Goal: Task Accomplishment & Management: Manage account settings

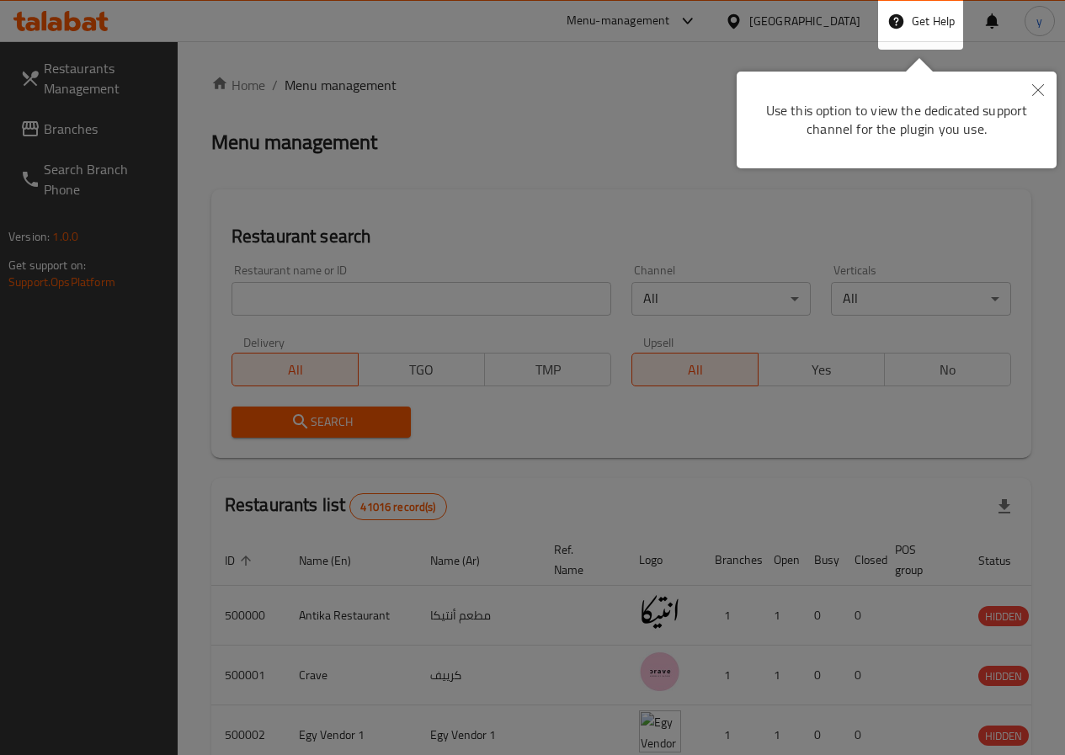
click at [1039, 81] on button "Close" at bounding box center [1038, 91] width 37 height 39
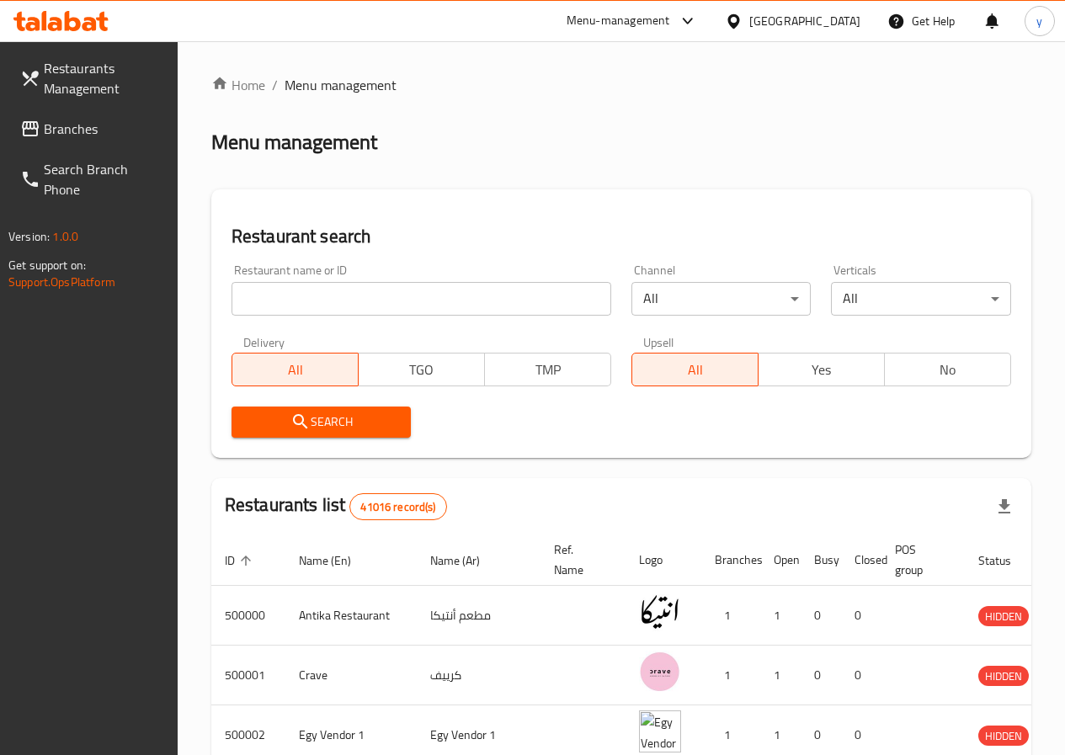
click at [284, 310] on input "search" at bounding box center [422, 299] width 380 height 34
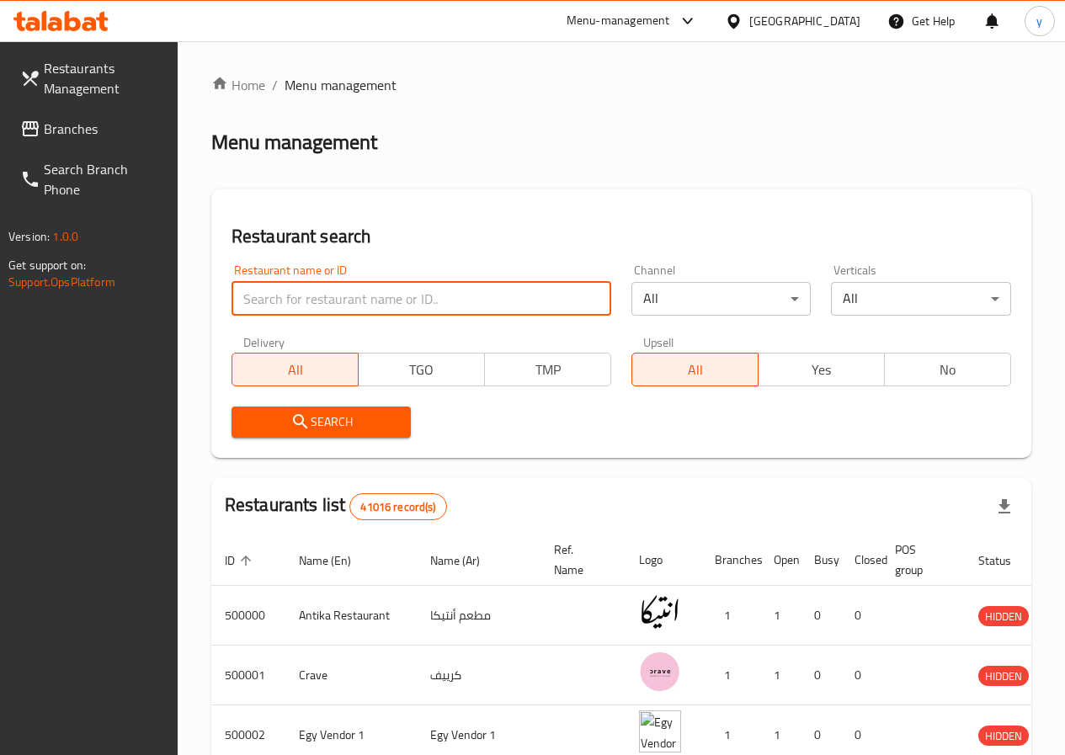
drag, startPoint x: 347, startPoint y: 297, endPoint x: 329, endPoint y: 299, distance: 17.8
click at [333, 299] on input "search" at bounding box center [422, 299] width 380 height 34
click at [317, 299] on input "search" at bounding box center [422, 299] width 380 height 34
click at [837, 18] on div "Egypt" at bounding box center [804, 21] width 111 height 19
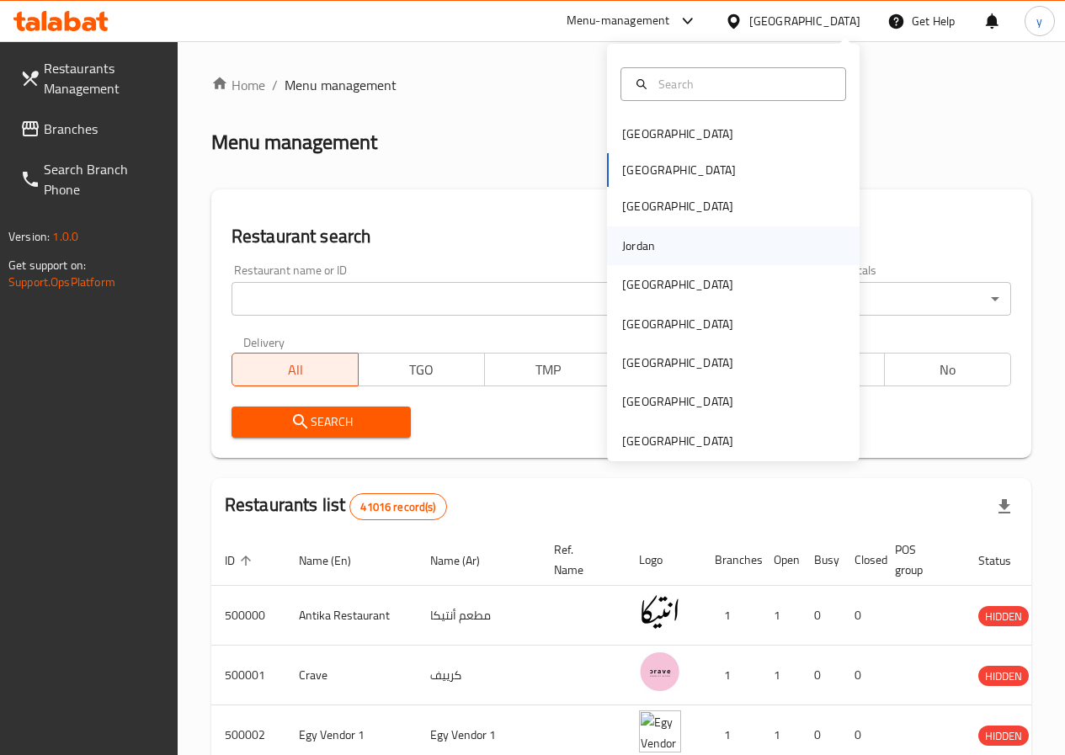
click at [651, 251] on div "Jordan" at bounding box center [639, 246] width 60 height 39
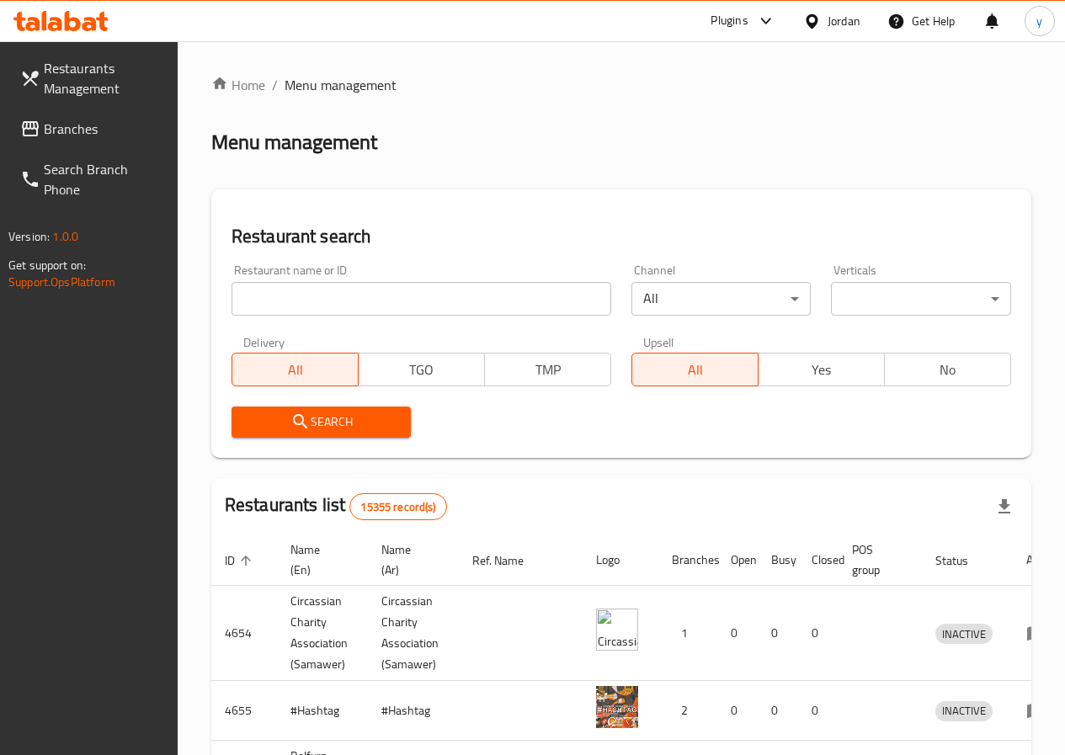
click at [83, 129] on span "Branches" at bounding box center [104, 129] width 120 height 20
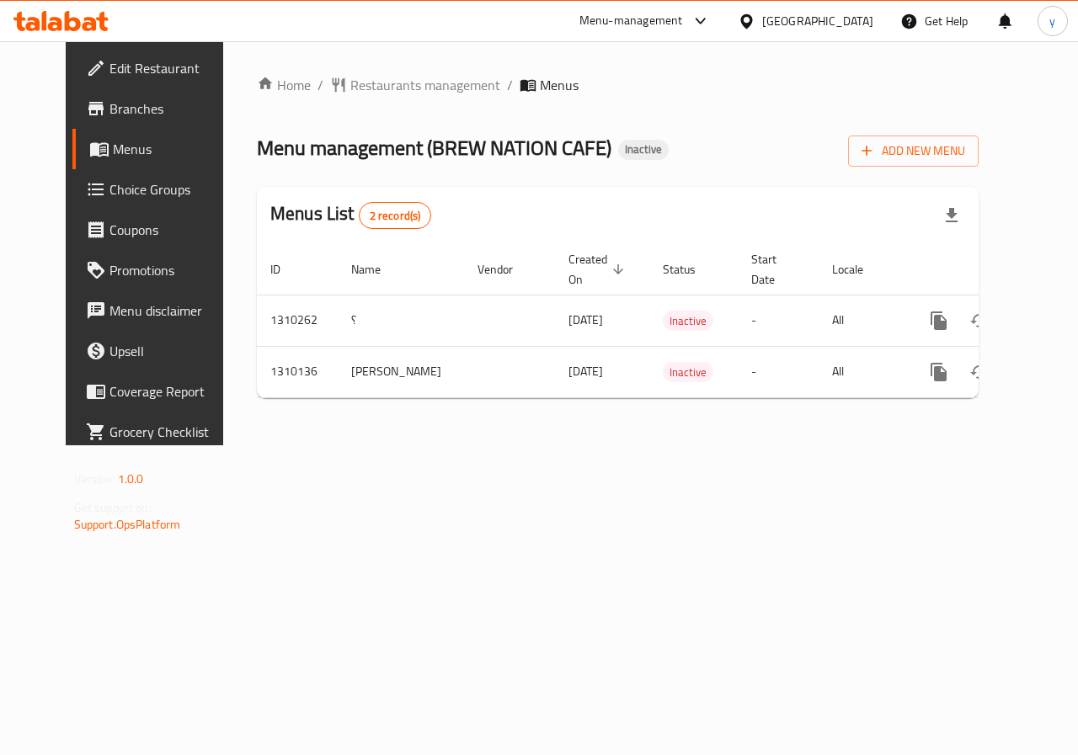
click at [109, 109] on span "Branches" at bounding box center [170, 109] width 123 height 20
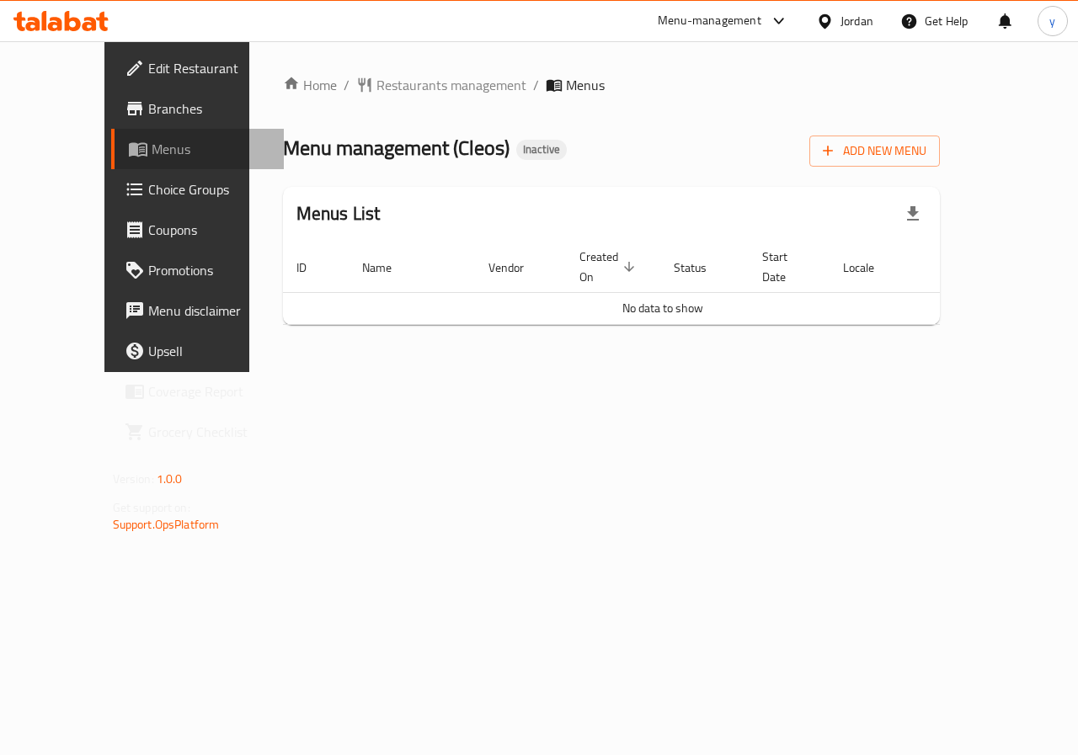
click at [152, 157] on span "Menus" at bounding box center [212, 149] width 120 height 20
click at [148, 74] on span "Edit Restaurant" at bounding box center [209, 68] width 123 height 20
click at [148, 110] on span "Branches" at bounding box center [209, 109] width 123 height 20
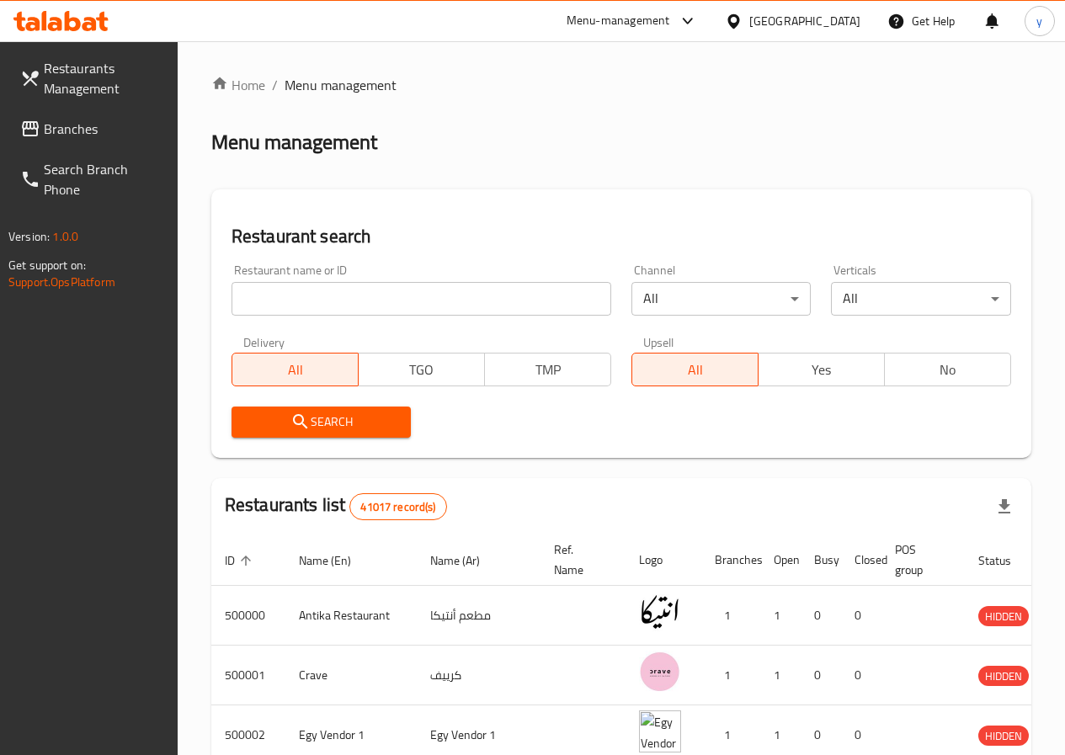
click at [840, 20] on div "Egypt" at bounding box center [804, 21] width 111 height 19
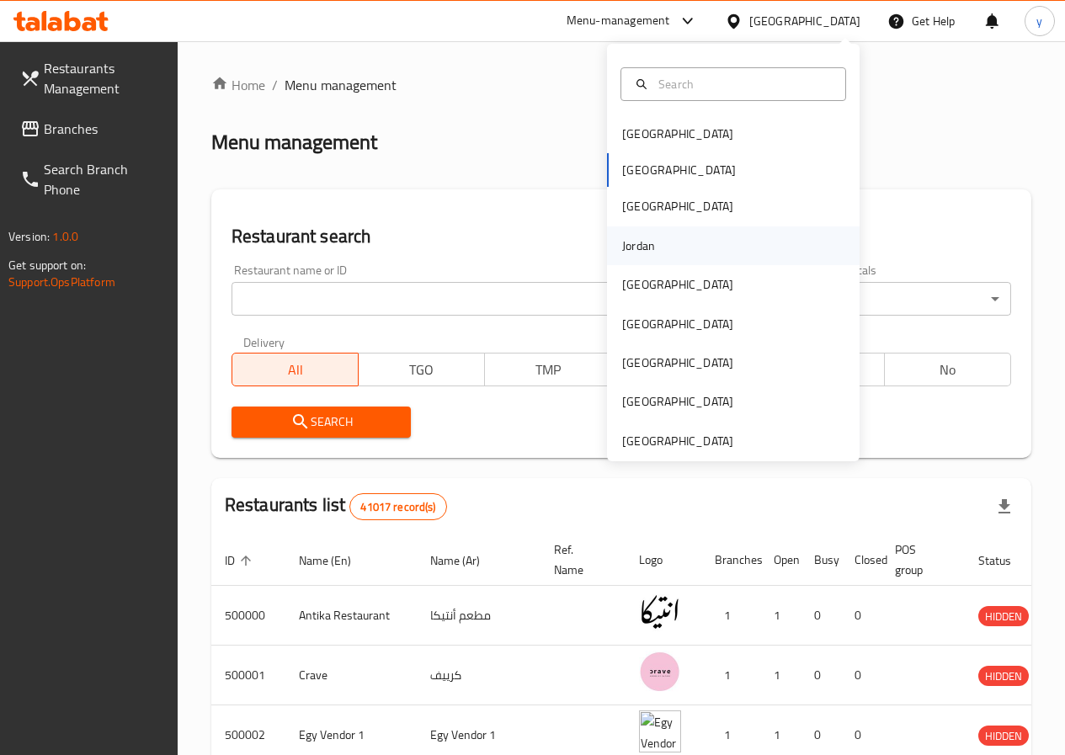
click at [624, 248] on div "Jordan" at bounding box center [638, 246] width 33 height 19
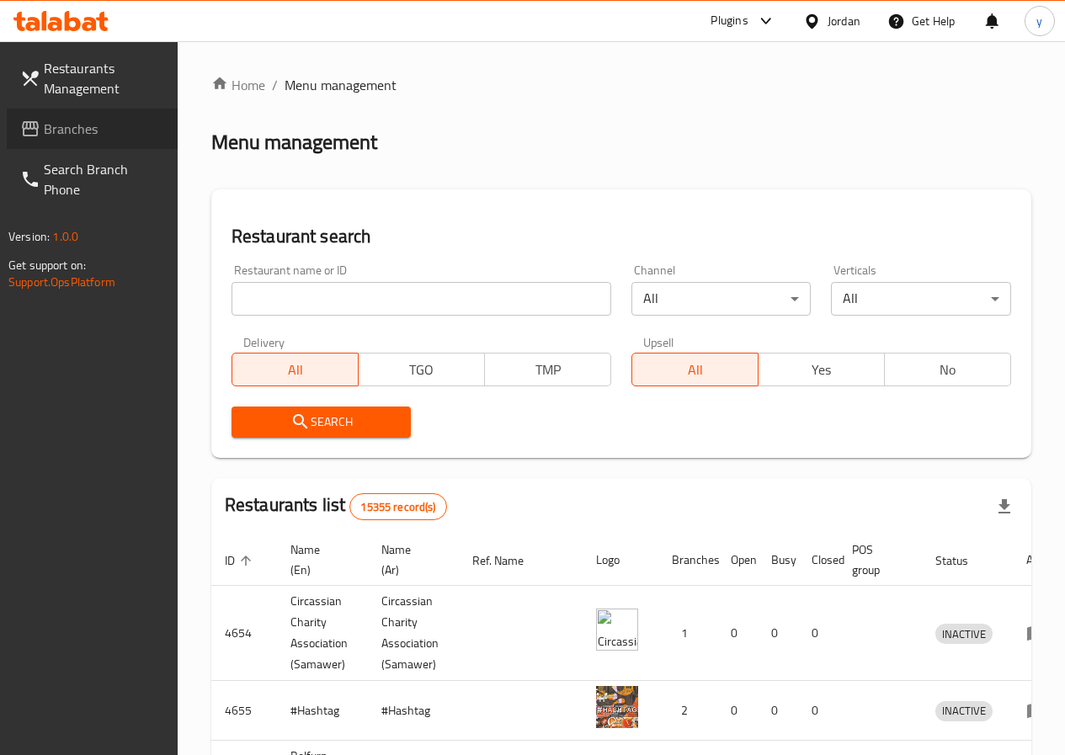
click at [109, 136] on span "Branches" at bounding box center [104, 129] width 120 height 20
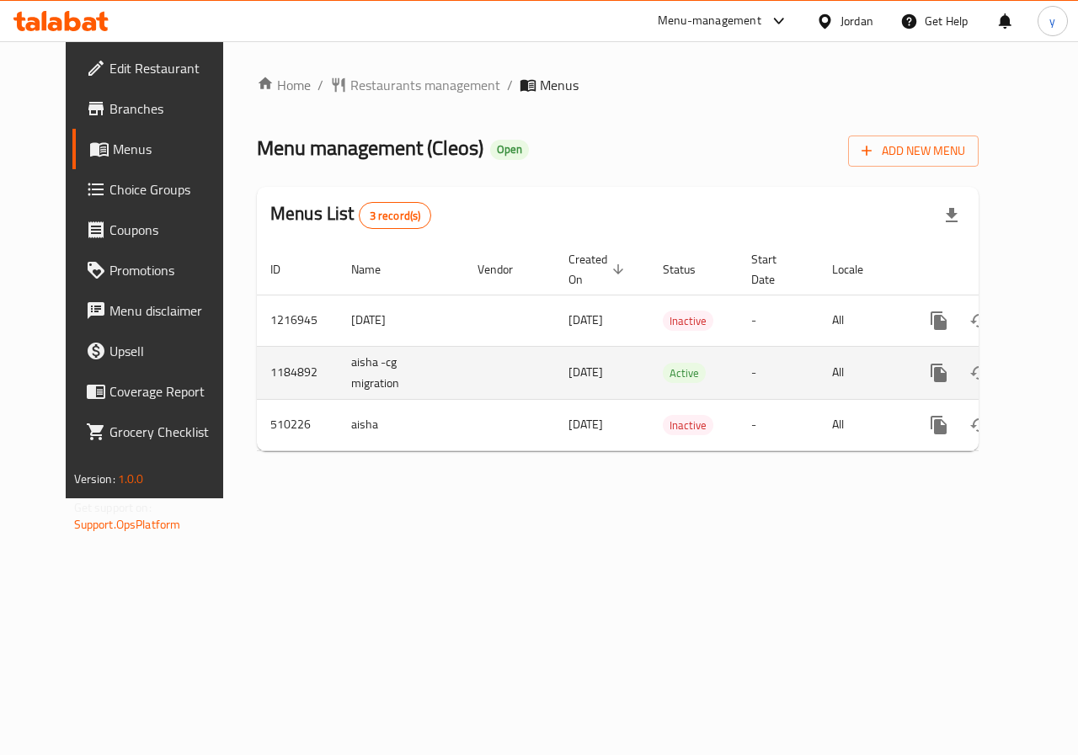
click at [1050, 375] on icon "enhanced table" at bounding box center [1060, 373] width 20 height 20
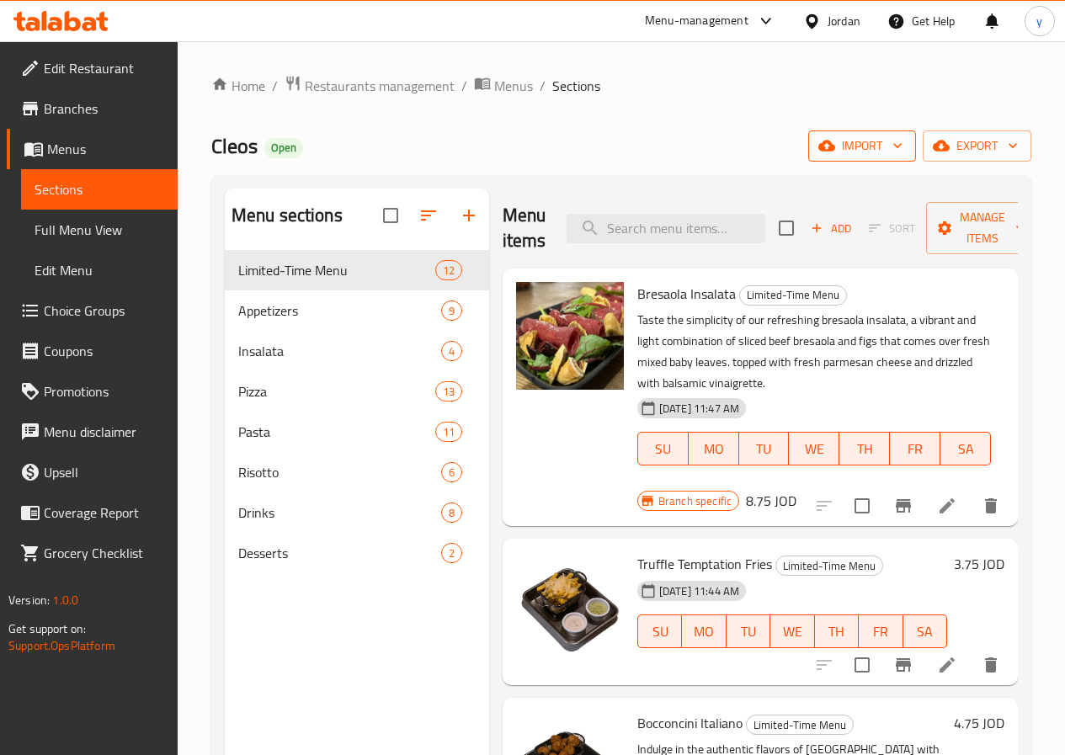
click at [898, 147] on icon "button" at bounding box center [897, 146] width 8 height 5
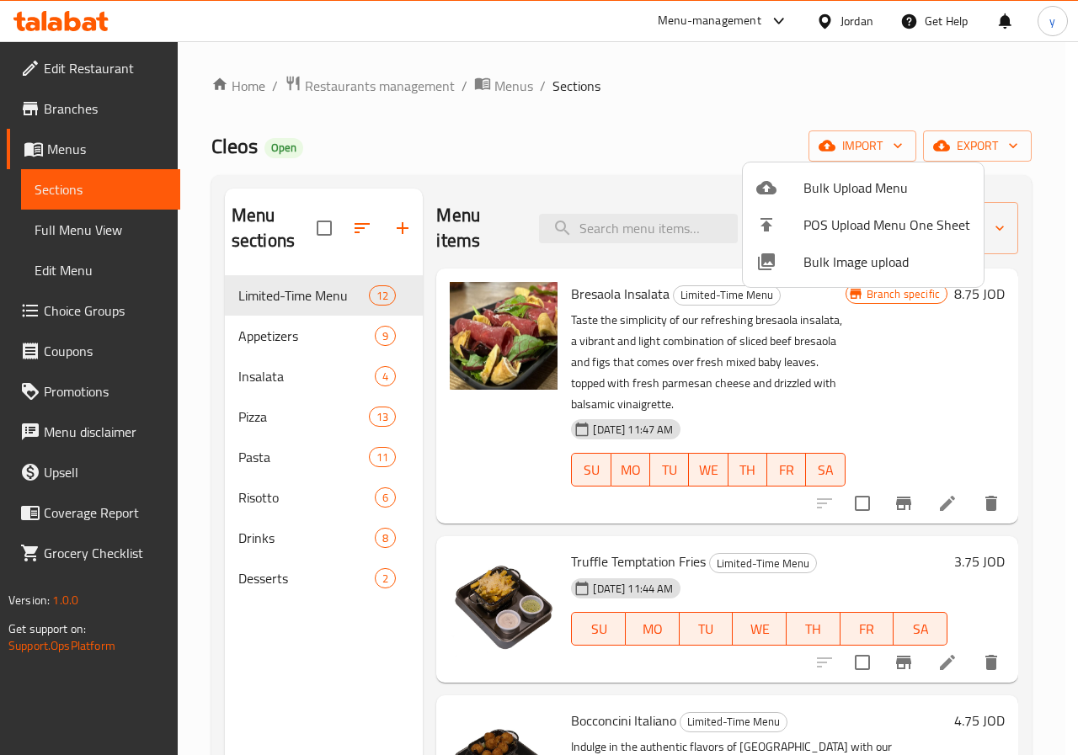
click at [973, 144] on div at bounding box center [539, 377] width 1078 height 755
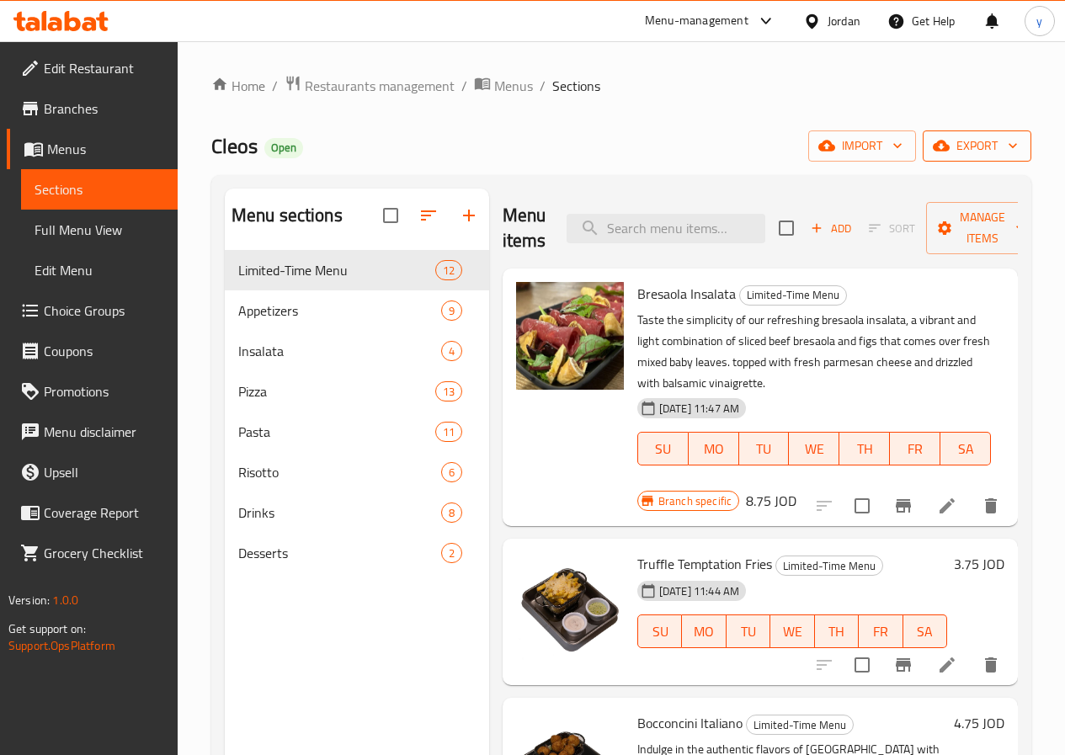
click at [978, 142] on span "export" at bounding box center [977, 146] width 82 height 21
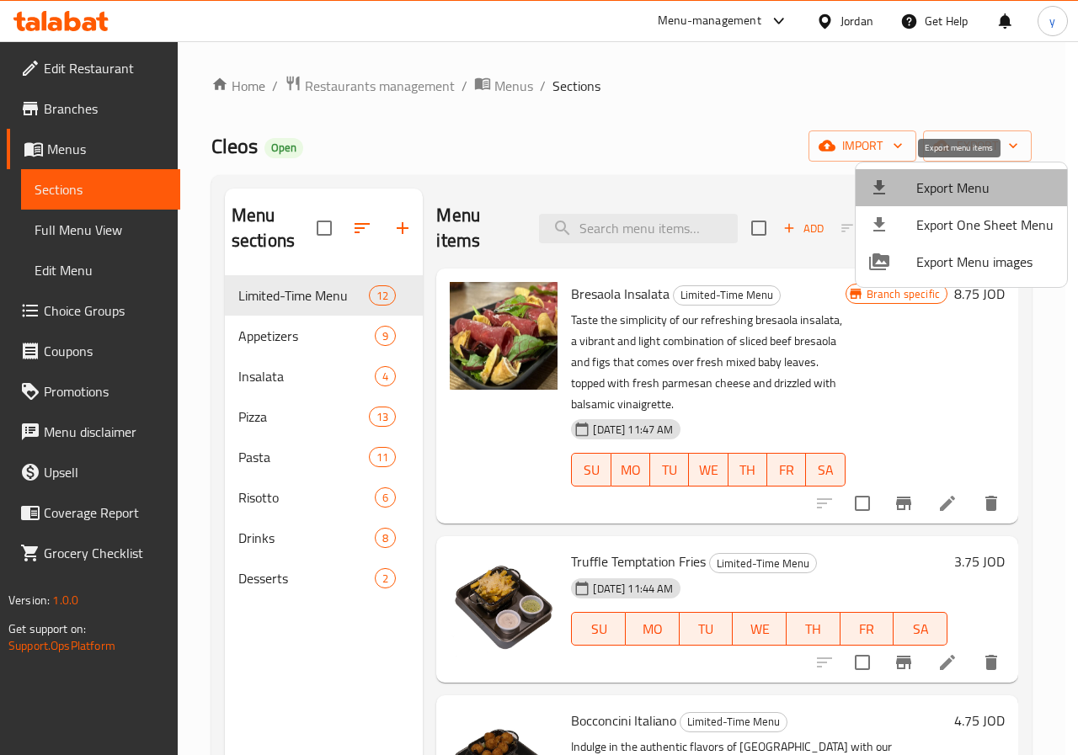
click at [984, 185] on span "Export Menu" at bounding box center [984, 188] width 137 height 20
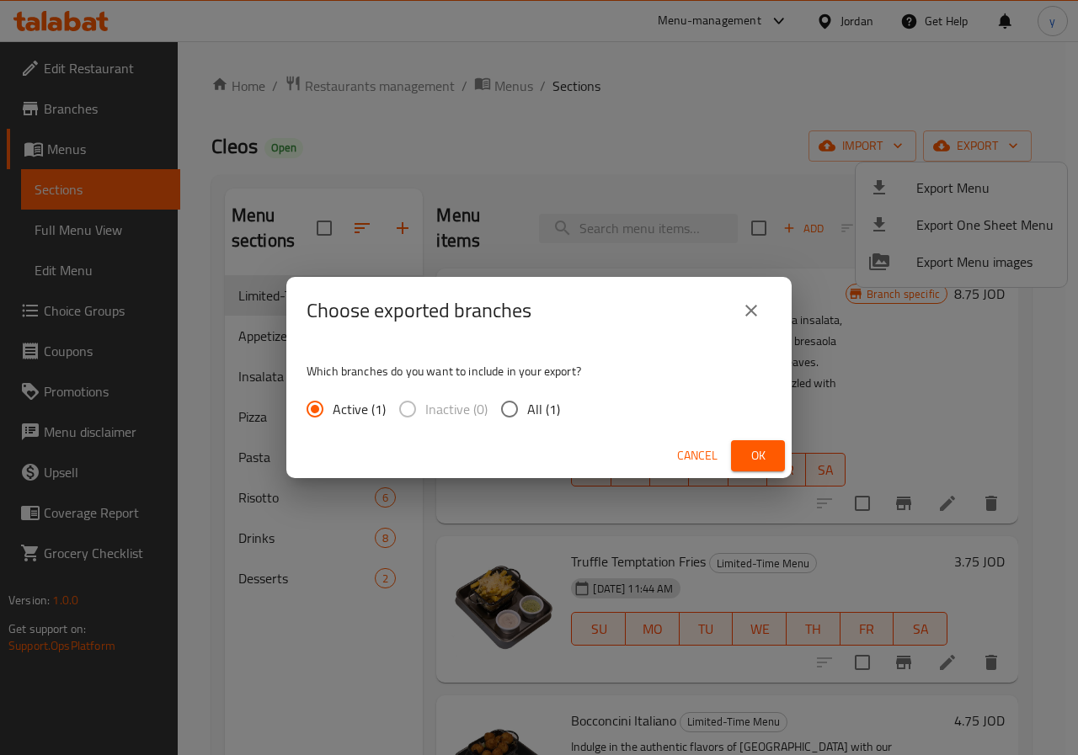
click at [755, 451] on span "Ok" at bounding box center [757, 455] width 27 height 21
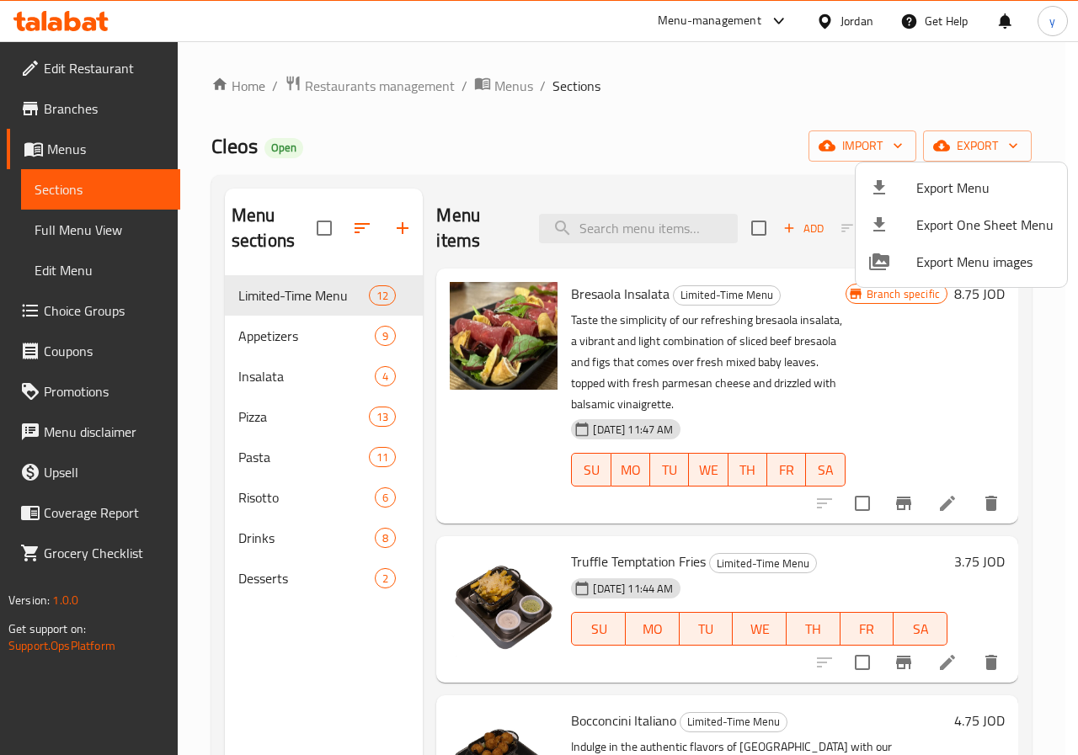
click at [819, 103] on div at bounding box center [539, 377] width 1078 height 755
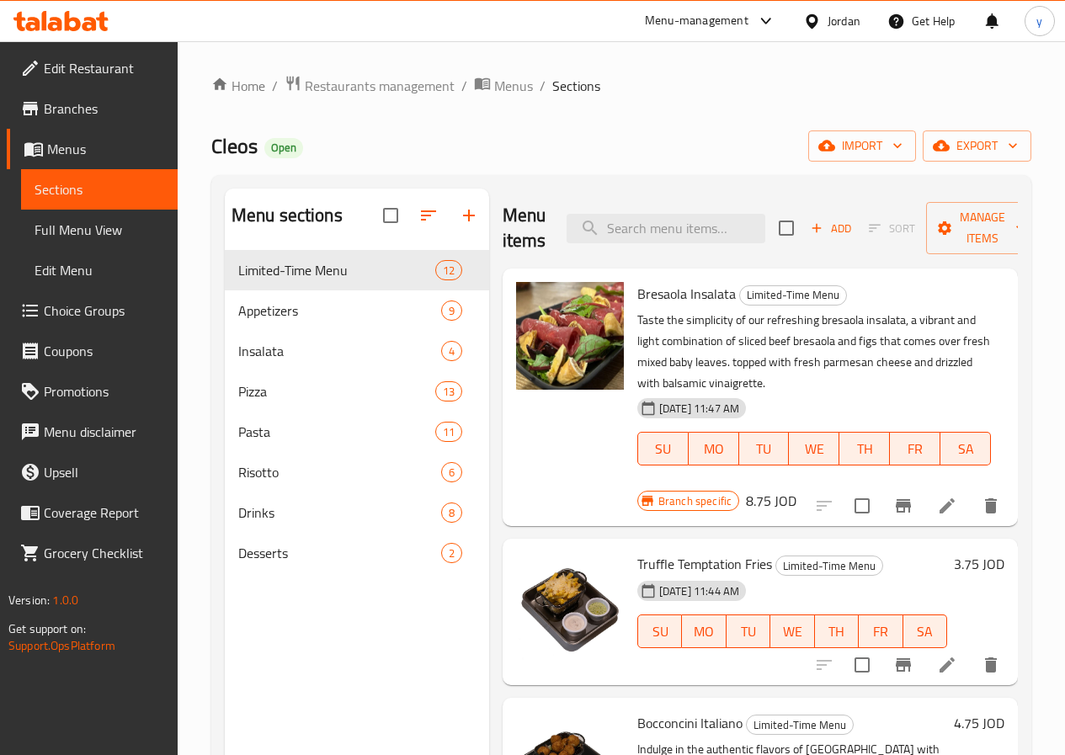
click at [110, 115] on span "Branches" at bounding box center [104, 109] width 120 height 20
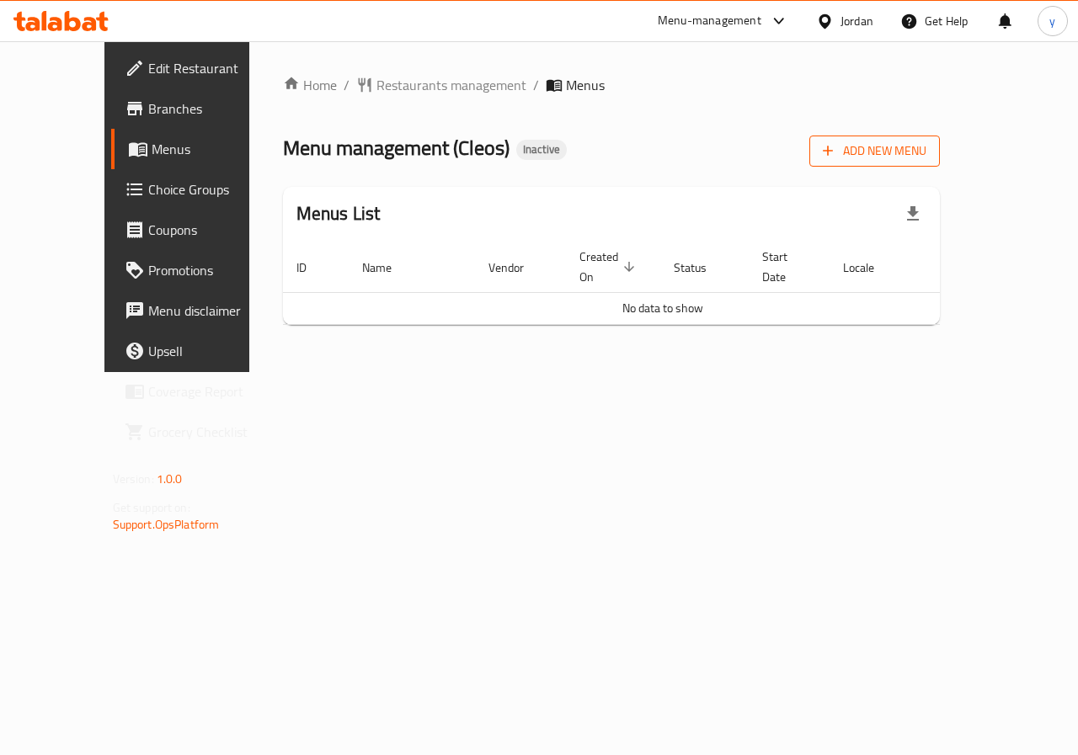
click at [926, 154] on span "Add New Menu" at bounding box center [875, 151] width 104 height 21
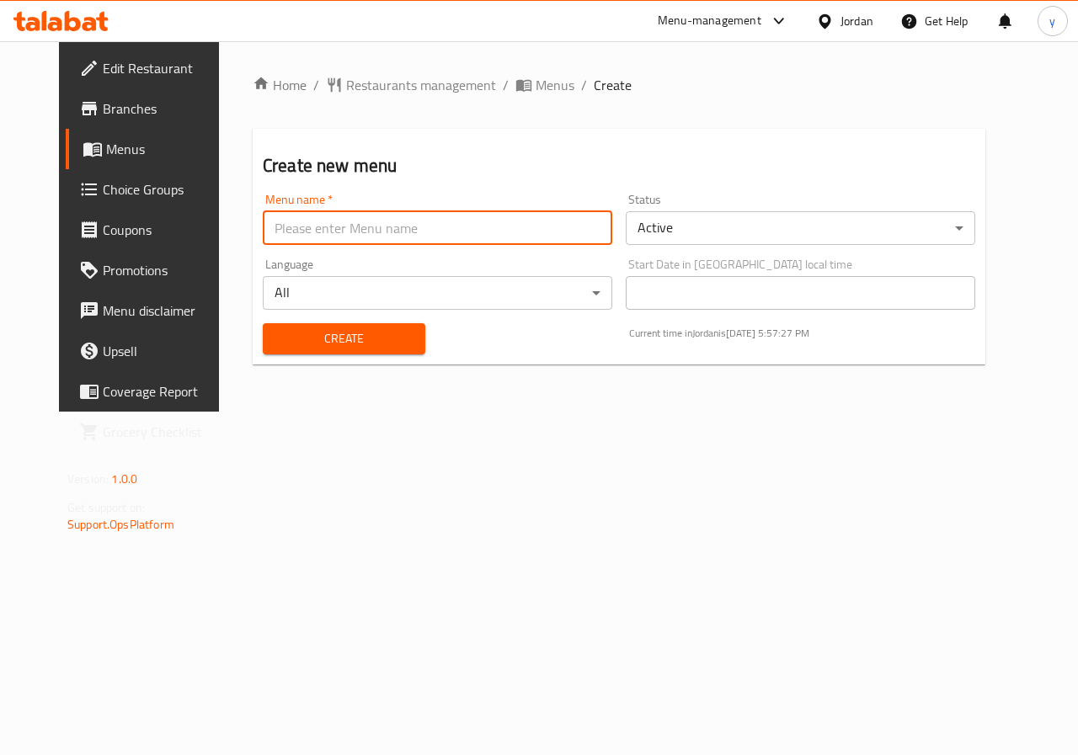
click at [392, 223] on input "text" at bounding box center [437, 228] width 349 height 34
type input "y"
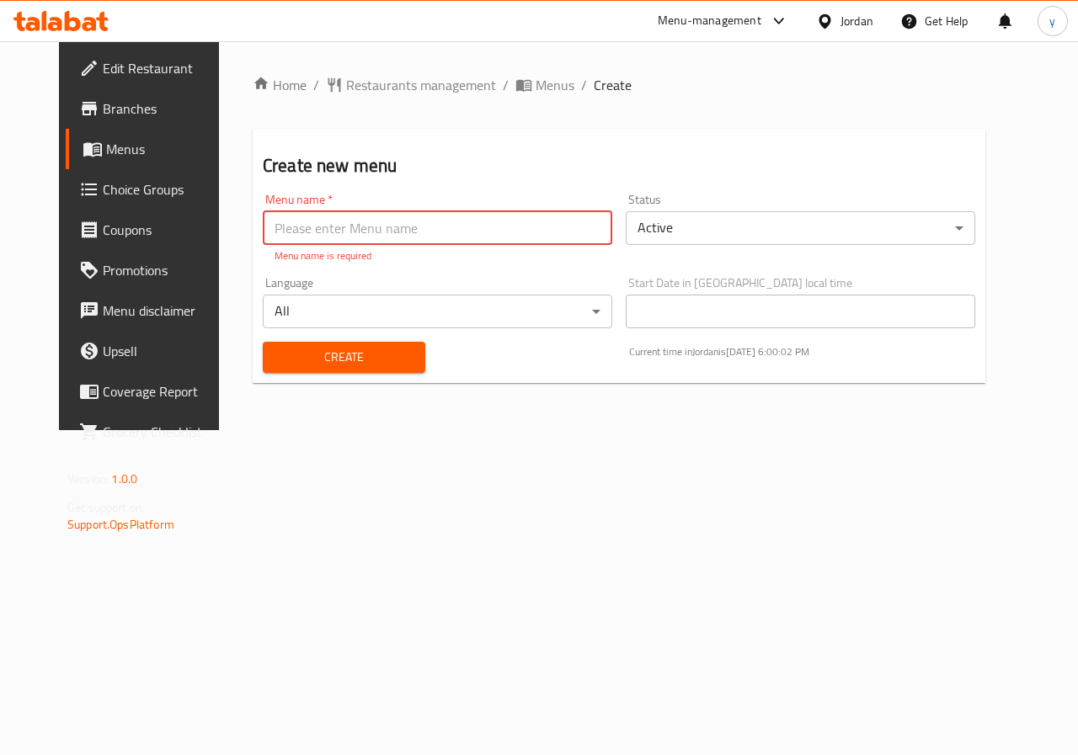
click at [315, 223] on input "text" at bounding box center [437, 228] width 349 height 34
click at [312, 230] on input "Youssef.7592 9/8/2025" at bounding box center [437, 228] width 349 height 34
type input "[PERSON_NAME].7592 [DATE]"
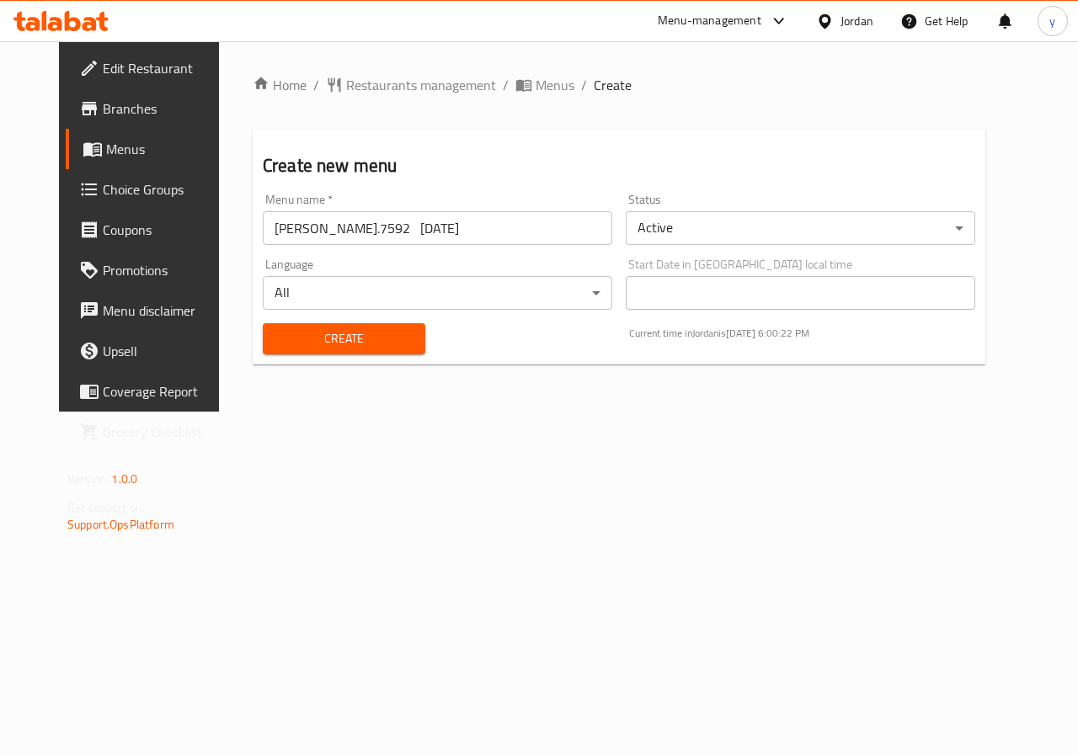
click at [389, 357] on div "Create" at bounding box center [344, 338] width 183 height 51
click at [366, 332] on span "Create" at bounding box center [344, 338] width 136 height 21
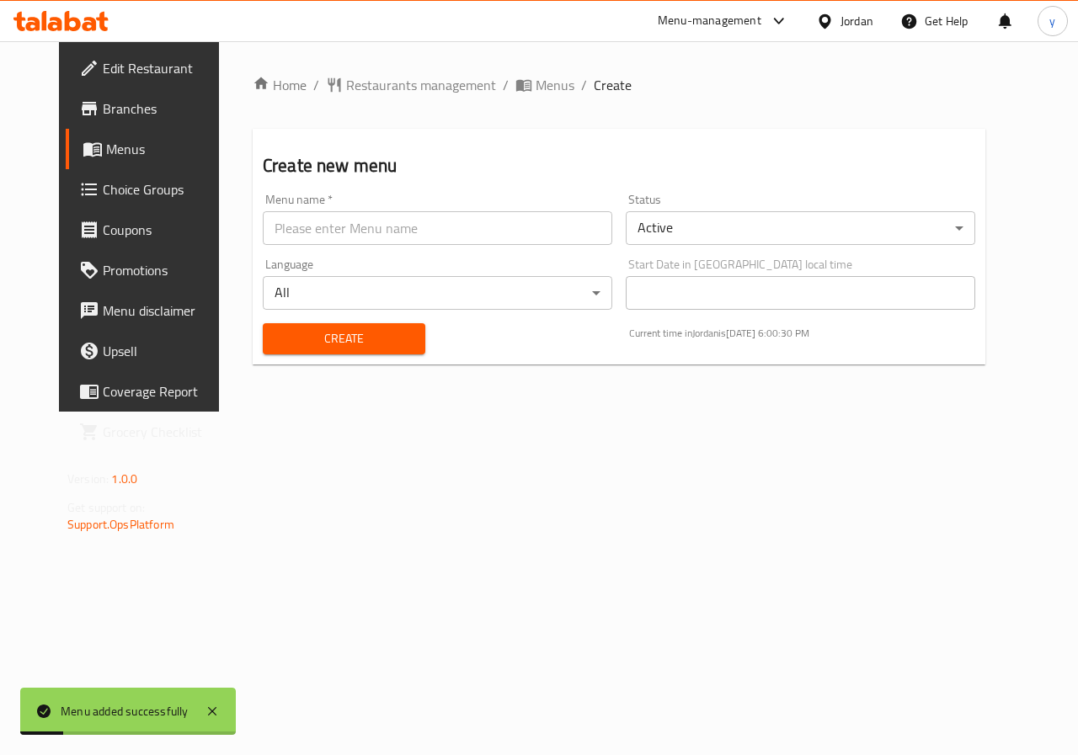
click at [106, 147] on span "Menus" at bounding box center [166, 149] width 120 height 20
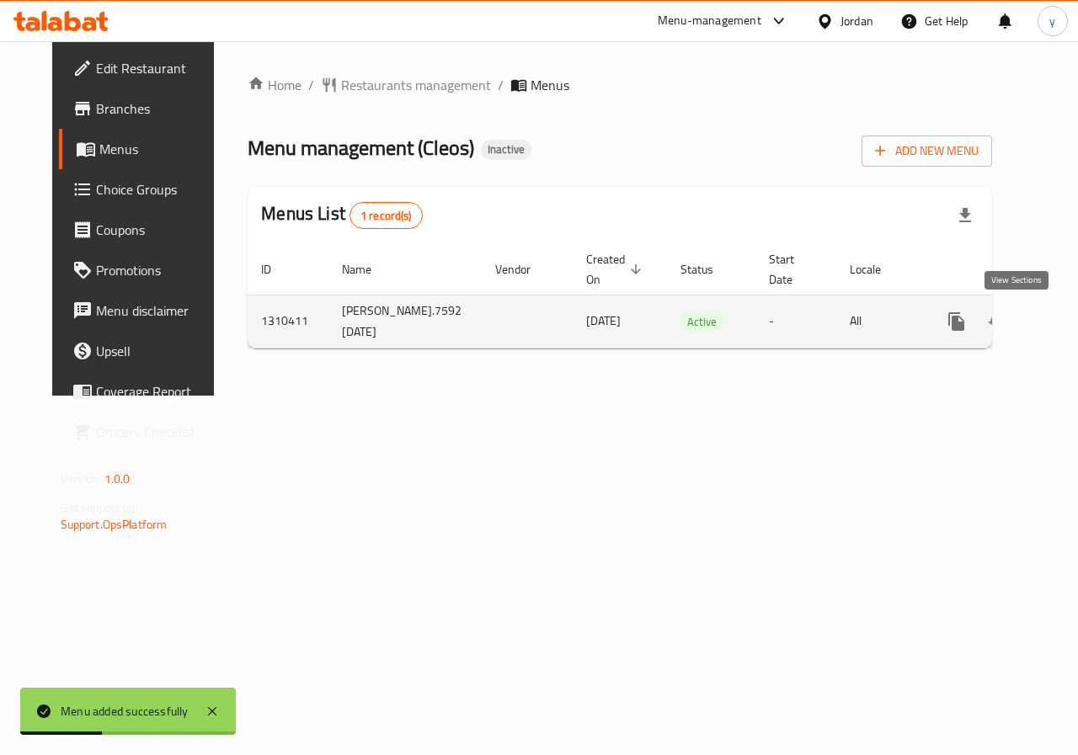
click at [1068, 319] on icon "enhanced table" at bounding box center [1078, 322] width 20 height 20
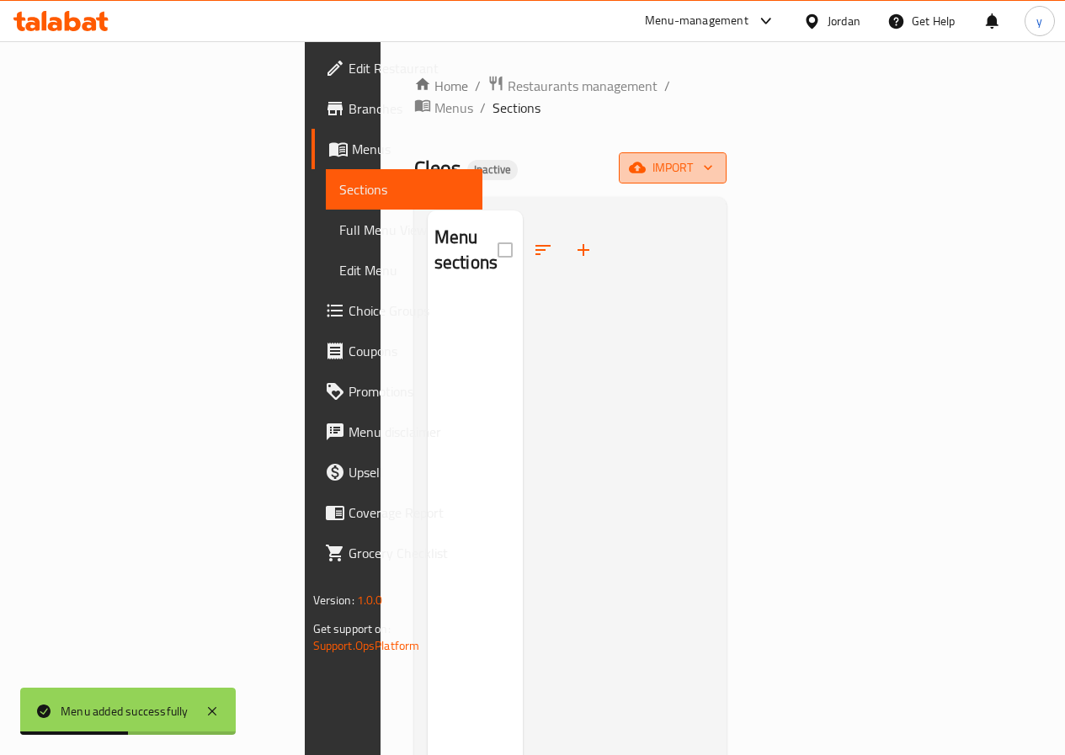
click at [713, 157] on span "import" at bounding box center [672, 167] width 81 height 21
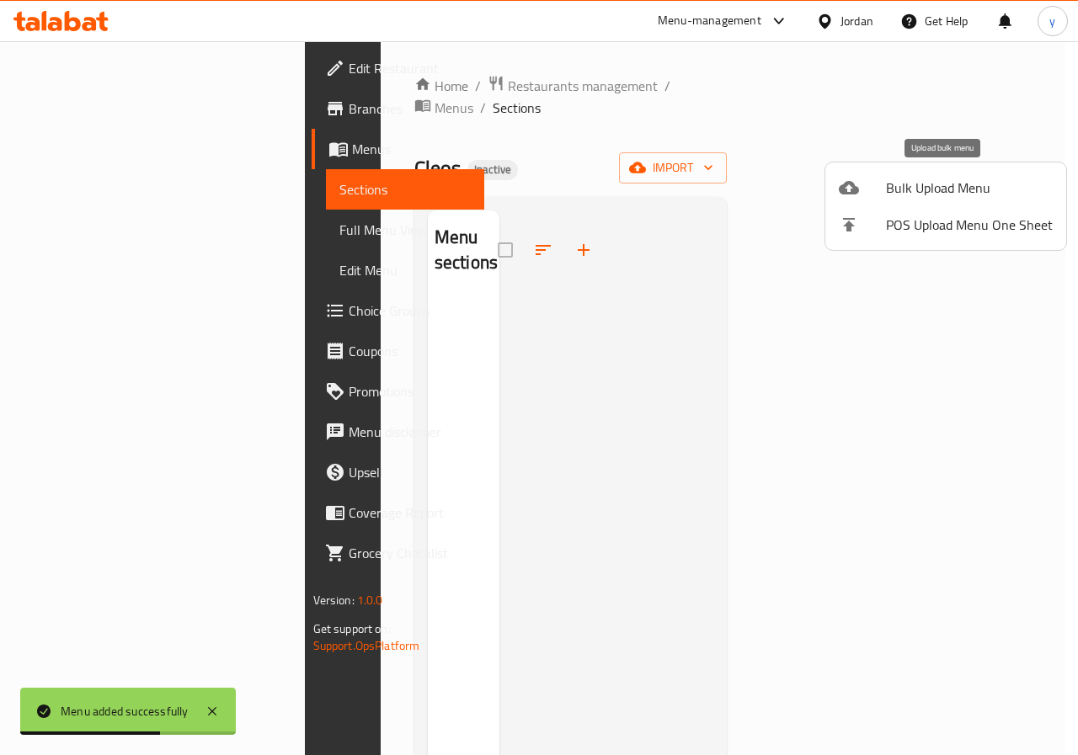
click at [931, 192] on span "Bulk Upload Menu" at bounding box center [969, 188] width 167 height 20
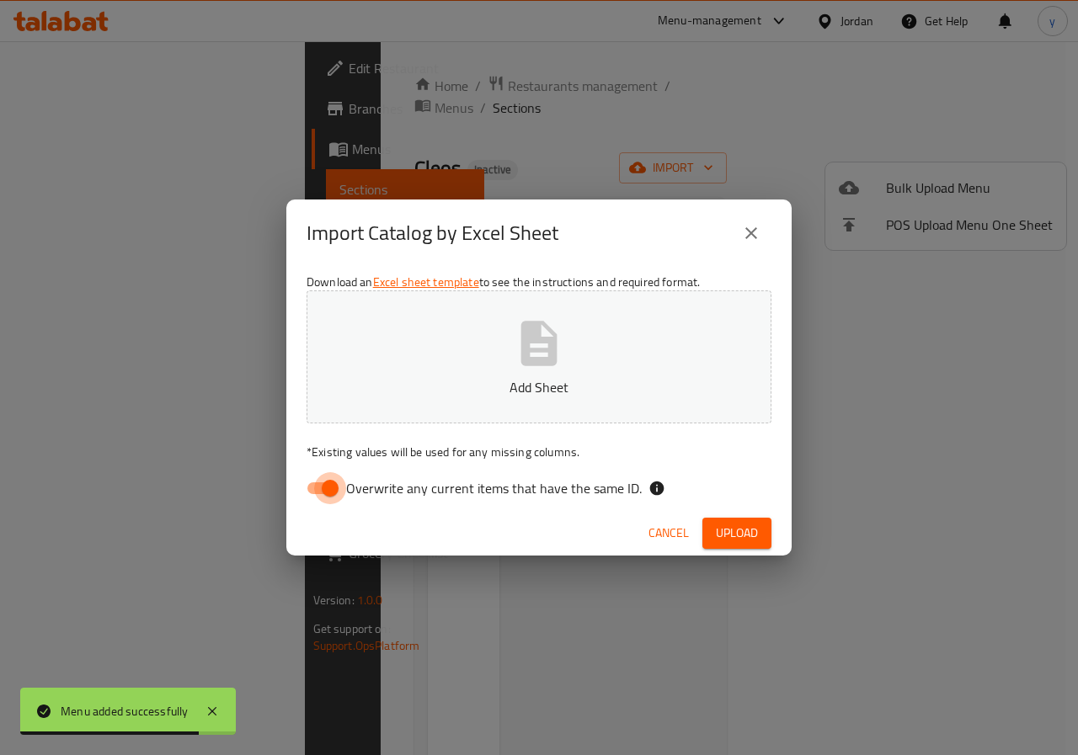
click at [328, 493] on input "Overwrite any current items that have the same ID." at bounding box center [330, 488] width 96 height 32
checkbox input "false"
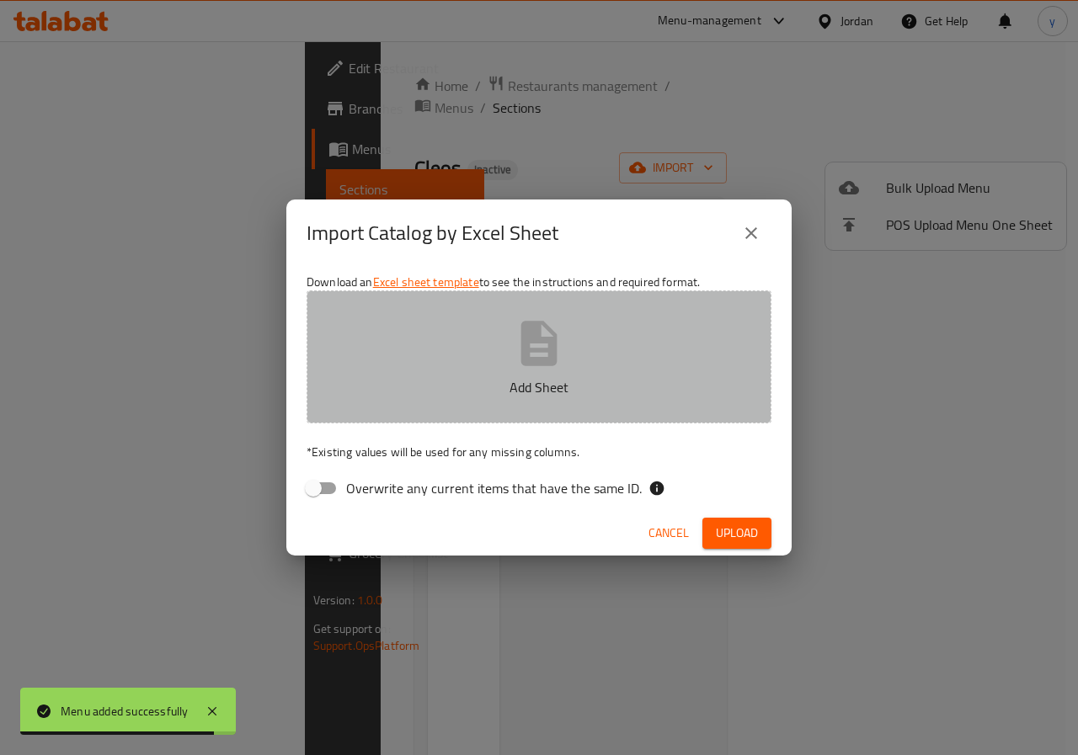
click at [557, 364] on icon "button" at bounding box center [539, 344] width 54 height 54
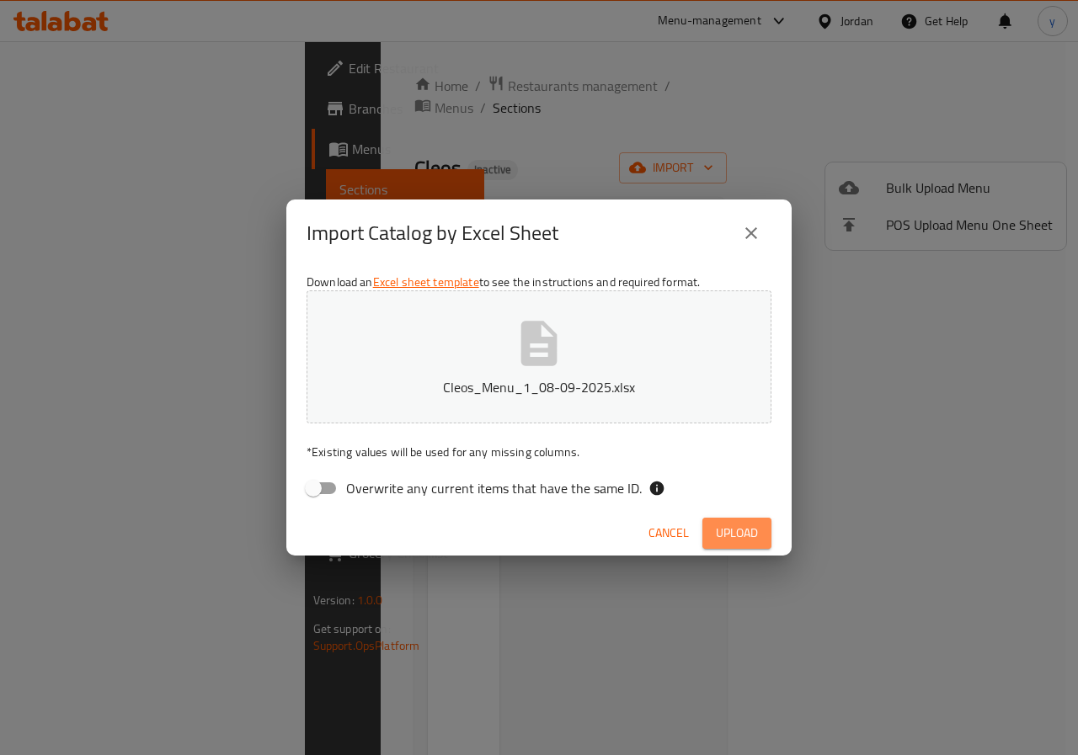
click at [752, 534] on span "Upload" at bounding box center [737, 533] width 42 height 21
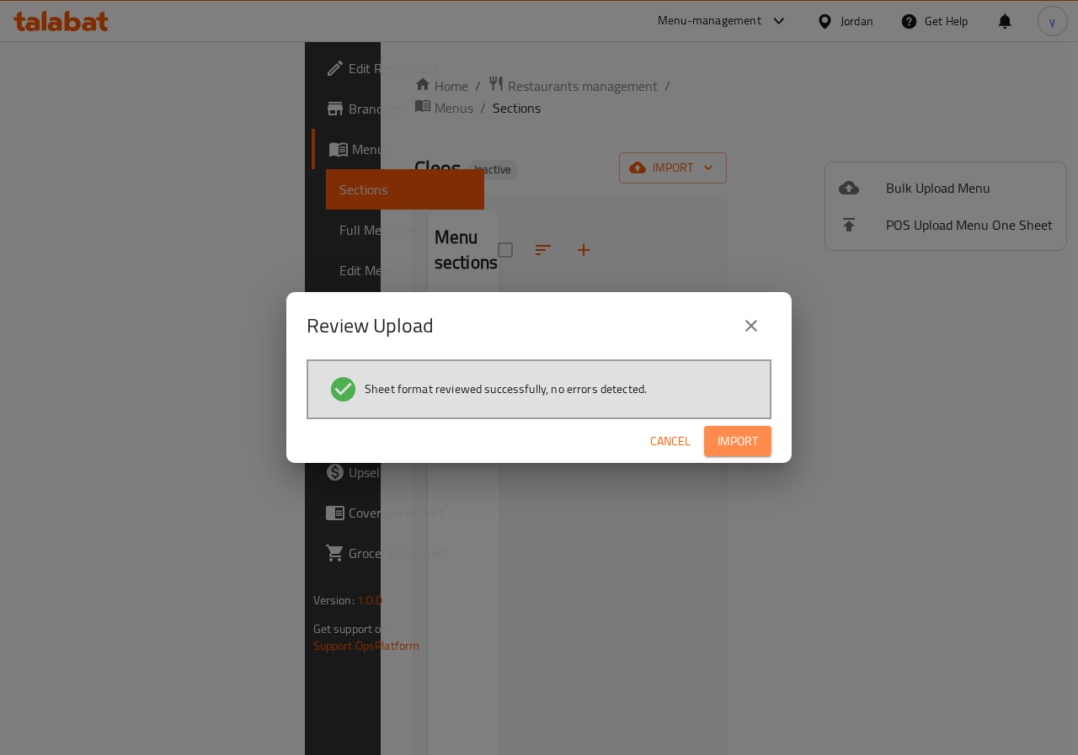
click at [725, 440] on span "Import" at bounding box center [737, 441] width 40 height 21
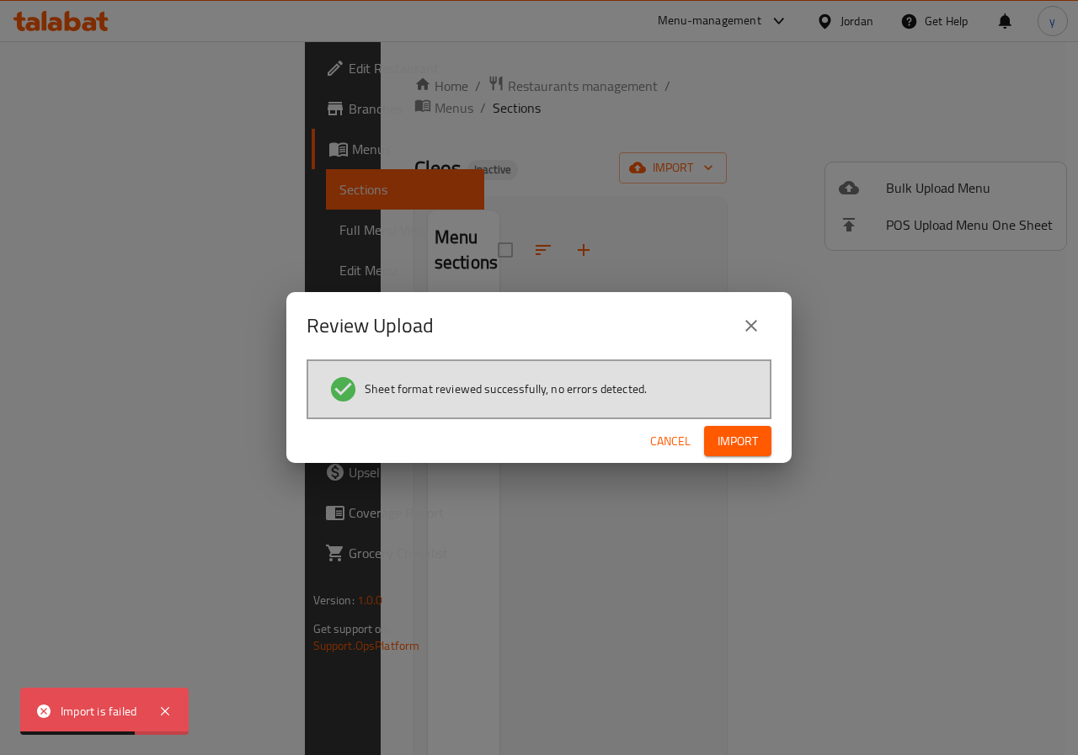
click at [733, 449] on span "Import" at bounding box center [737, 441] width 40 height 21
click at [749, 443] on span "Import" at bounding box center [737, 441] width 40 height 21
click at [712, 427] on button "Import" at bounding box center [737, 441] width 67 height 31
click at [749, 437] on span "Import" at bounding box center [737, 441] width 40 height 21
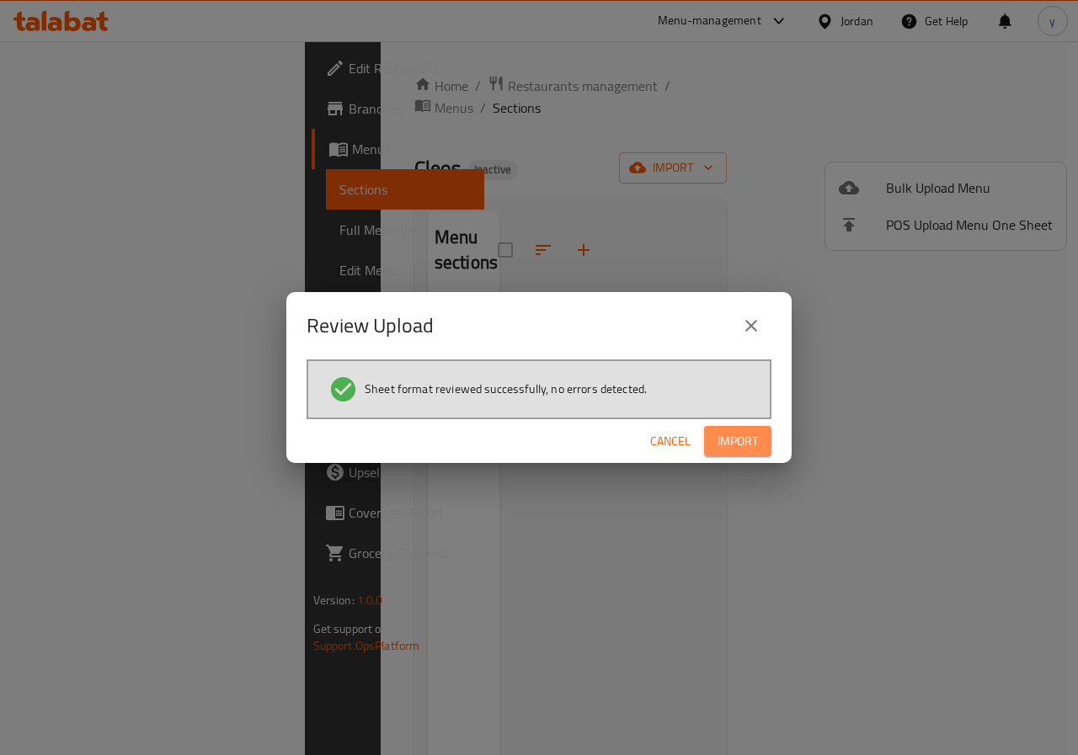
click at [749, 437] on span "Import" at bounding box center [737, 441] width 40 height 21
click at [743, 319] on icon "close" at bounding box center [751, 326] width 20 height 20
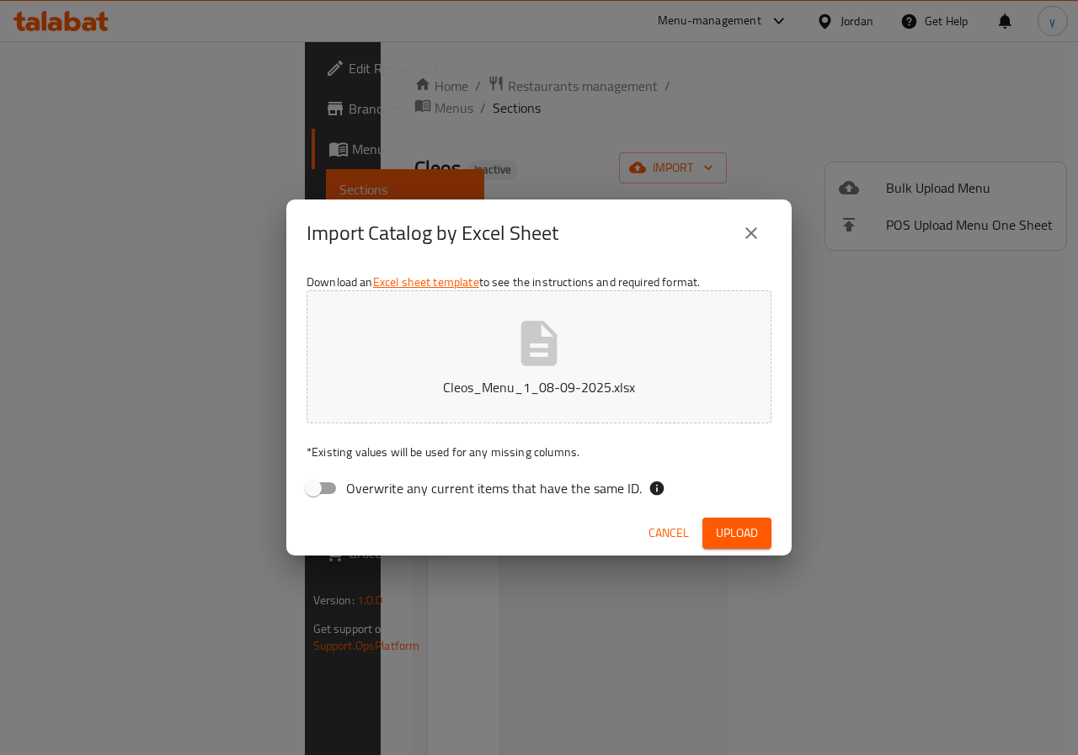
click at [738, 540] on span "Upload" at bounding box center [737, 533] width 42 height 21
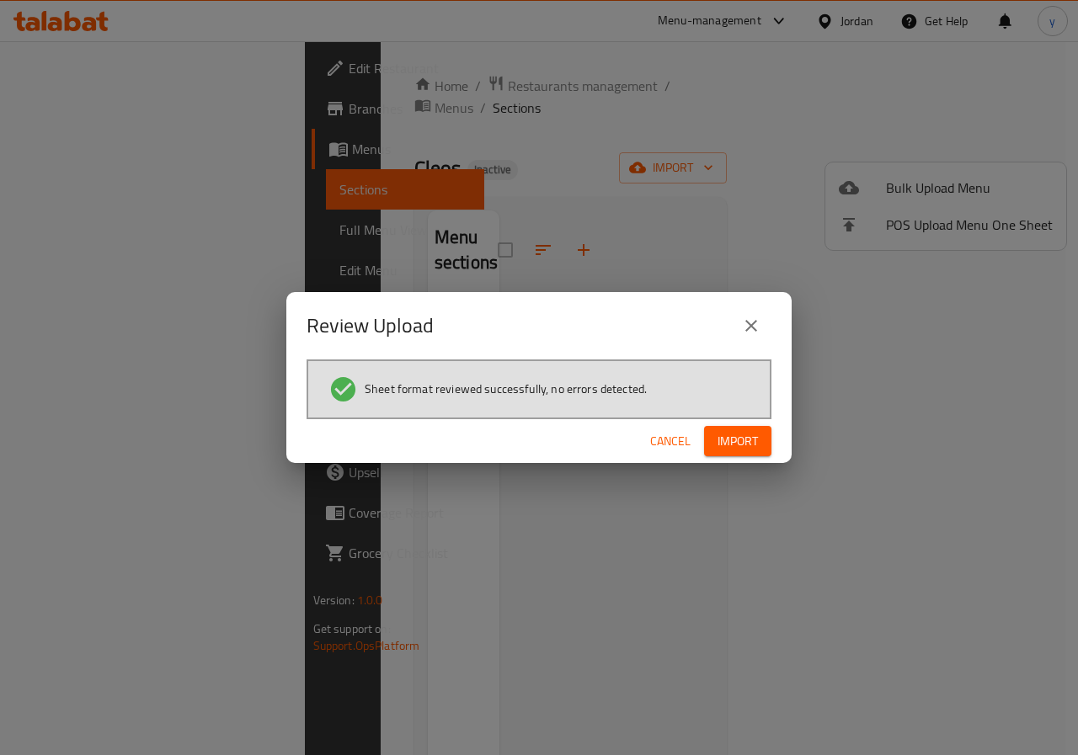
click at [726, 434] on span "Import" at bounding box center [737, 441] width 40 height 21
click at [752, 444] on span "Import" at bounding box center [737, 441] width 40 height 21
click at [673, 452] on button "Cancel" at bounding box center [670, 441] width 54 height 31
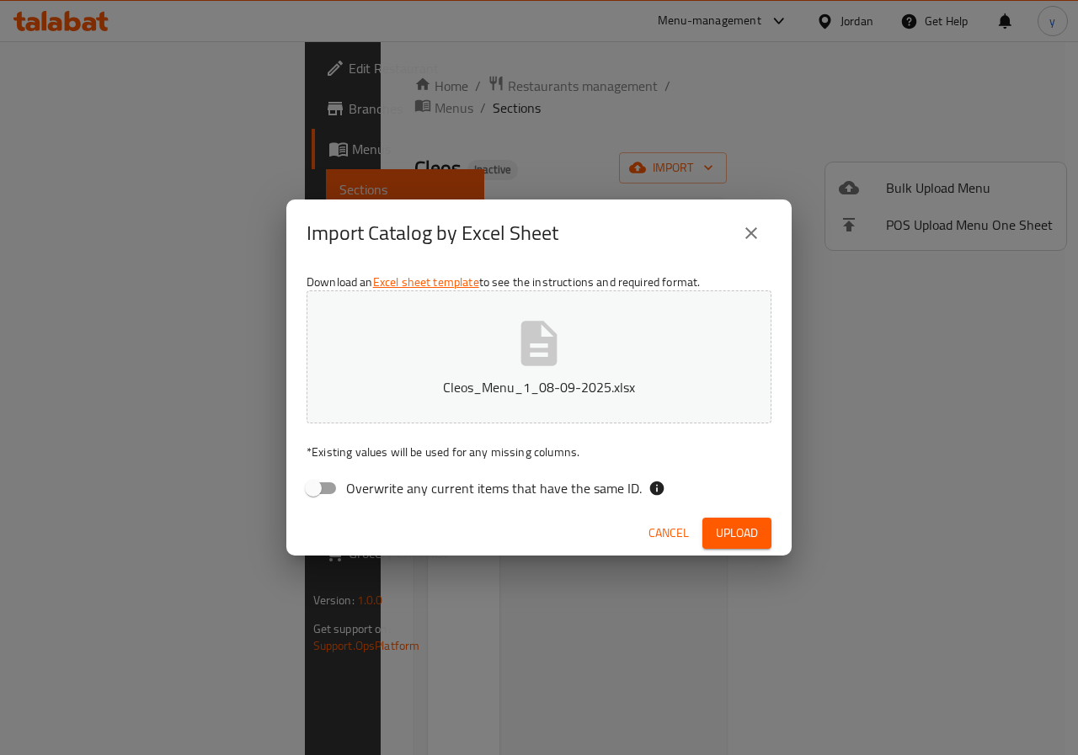
click at [721, 529] on span "Upload" at bounding box center [737, 533] width 42 height 21
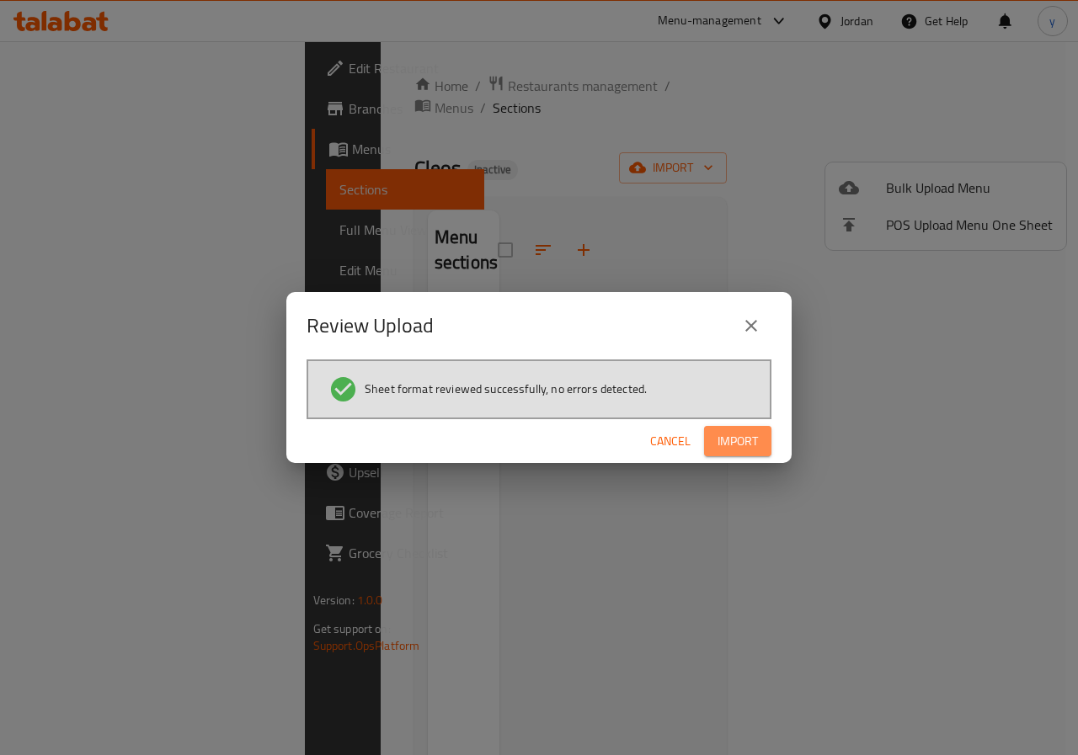
click at [730, 437] on span "Import" at bounding box center [737, 441] width 40 height 21
drag, startPoint x: 734, startPoint y: 324, endPoint x: 751, endPoint y: 318, distance: 17.8
click at [751, 318] on button "close" at bounding box center [751, 326] width 40 height 40
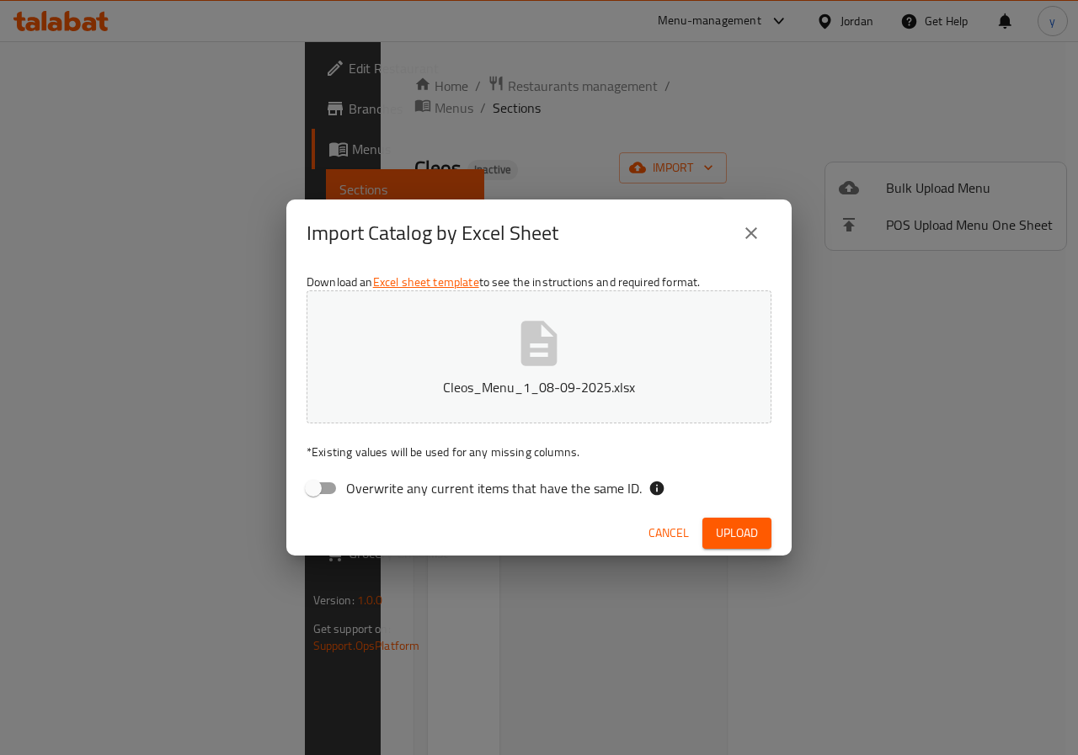
click at [754, 221] on button "close" at bounding box center [751, 233] width 40 height 40
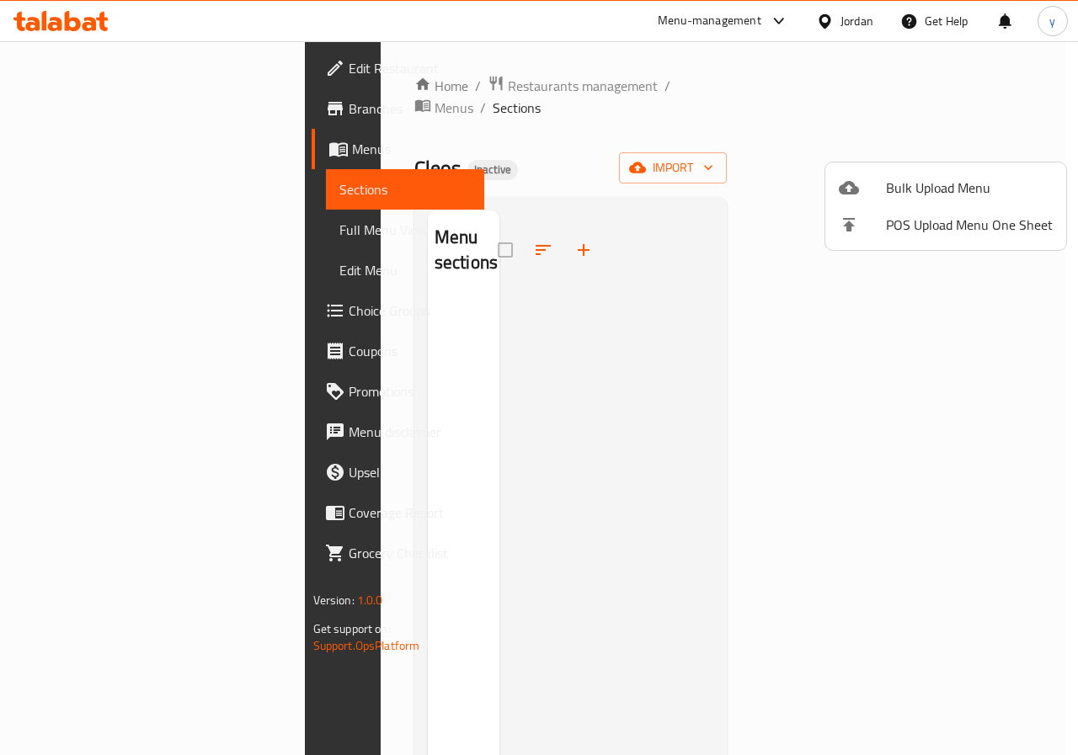
click at [688, 371] on div at bounding box center [539, 377] width 1078 height 755
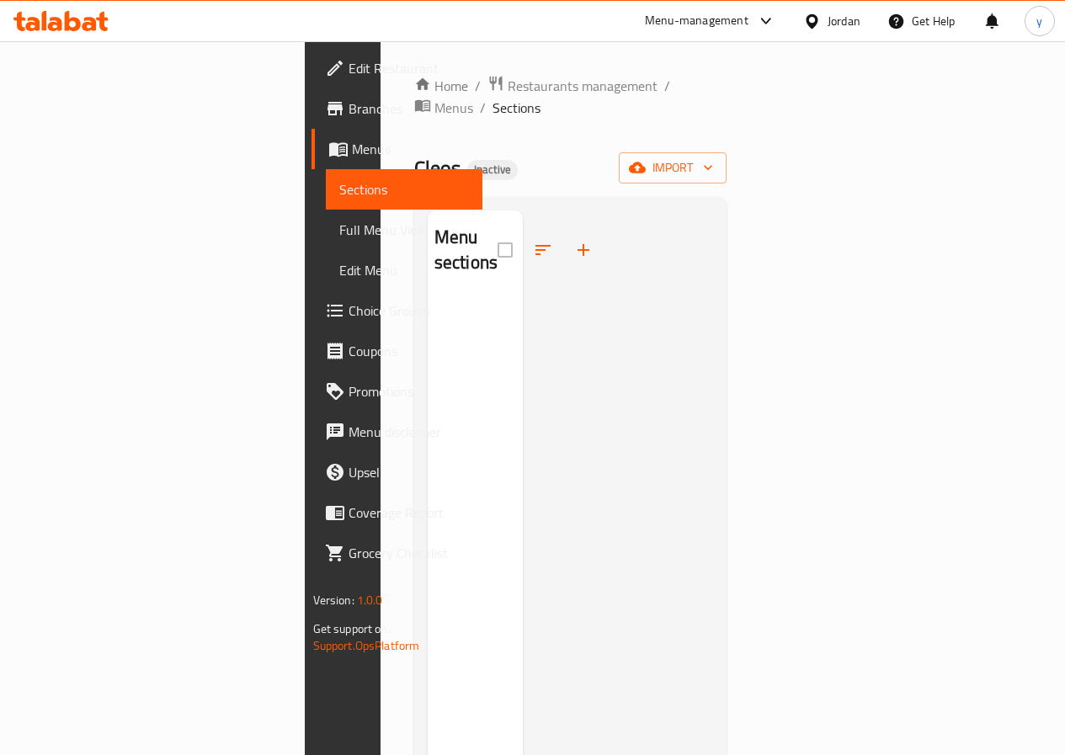
click at [352, 155] on span "Menus" at bounding box center [410, 149] width 117 height 20
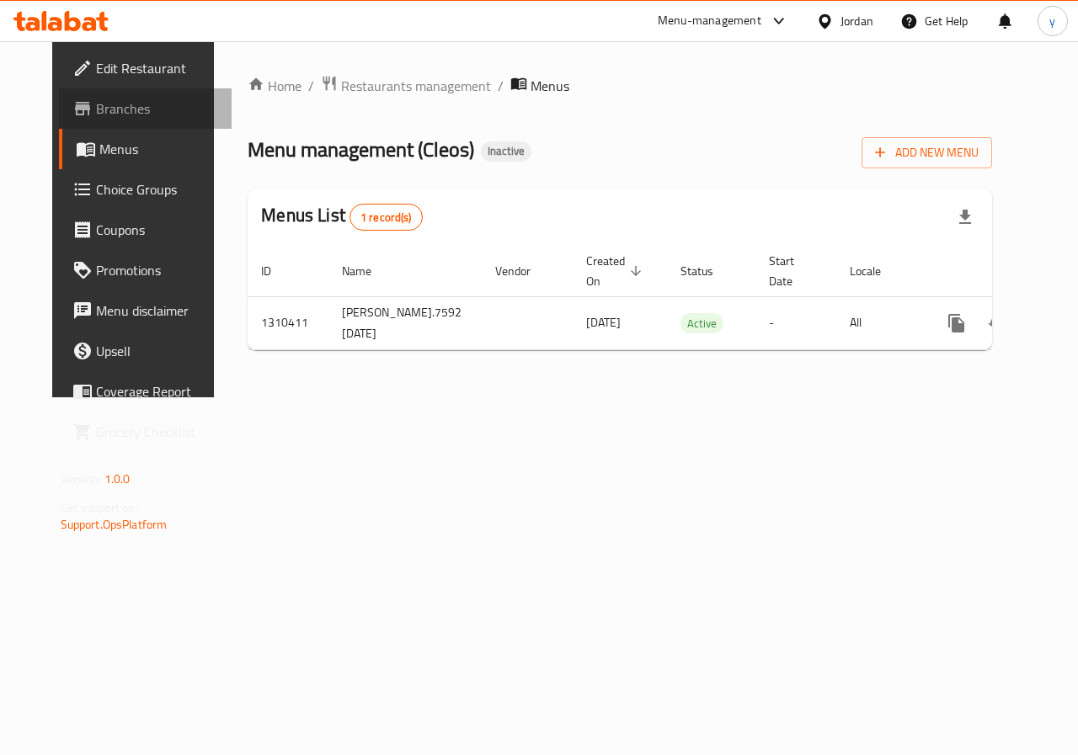
click at [96, 115] on span "Branches" at bounding box center [157, 109] width 123 height 20
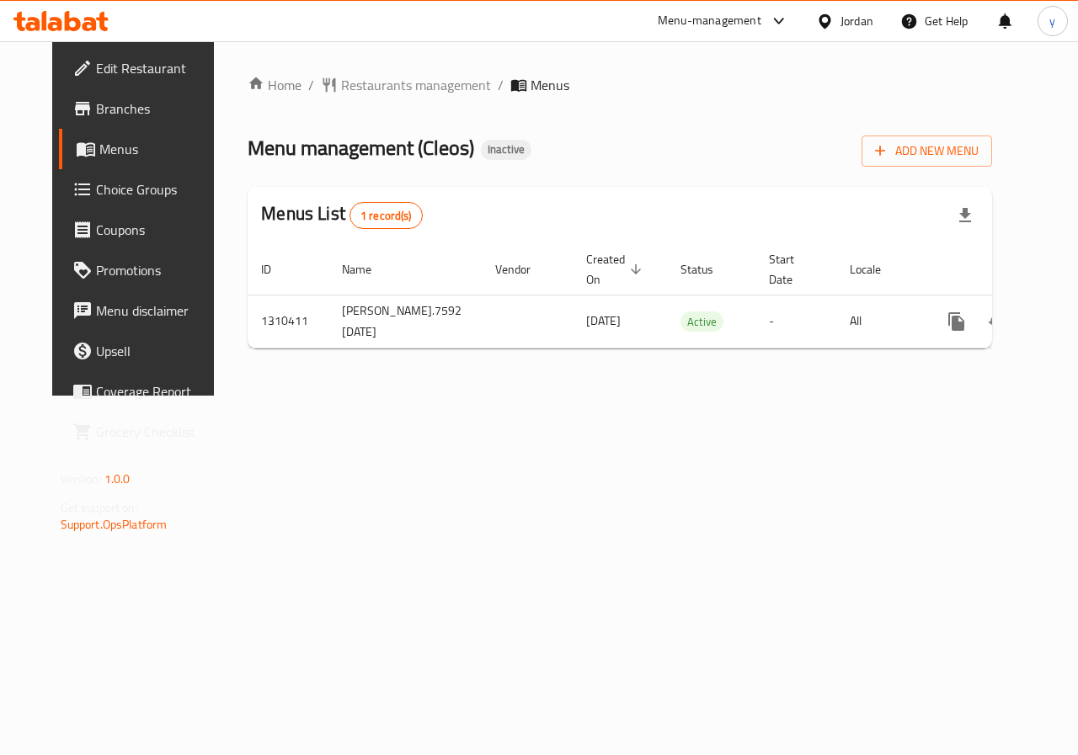
click at [96, 111] on span "Branches" at bounding box center [157, 109] width 123 height 20
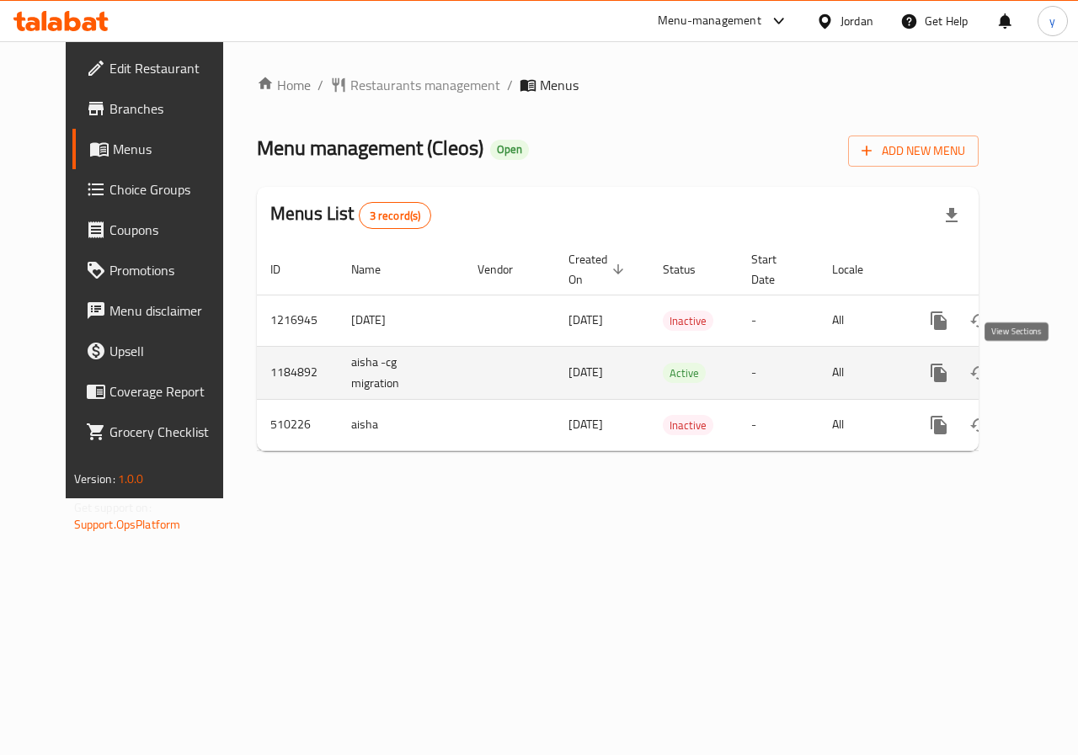
click at [1050, 372] on icon "enhanced table" at bounding box center [1060, 373] width 20 height 20
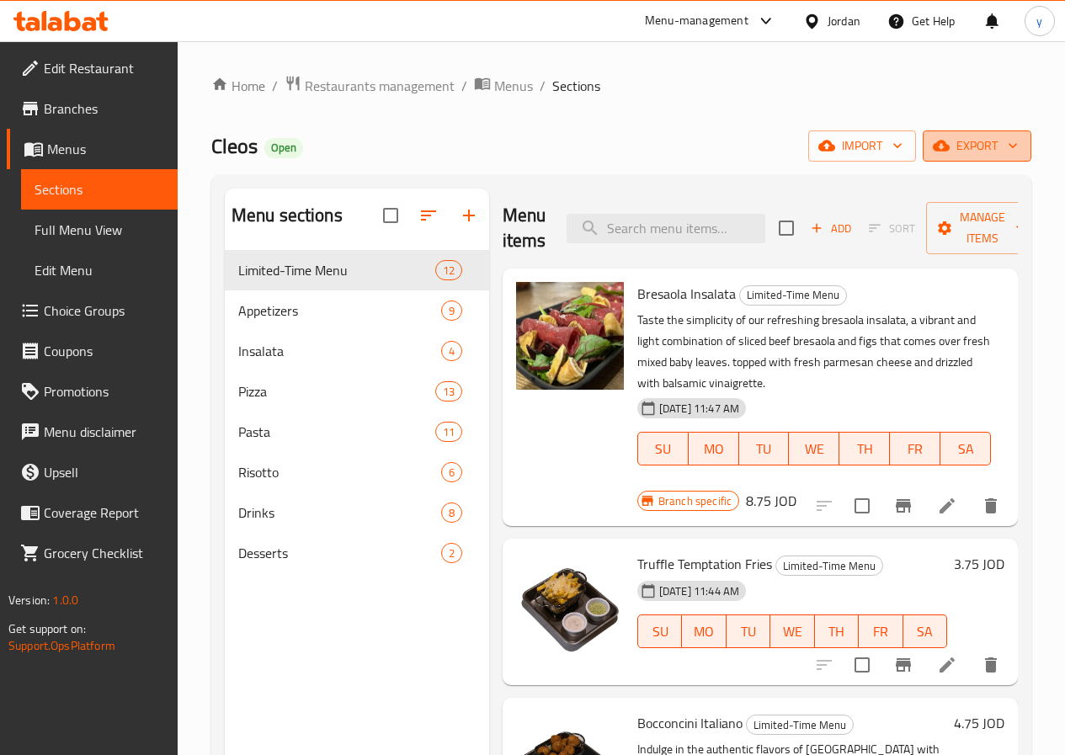
click at [972, 139] on span "export" at bounding box center [977, 146] width 82 height 21
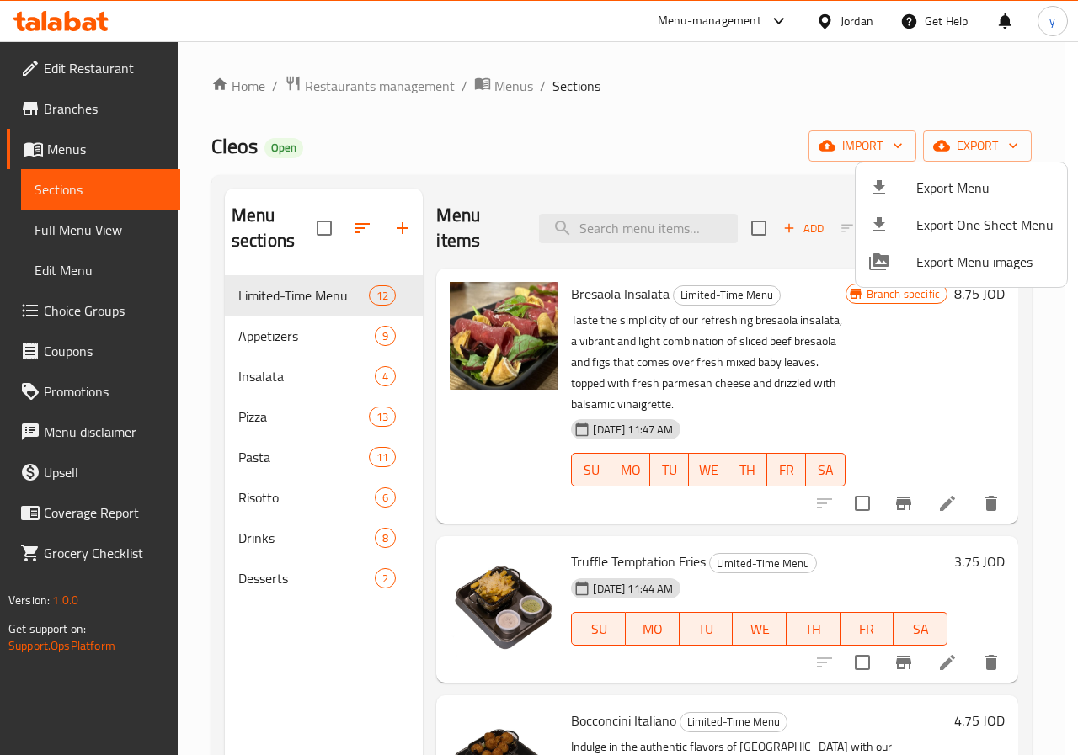
click at [813, 75] on div at bounding box center [539, 377] width 1078 height 755
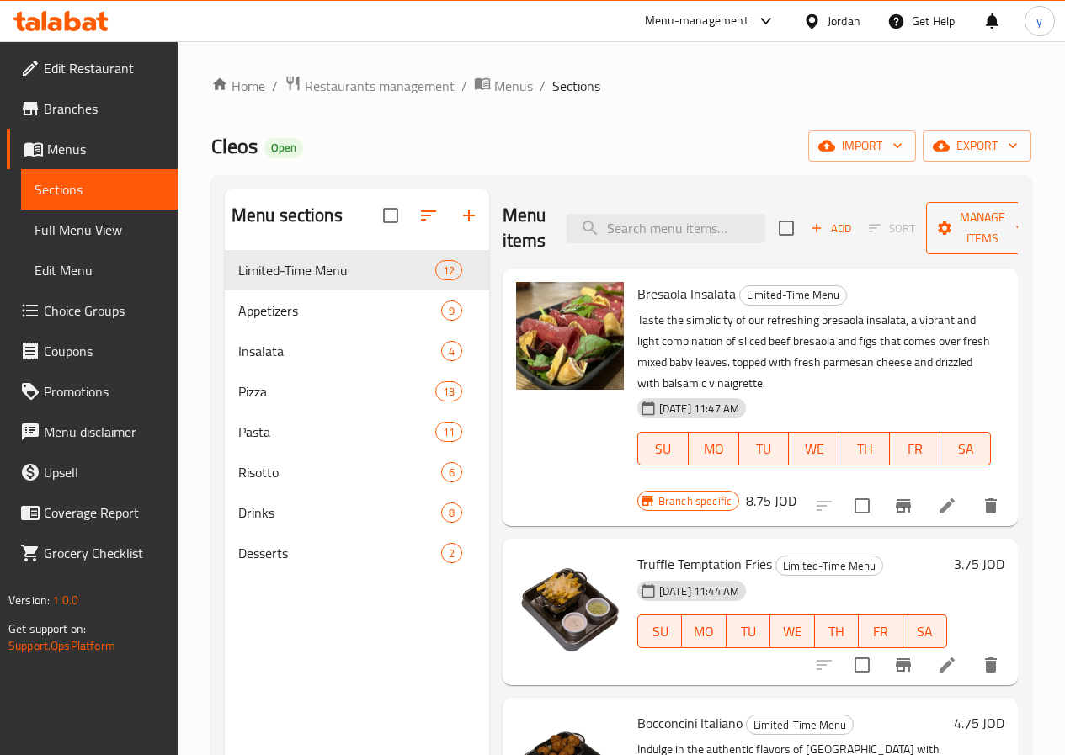
click at [972, 223] on span "Manage items" at bounding box center [983, 228] width 86 height 42
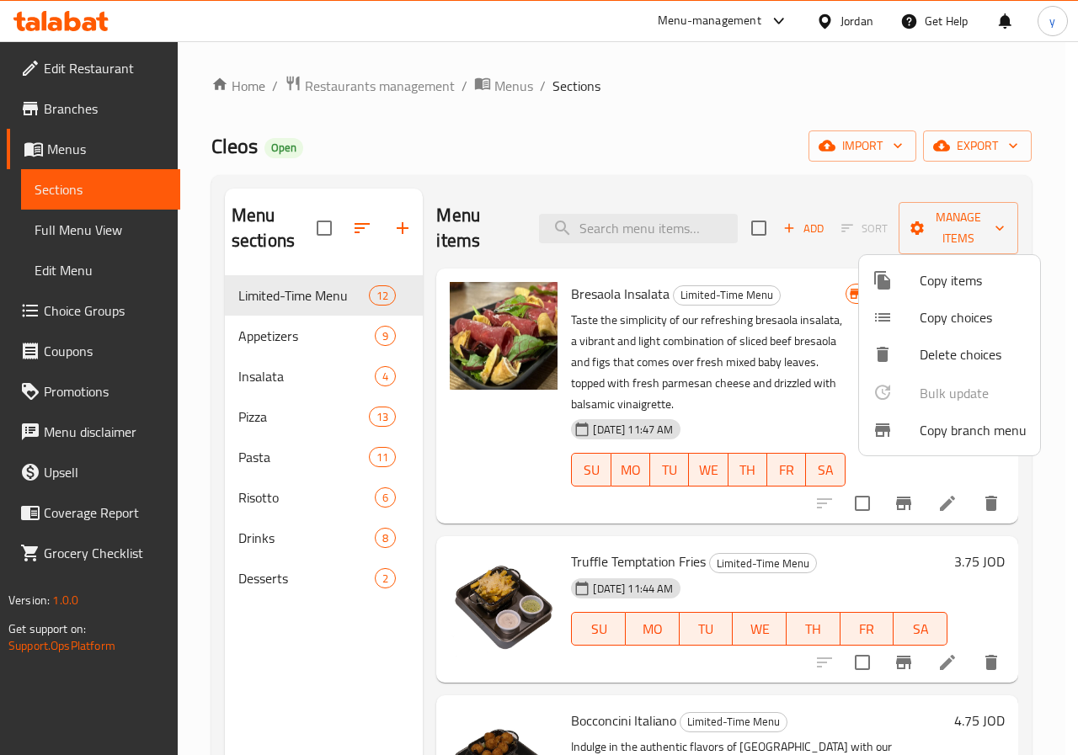
click at [1000, 436] on span "Copy branch menu" at bounding box center [973, 430] width 107 height 20
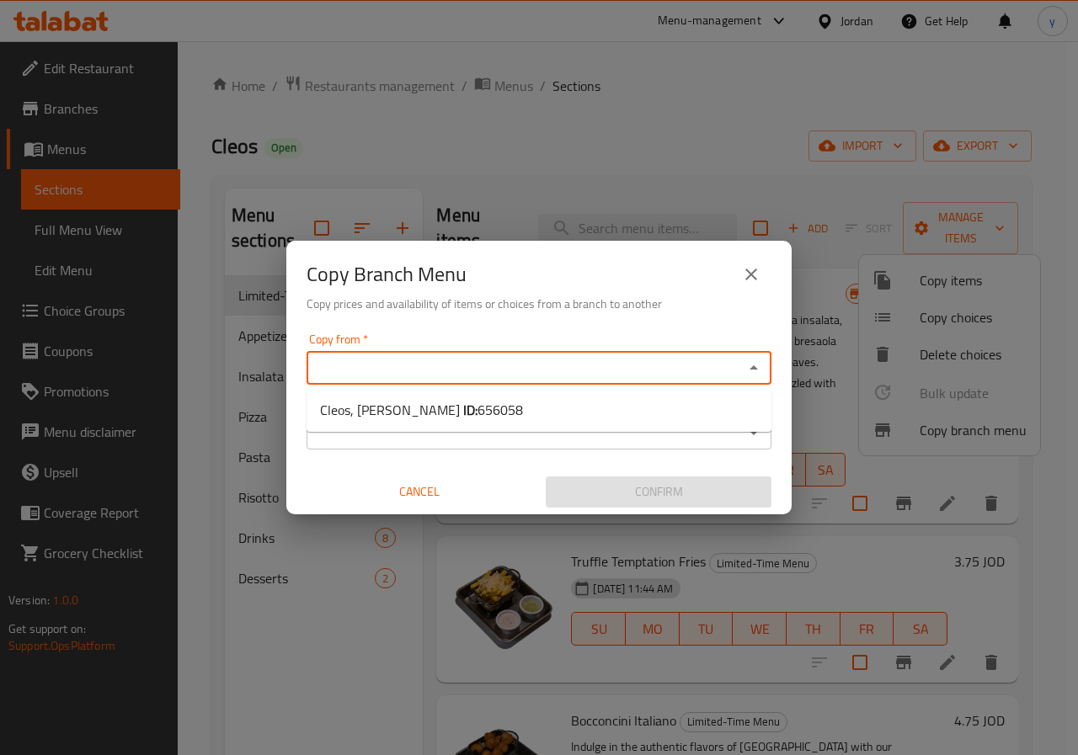
click at [533, 362] on input "Copy from   *" at bounding box center [525, 368] width 427 height 24
click at [529, 403] on li "Cleos, Abdoun Al Shamali ID: 656058" at bounding box center [539, 410] width 465 height 30
type input "Cleos, Abdoun Al Shamali"
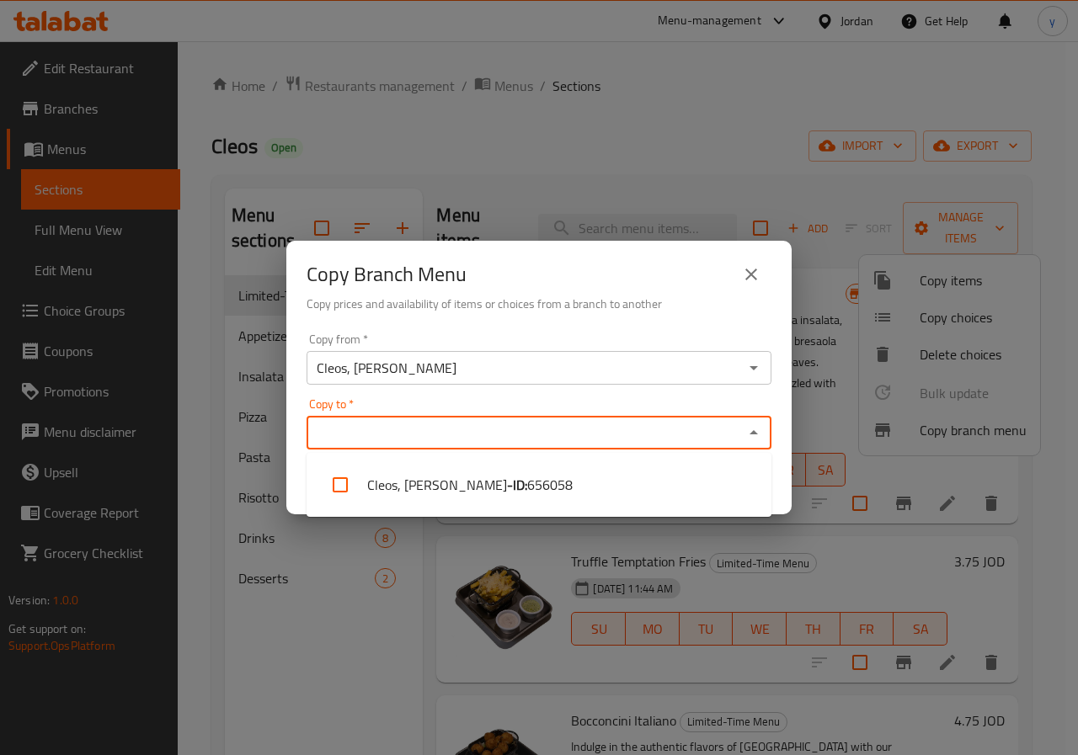
click at [466, 431] on input "Copy to   *" at bounding box center [525, 433] width 427 height 24
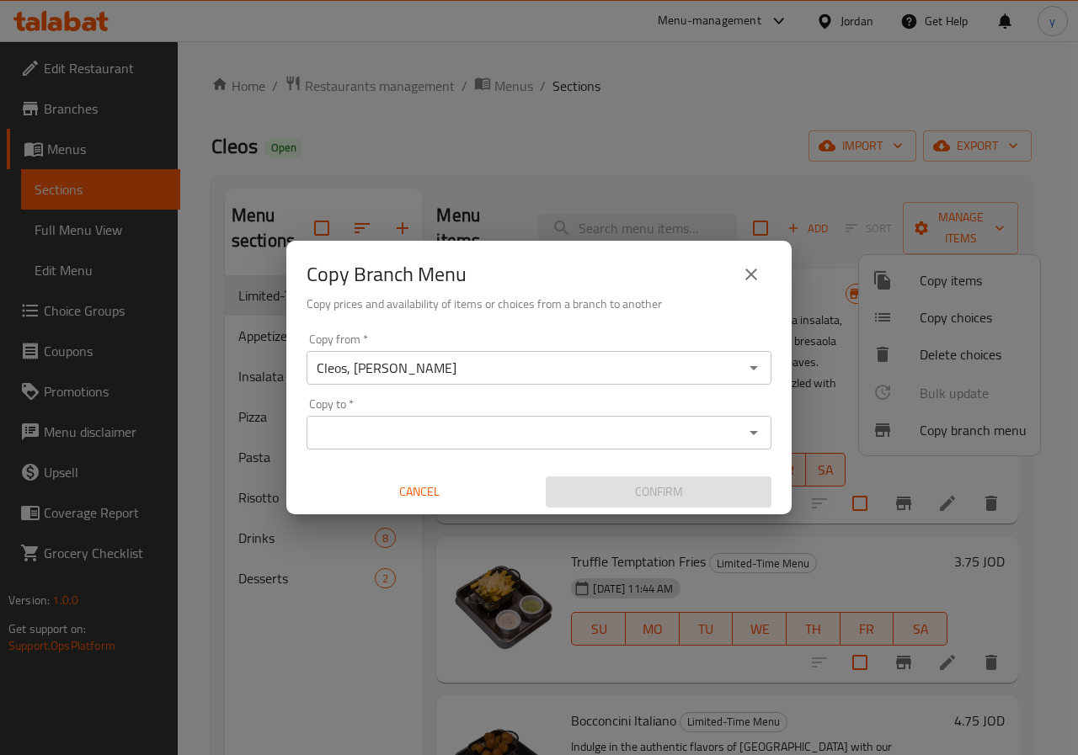
click at [521, 437] on input "Copy to   *" at bounding box center [525, 433] width 427 height 24
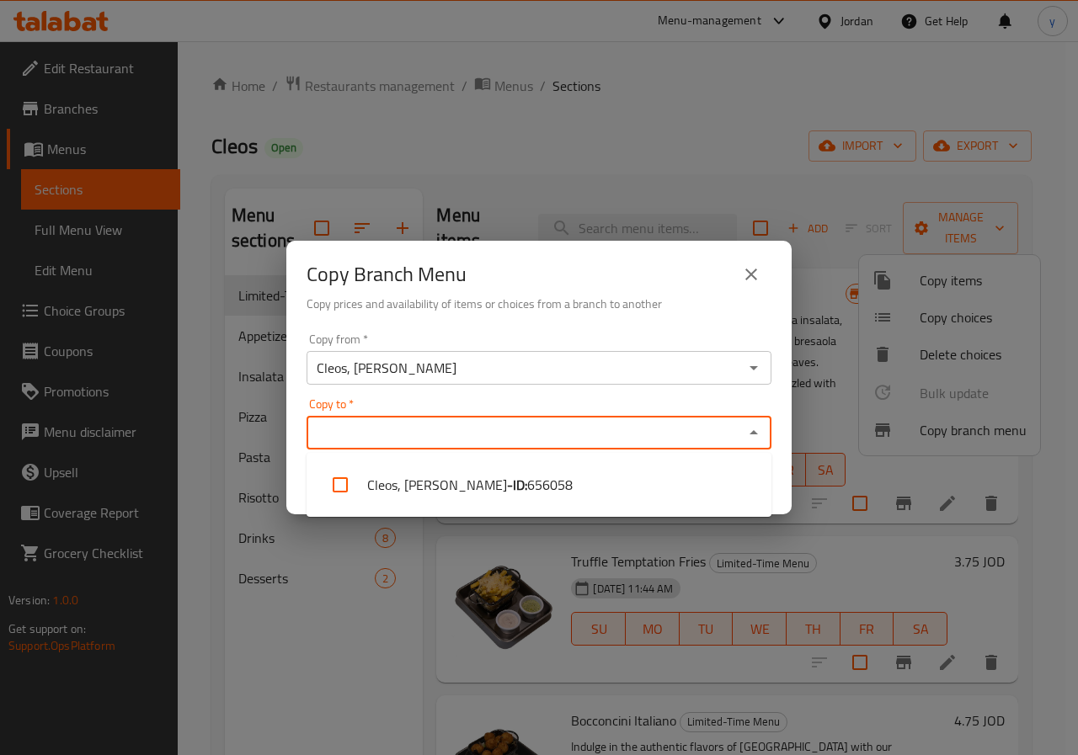
paste input "776758"
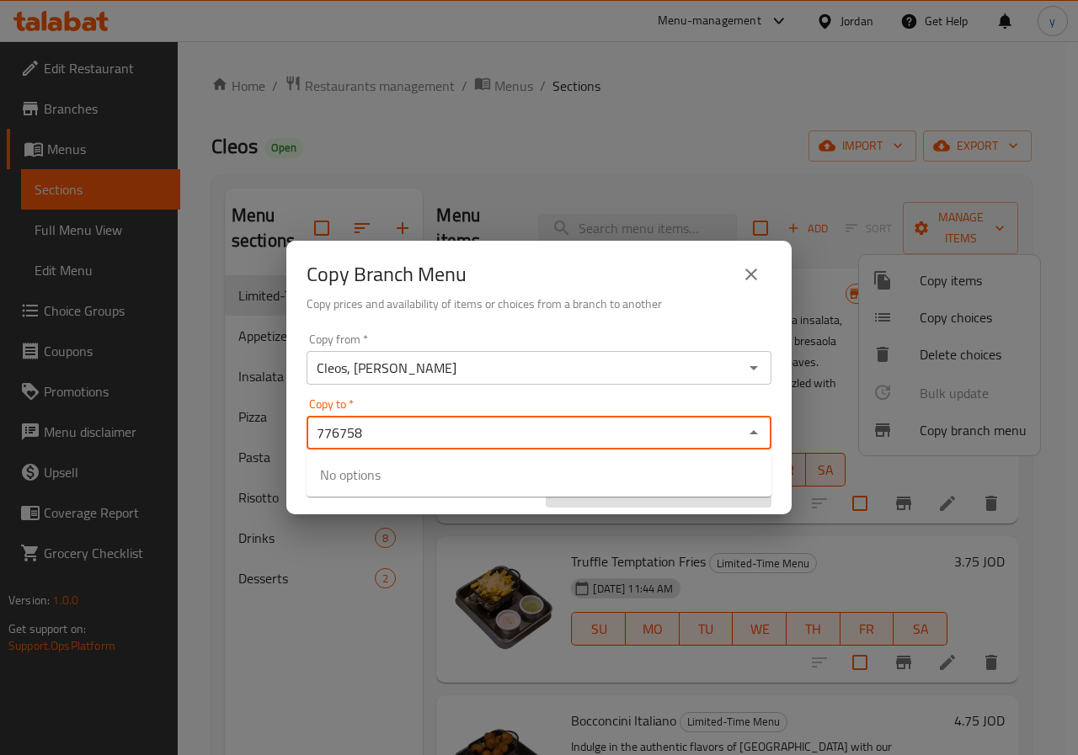
type input "776758"
click at [654, 282] on div "Copy Branch Menu" at bounding box center [539, 274] width 465 height 40
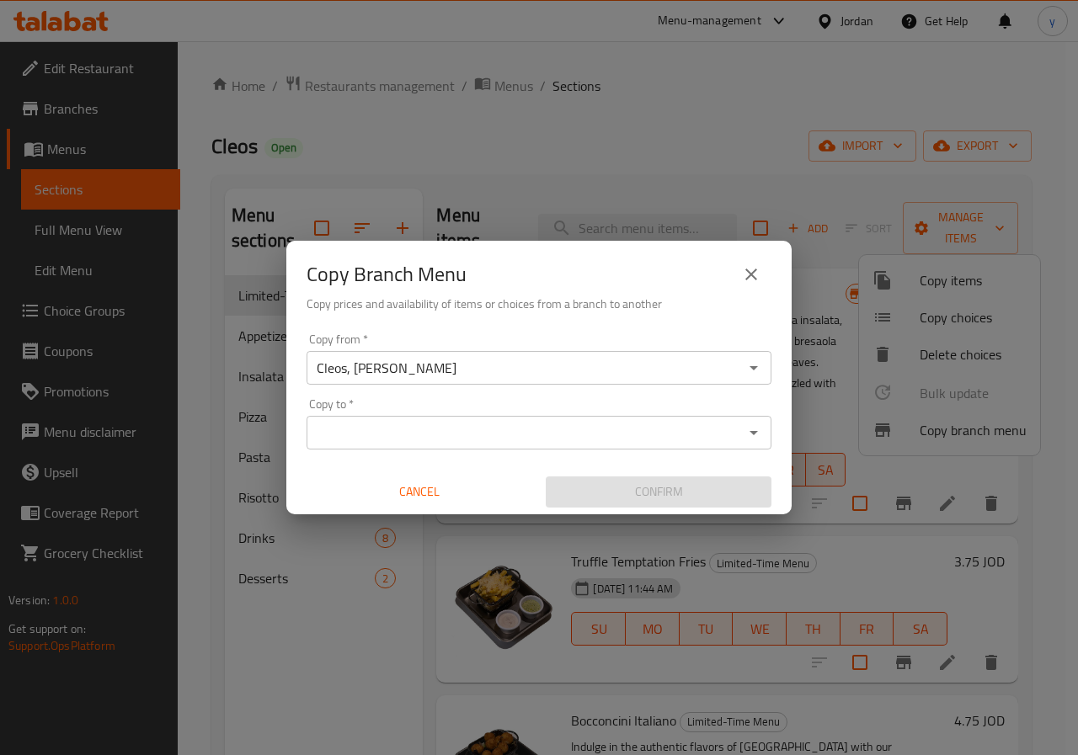
click at [522, 450] on div "Copy from   * Cleos, Abdoun Al Shamali Copy from * Copy to   * Copy to * Cancel…" at bounding box center [538, 421] width 505 height 188
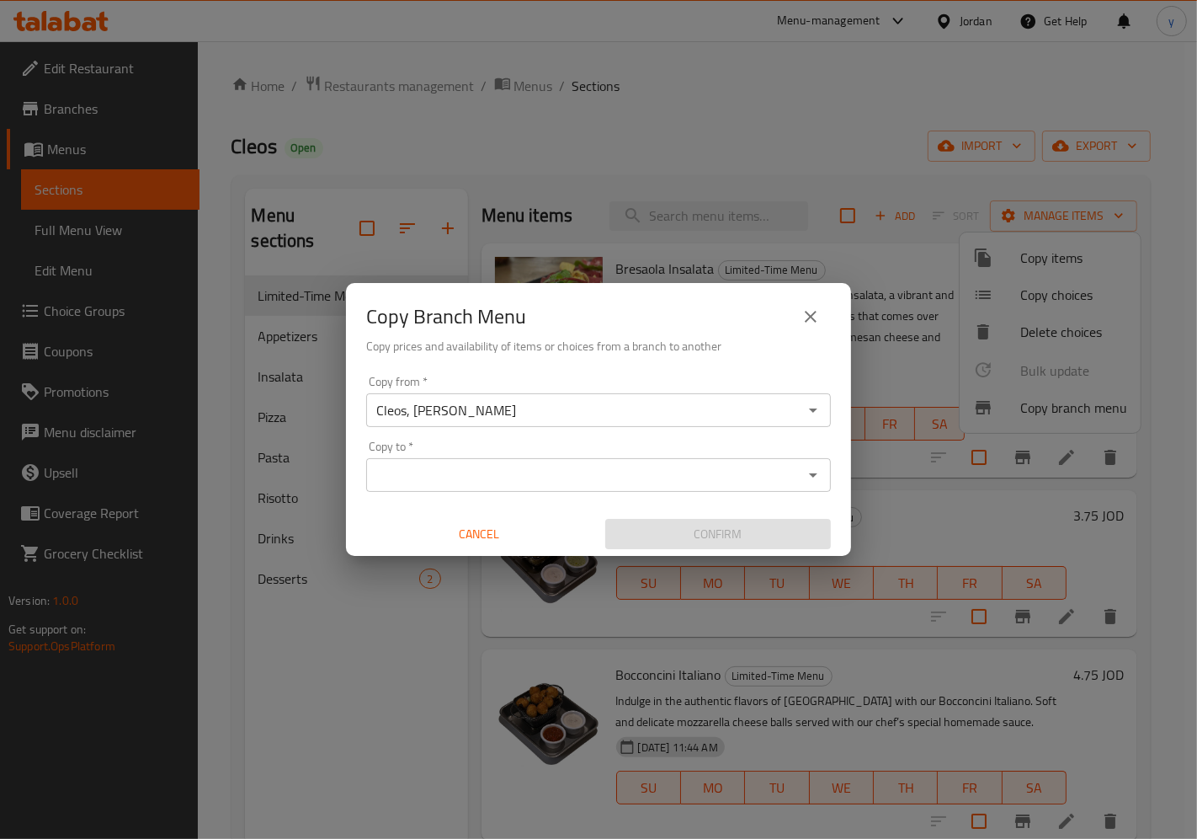
click at [660, 463] on input "Copy to   *" at bounding box center [584, 475] width 427 height 24
click at [665, 470] on input "Copy to   *" at bounding box center [584, 475] width 427 height 24
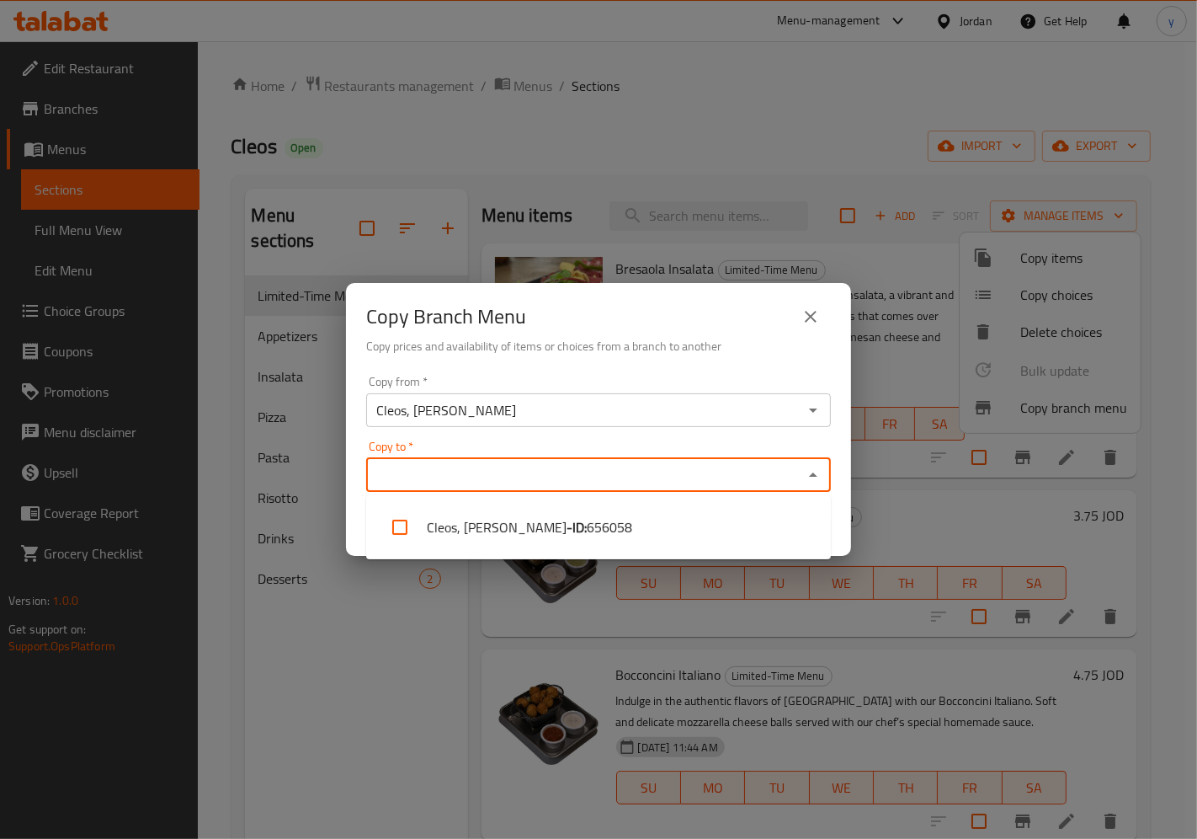
paste input "776758"
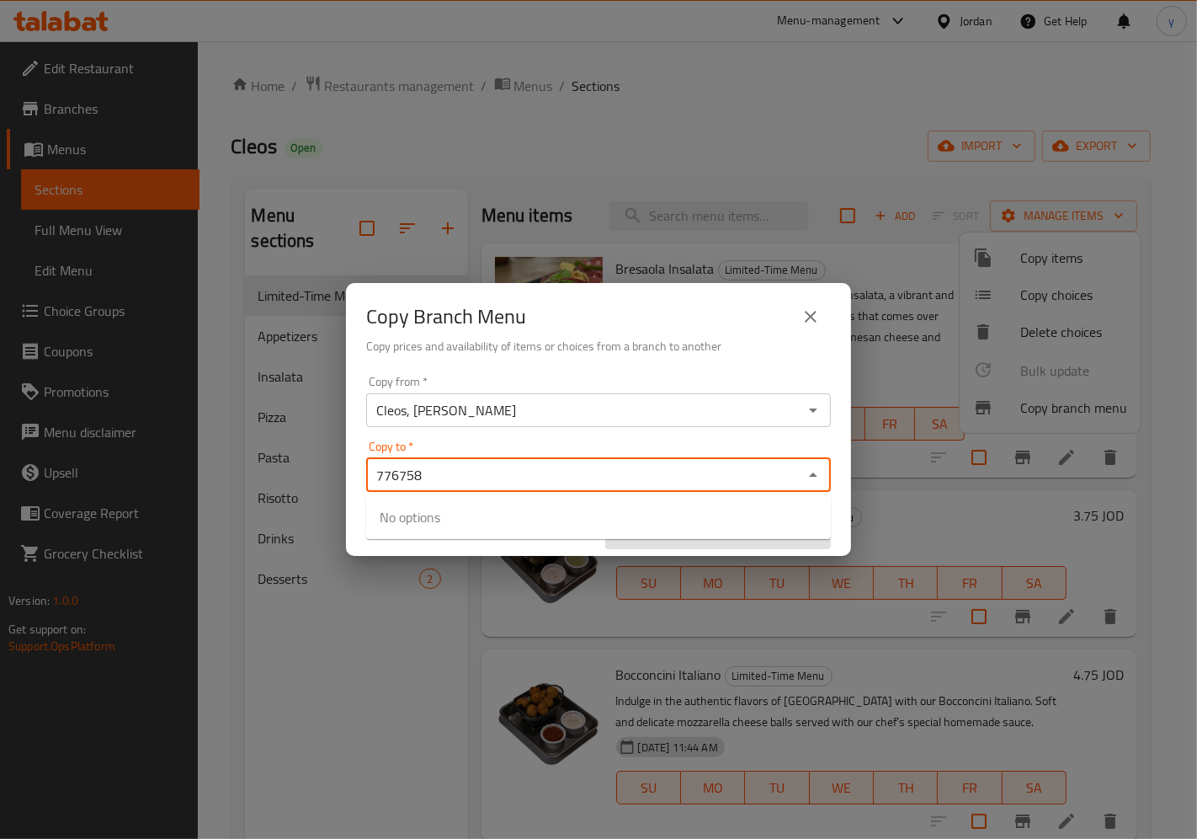
type input "776758"
click at [544, 473] on input "Copy to   *" at bounding box center [584, 475] width 427 height 24
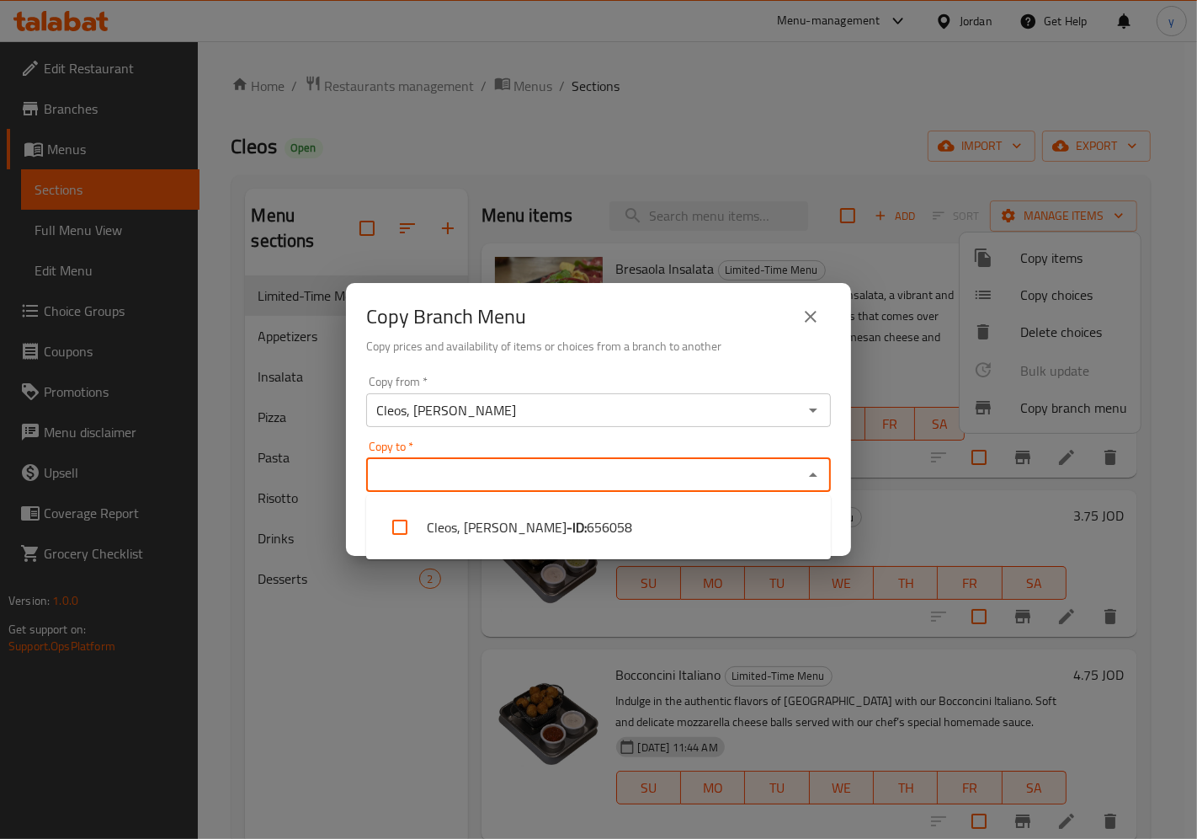
click at [814, 332] on button "close" at bounding box center [811, 316] width 40 height 40
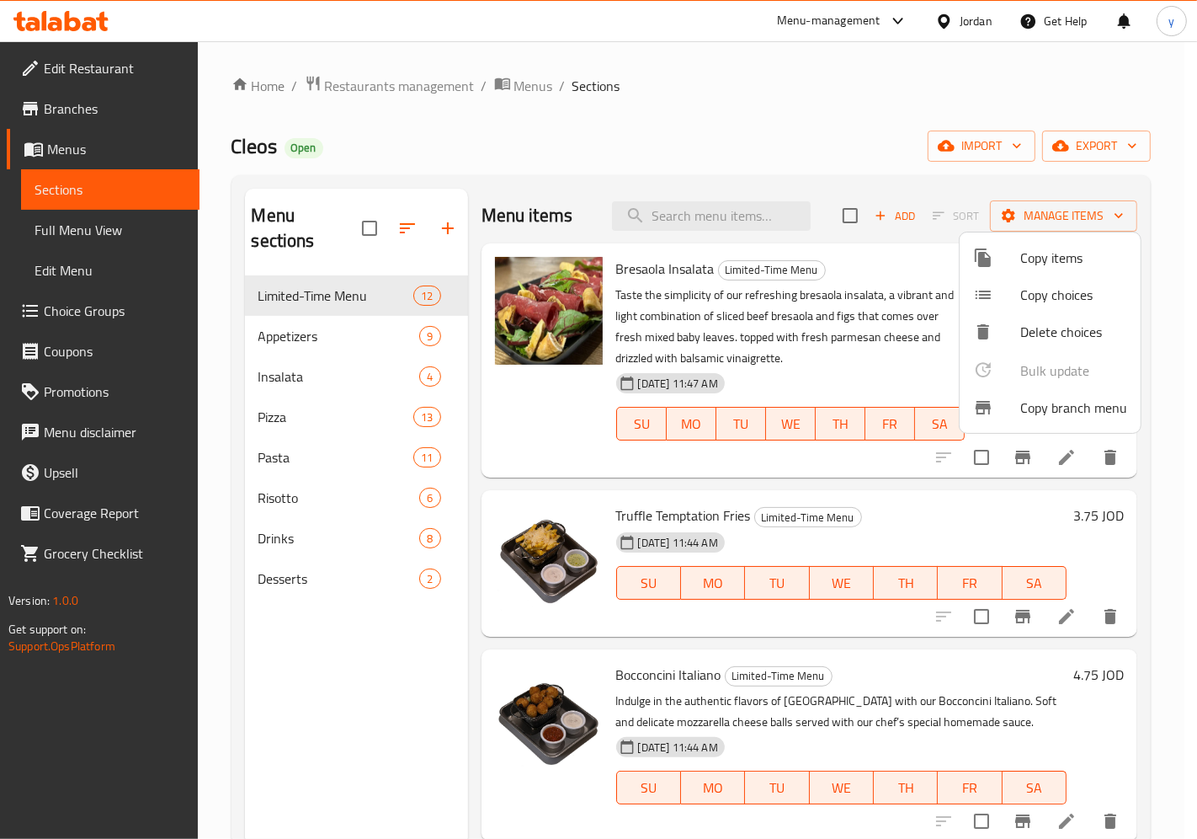
click at [77, 99] on div at bounding box center [598, 419] width 1197 height 839
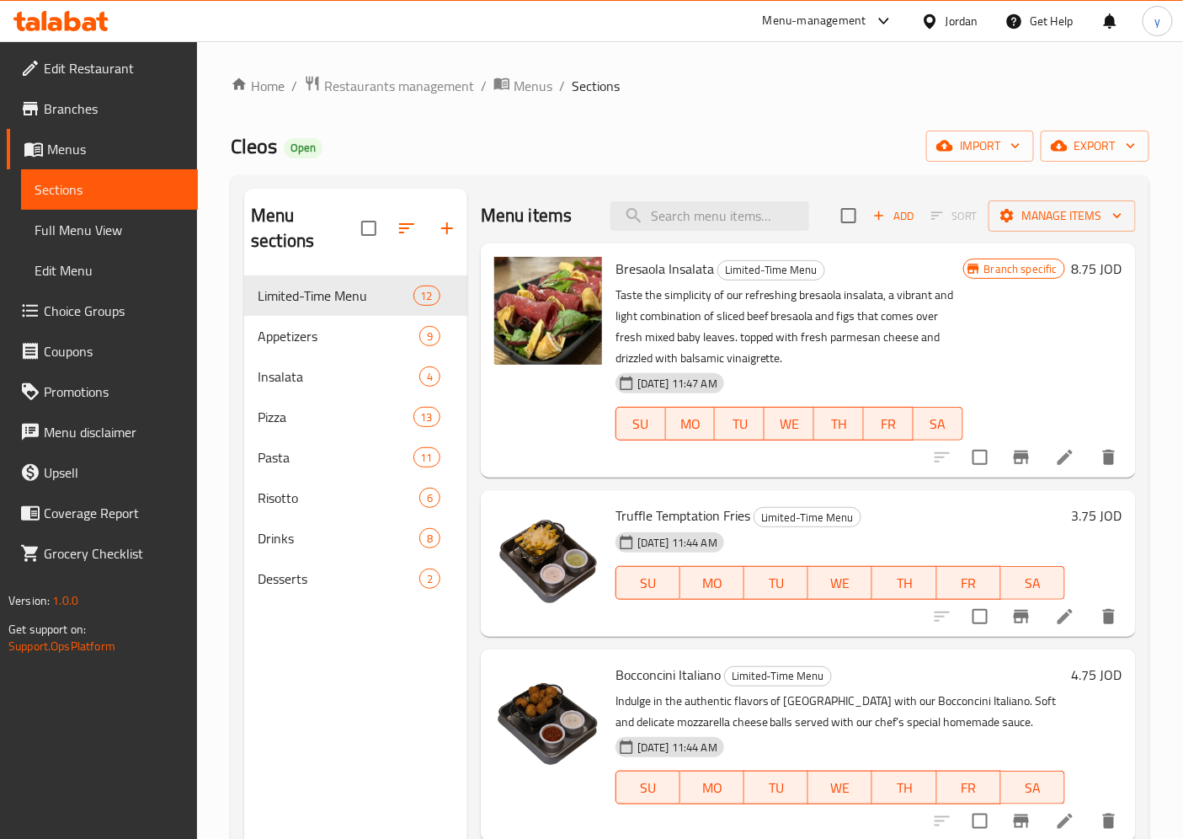
click at [77, 110] on span "Branches" at bounding box center [114, 109] width 141 height 20
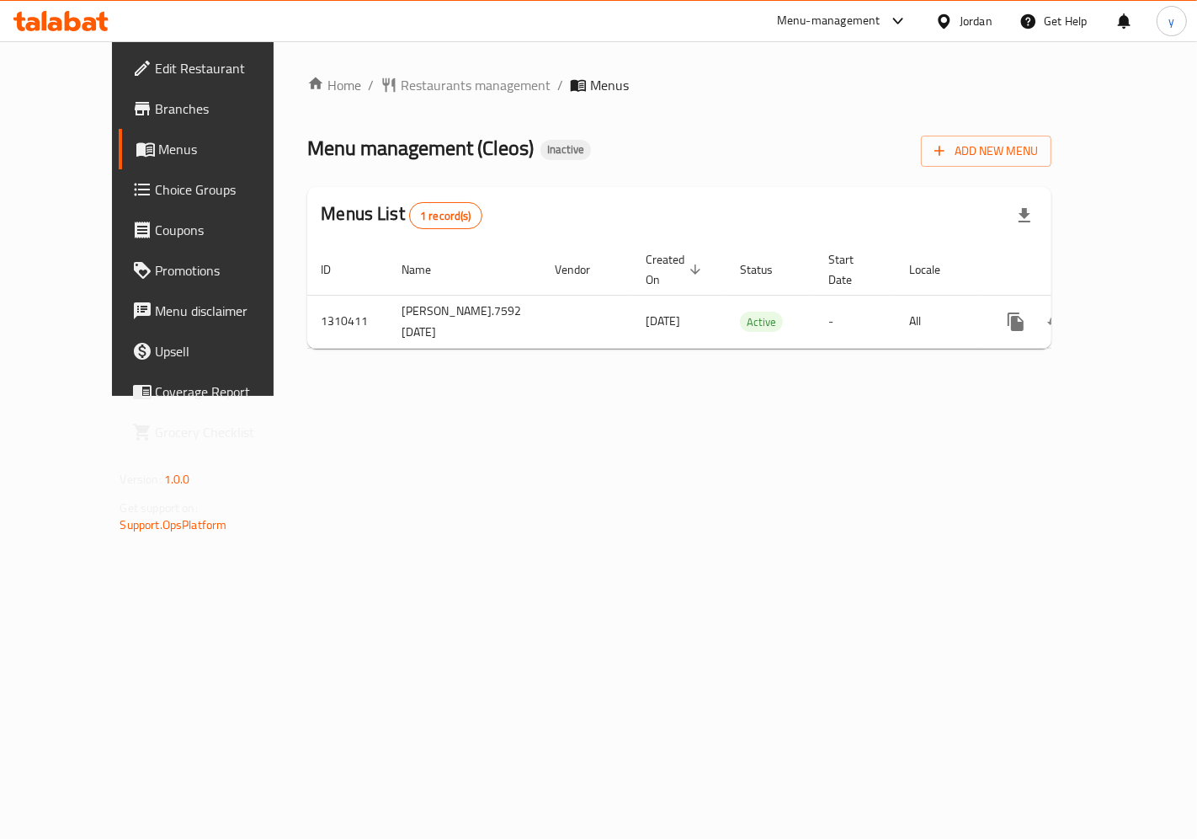
click at [135, 105] on icon at bounding box center [142, 108] width 15 height 13
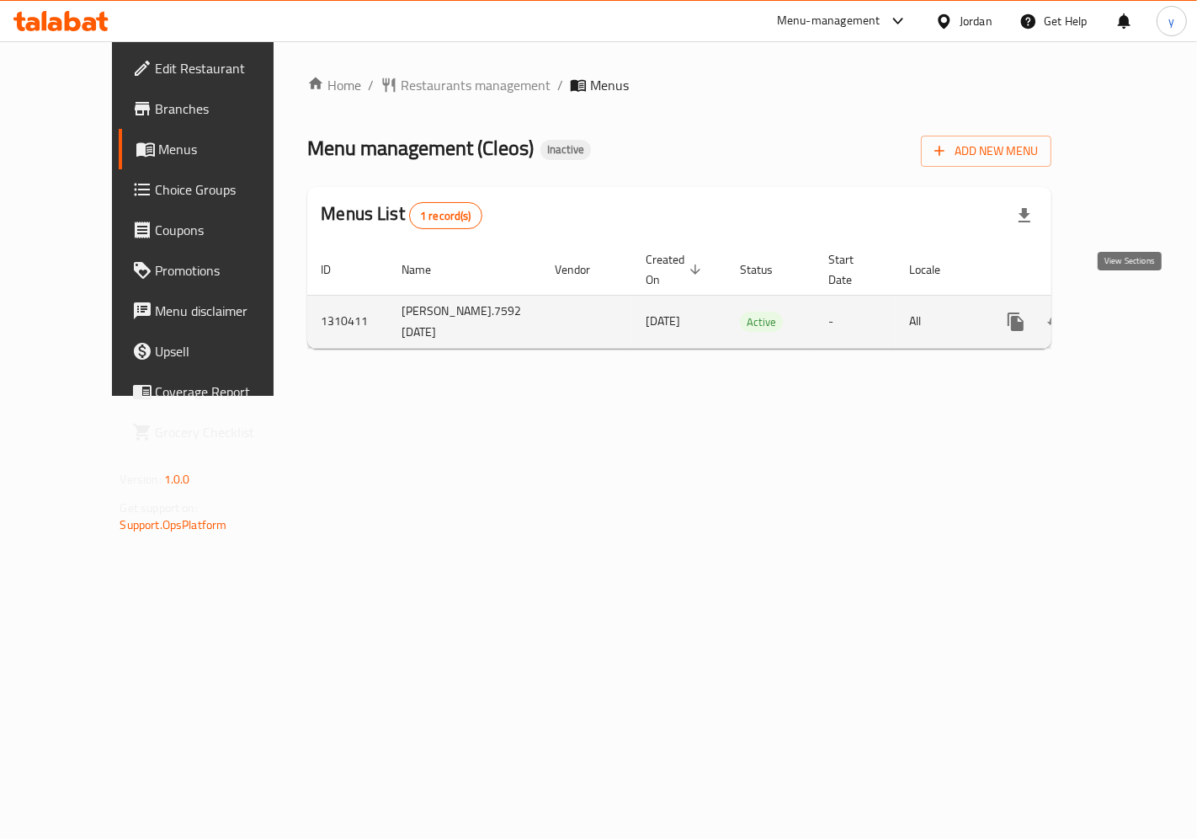
click at [1143, 301] on link "enhanced table" at bounding box center [1137, 321] width 40 height 40
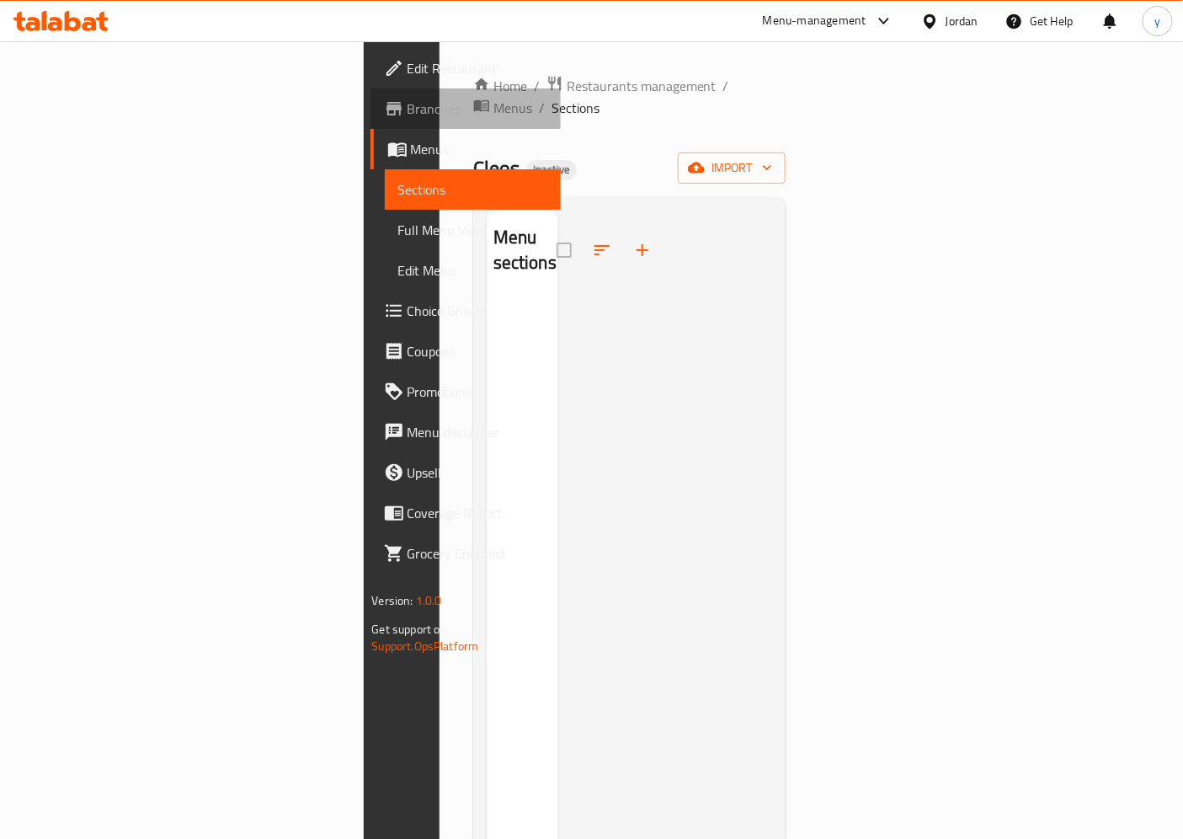
click at [408, 108] on span "Branches" at bounding box center [478, 109] width 141 height 20
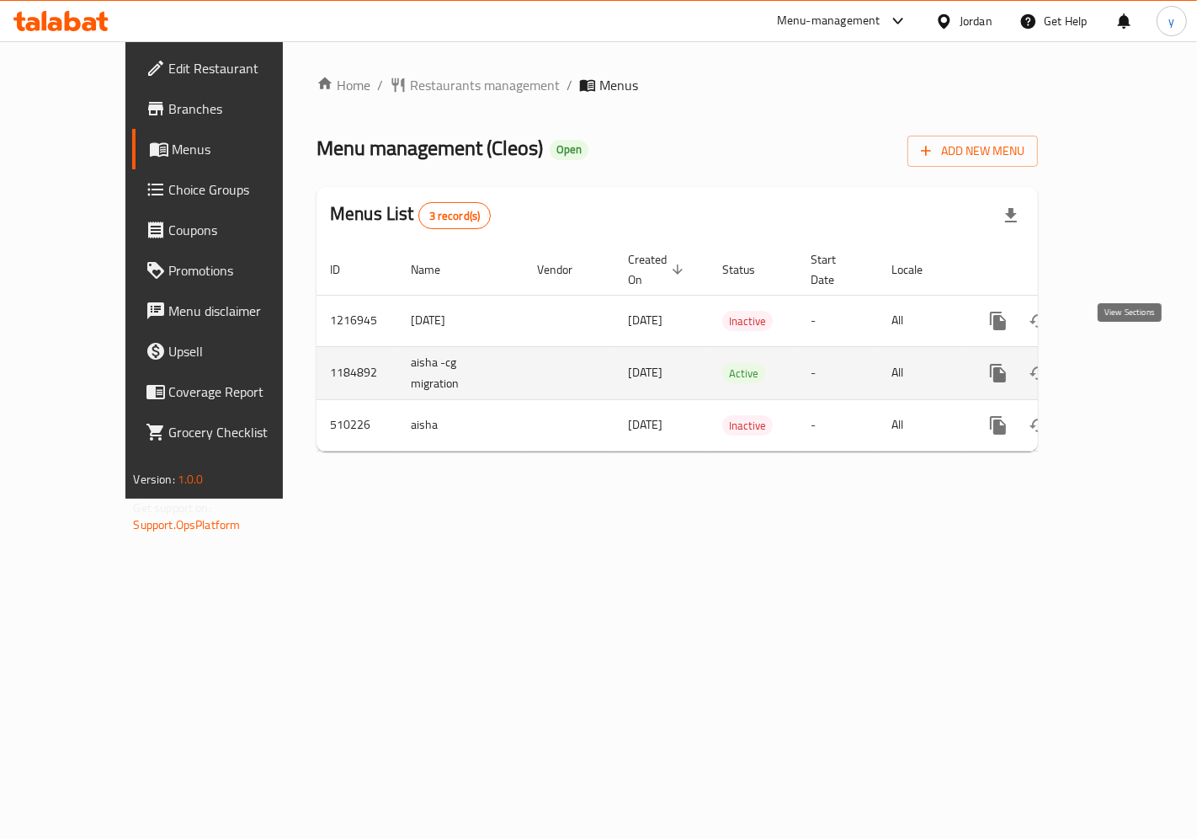
click at [1128, 365] on icon "enhanced table" at bounding box center [1119, 372] width 15 height 15
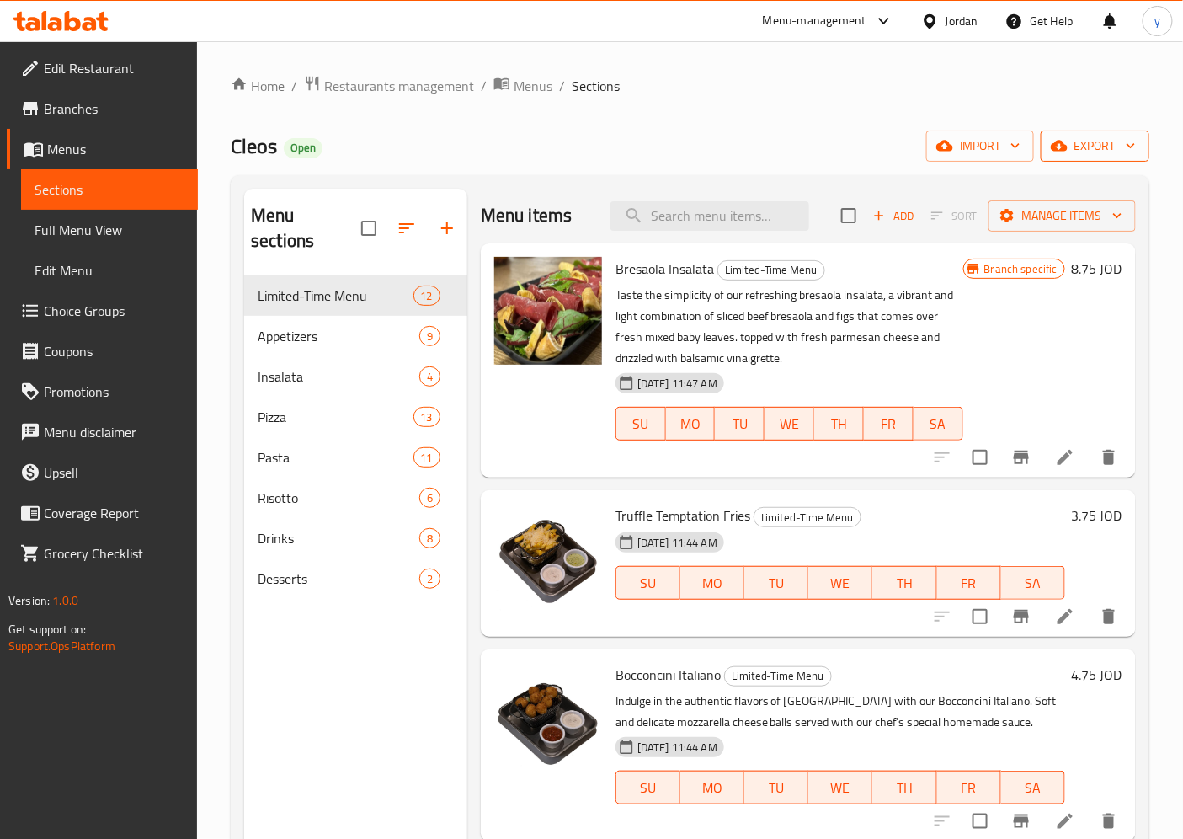
click at [1071, 139] on span "export" at bounding box center [1095, 146] width 82 height 21
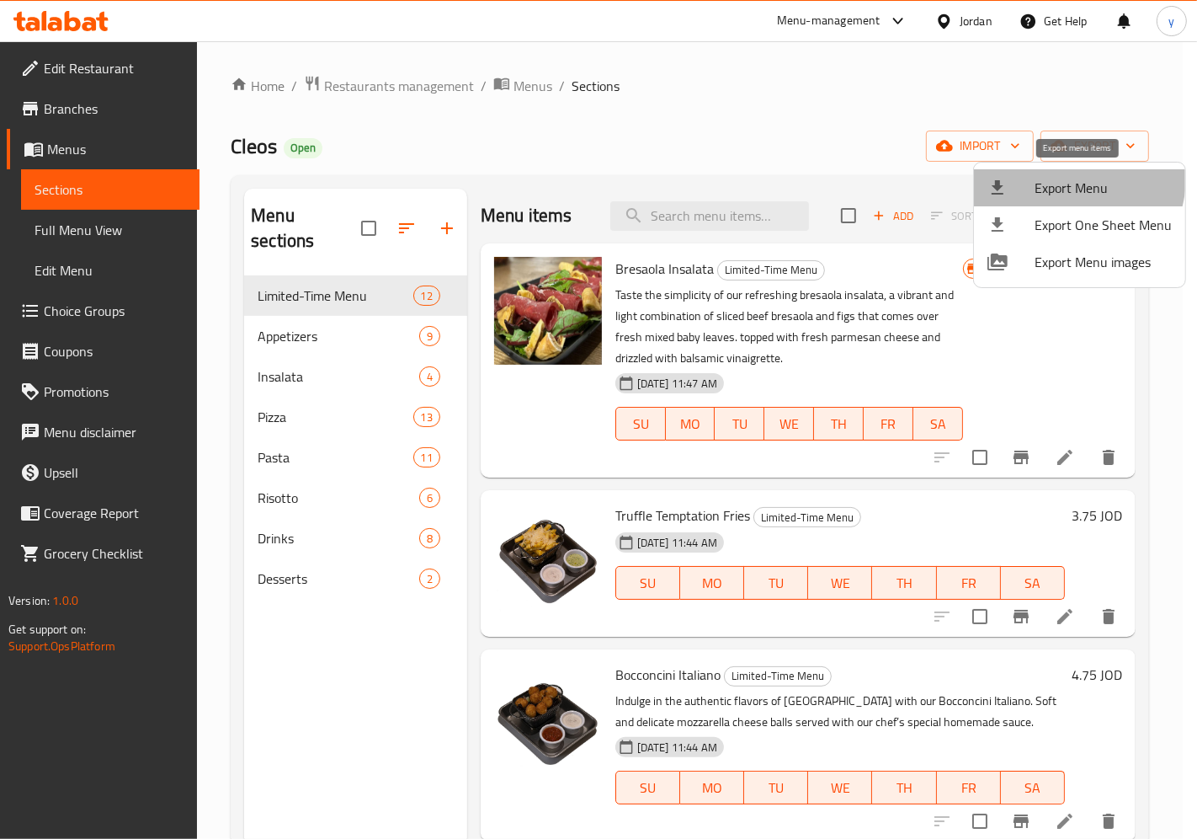
click at [1065, 178] on span "Export Menu" at bounding box center [1103, 188] width 137 height 20
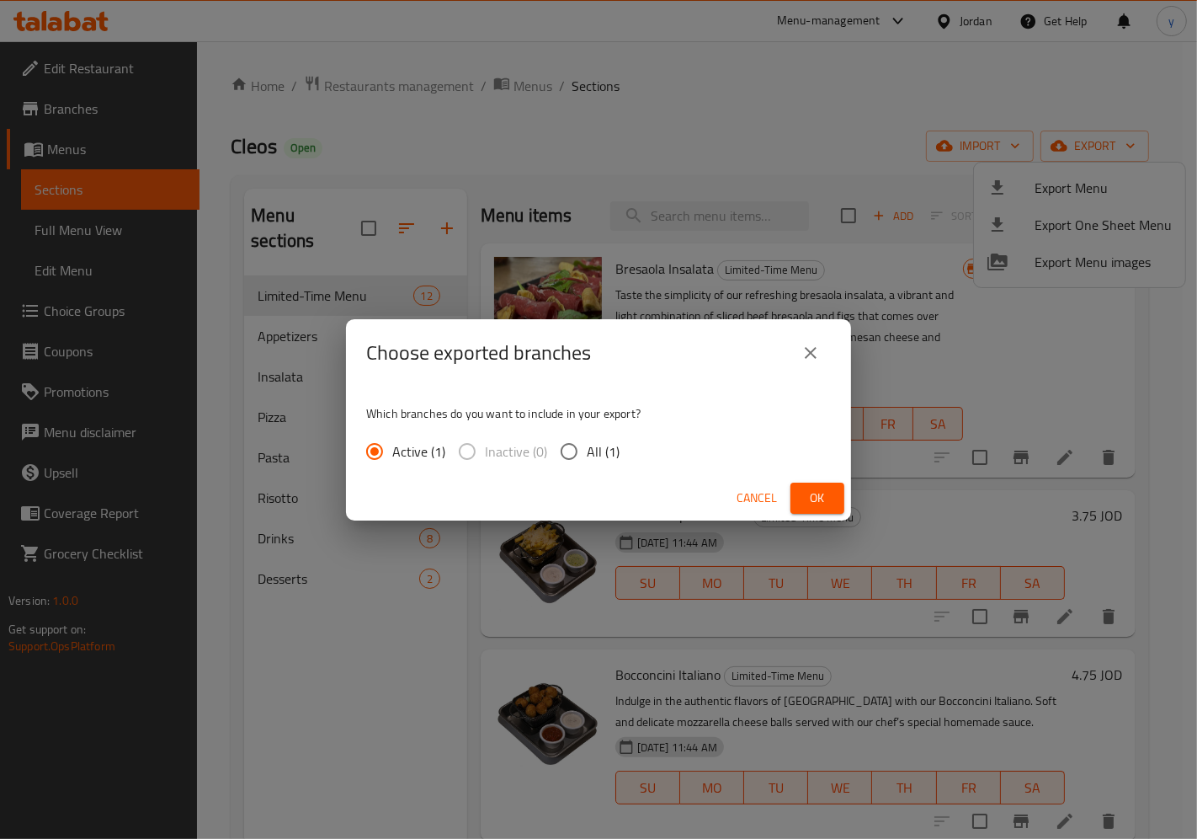
click at [577, 450] on input "All (1)" at bounding box center [569, 451] width 35 height 35
radio input "true"
click at [830, 493] on span "Ok" at bounding box center [817, 498] width 27 height 21
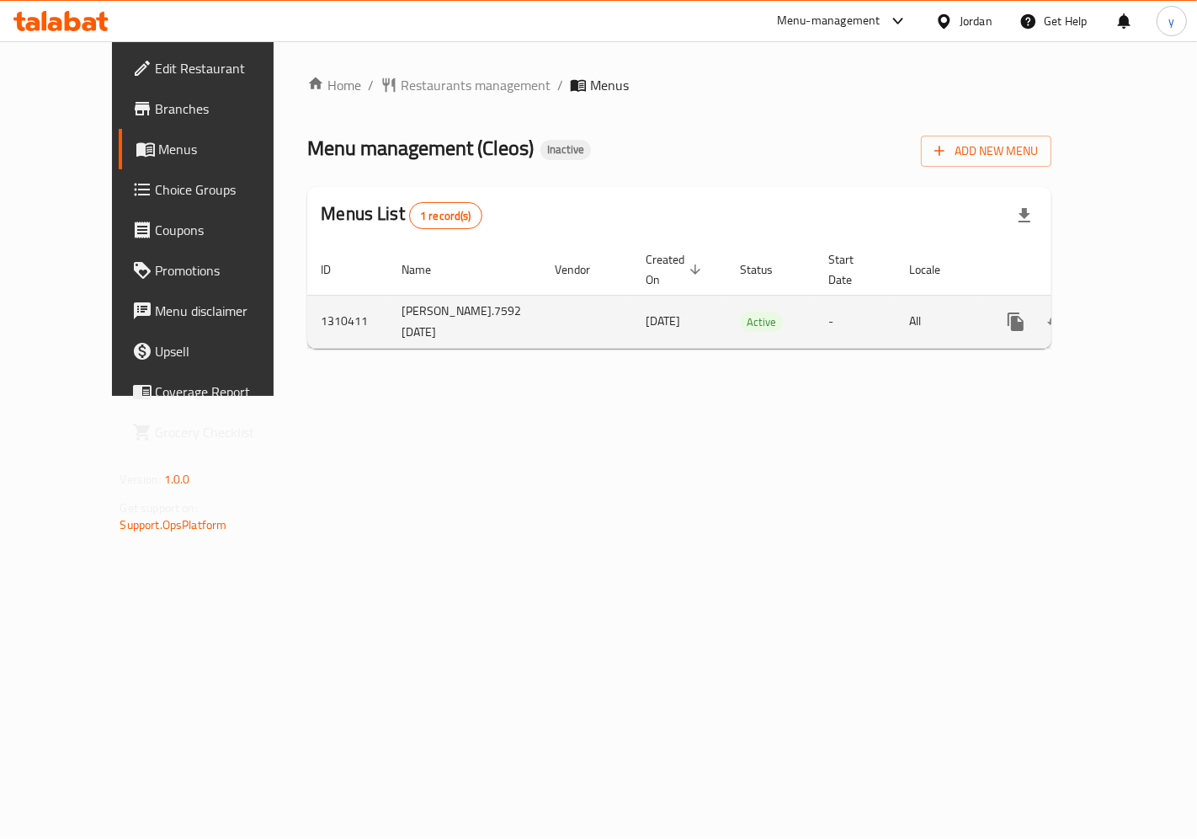
click at [1133, 314] on icon "enhanced table" at bounding box center [1137, 321] width 15 height 15
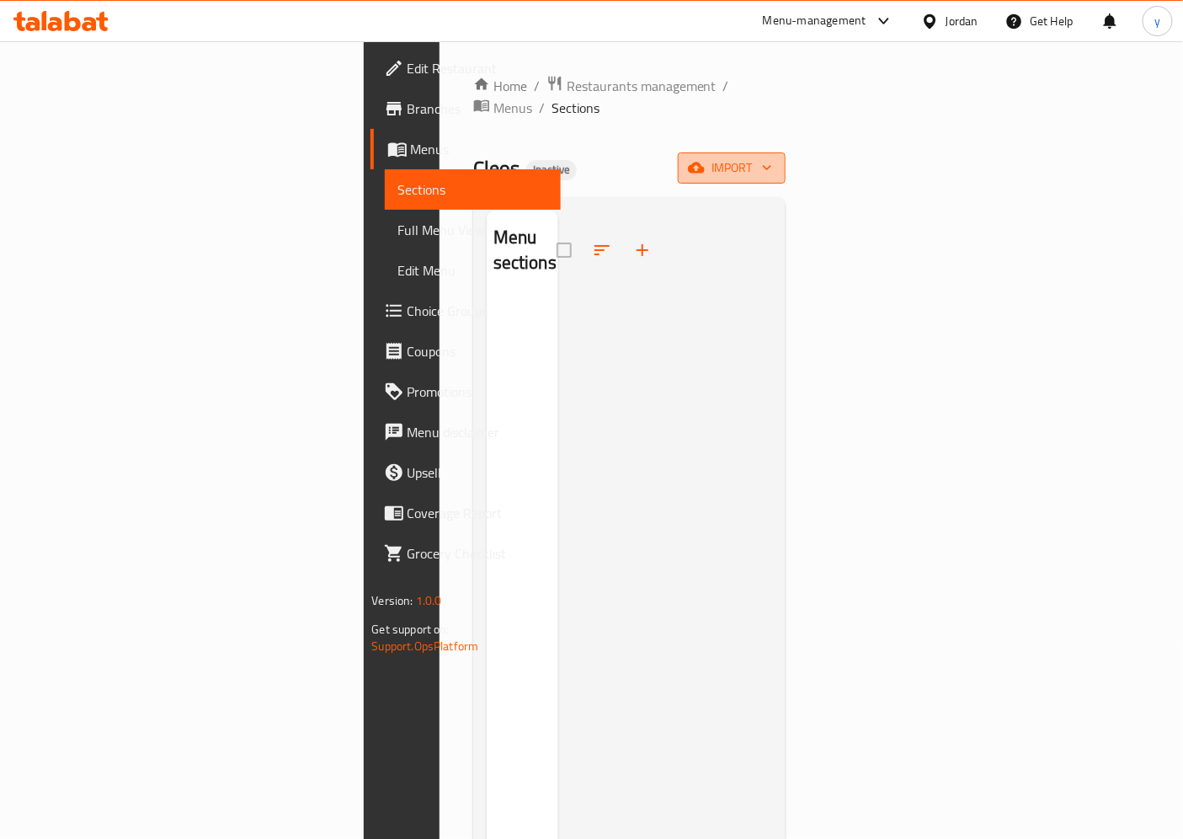
click at [772, 157] on span "import" at bounding box center [731, 167] width 81 height 21
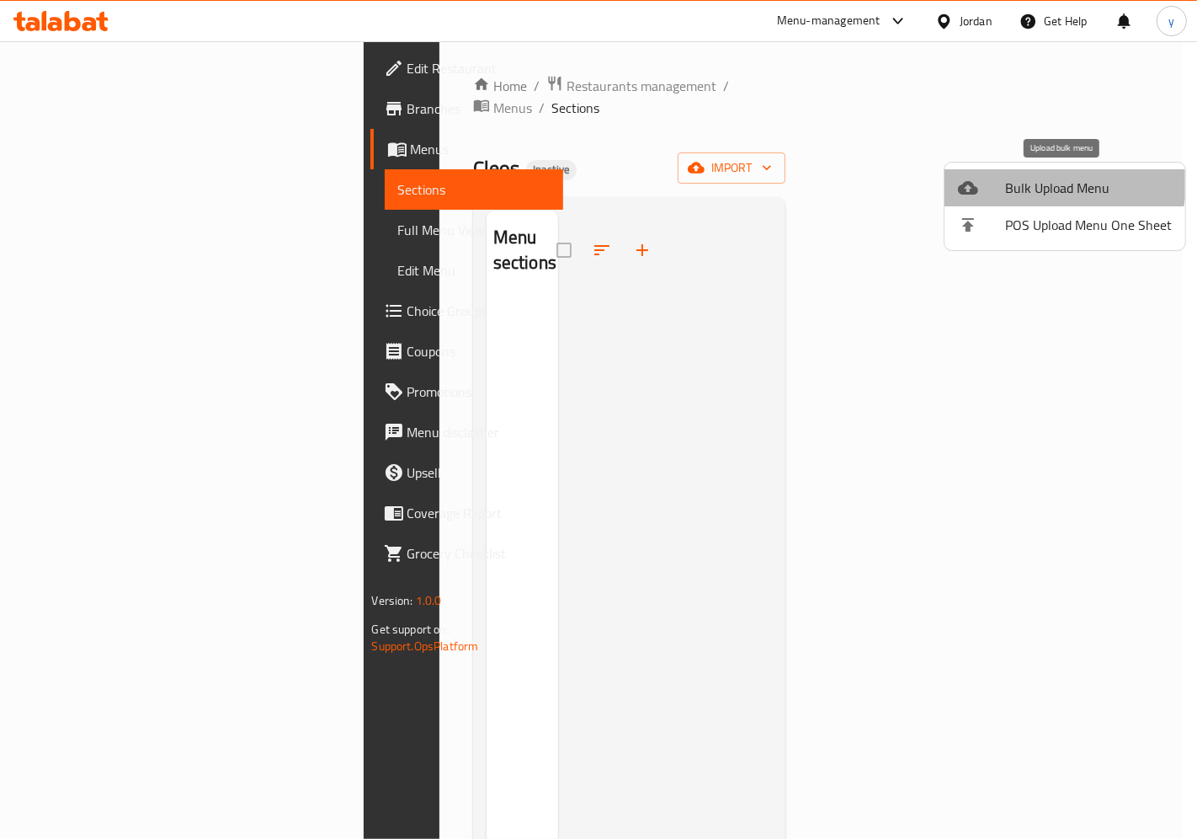
click at [1048, 178] on span "Bulk Upload Menu" at bounding box center [1088, 188] width 167 height 20
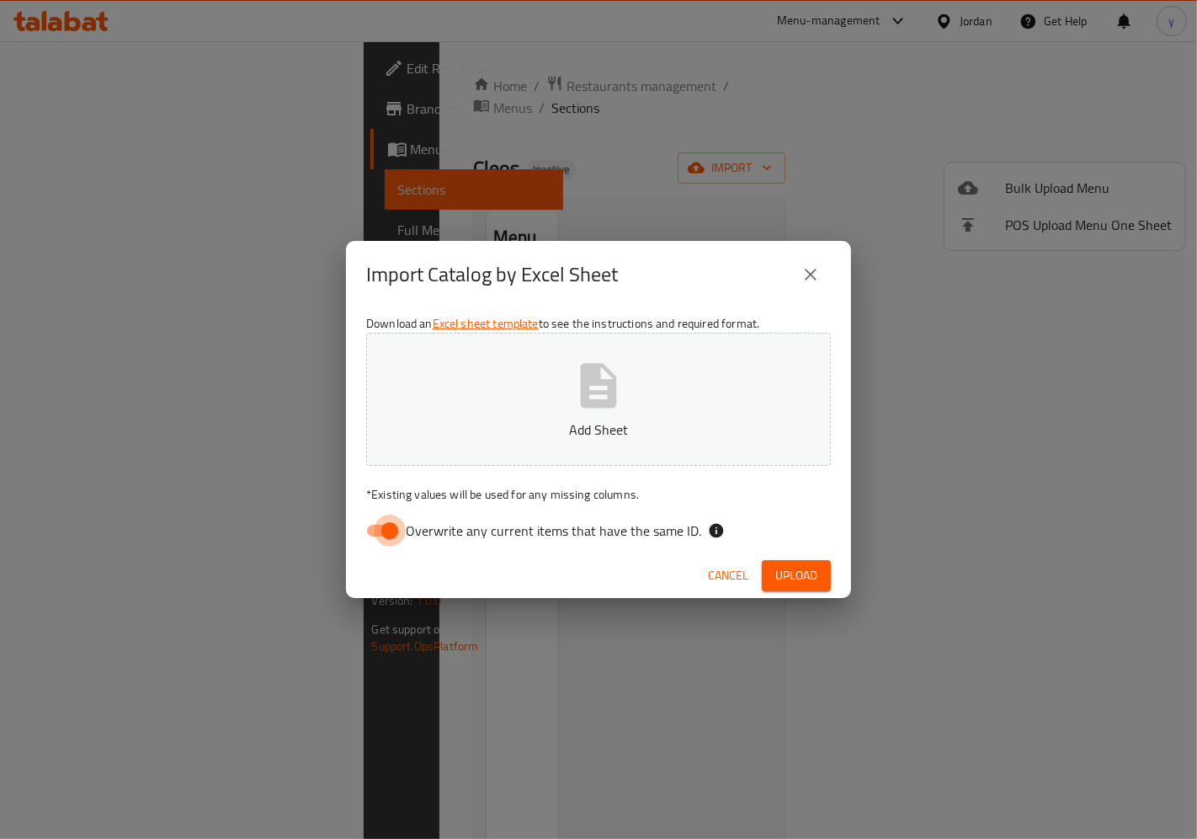
drag, startPoint x: 384, startPoint y: 534, endPoint x: 472, endPoint y: 478, distance: 104.4
click at [384, 535] on input "Overwrite any current items that have the same ID." at bounding box center [390, 530] width 96 height 32
checkbox input "false"
click at [540, 446] on button "Add Sheet" at bounding box center [598, 399] width 465 height 133
click at [808, 562] on button "Upload" at bounding box center [796, 575] width 69 height 31
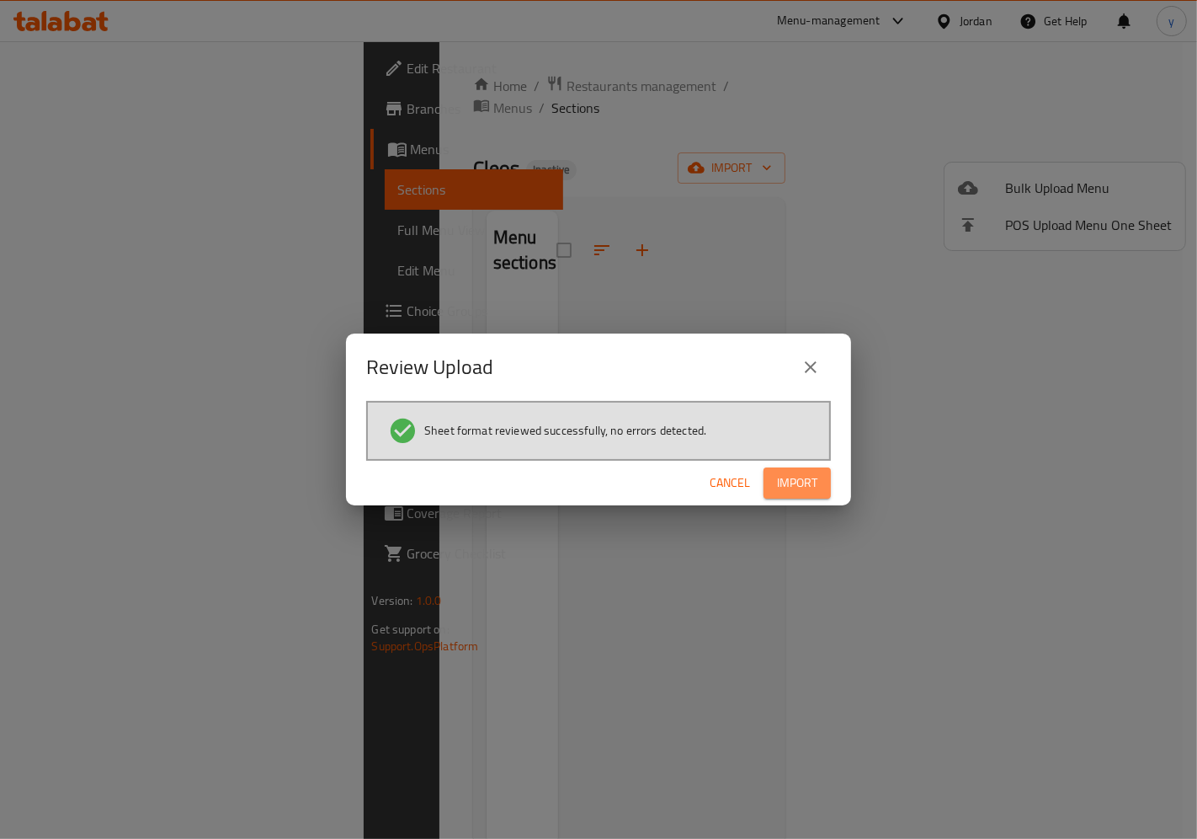
click at [798, 493] on button "Import" at bounding box center [797, 482] width 67 height 31
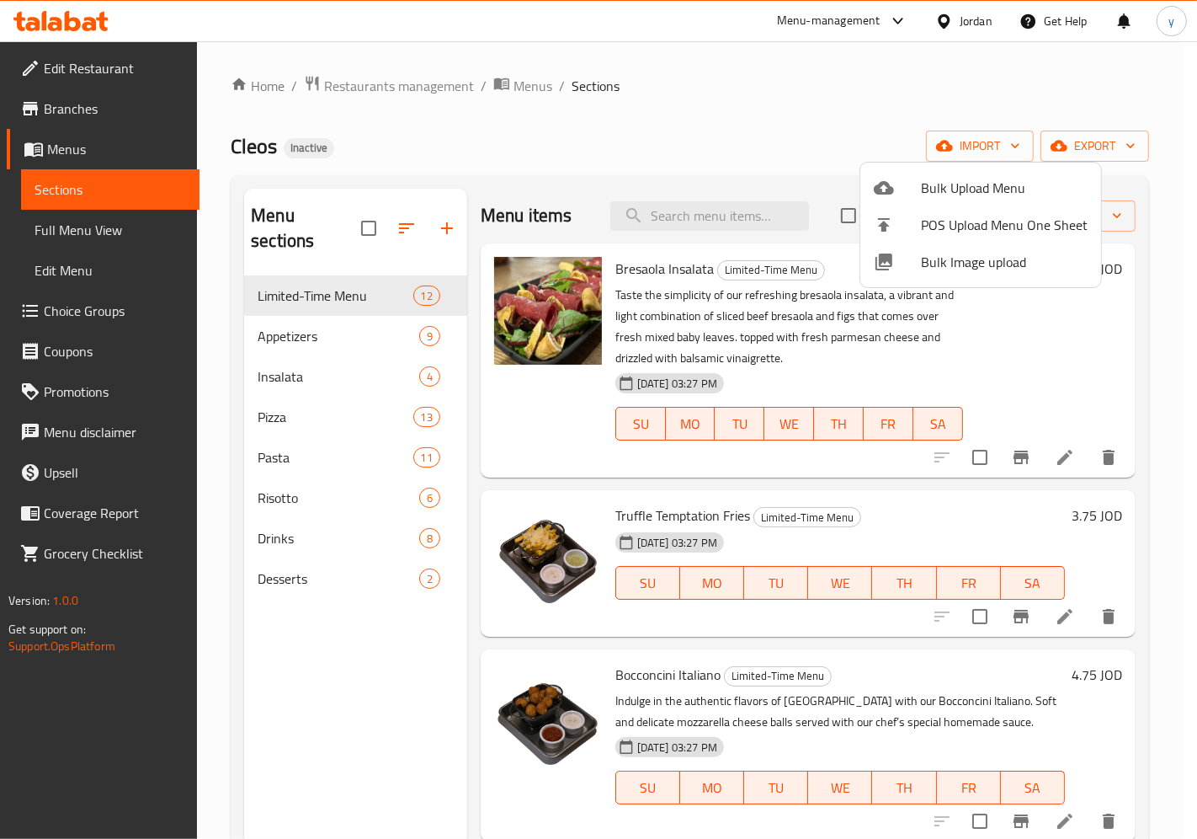
click at [339, 266] on div at bounding box center [598, 419] width 1197 height 839
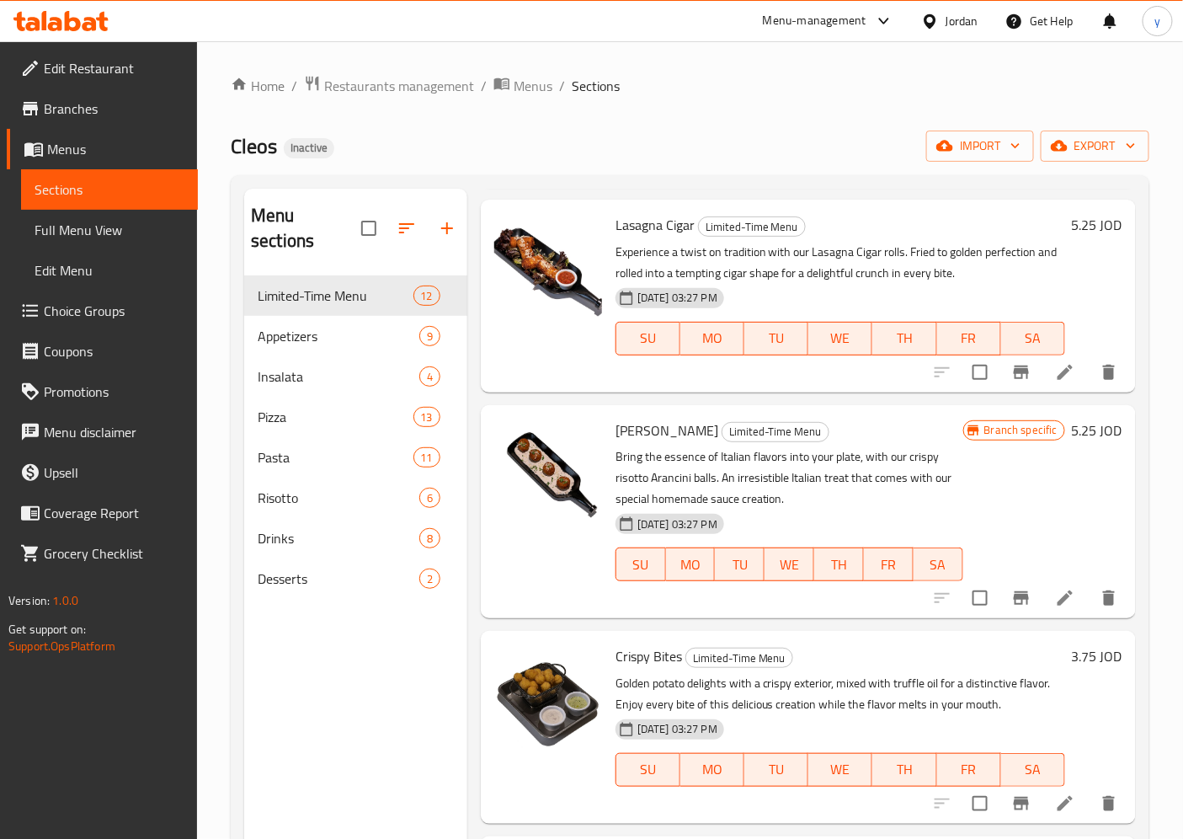
click at [126, 230] on span "Full Menu View" at bounding box center [110, 230] width 150 height 20
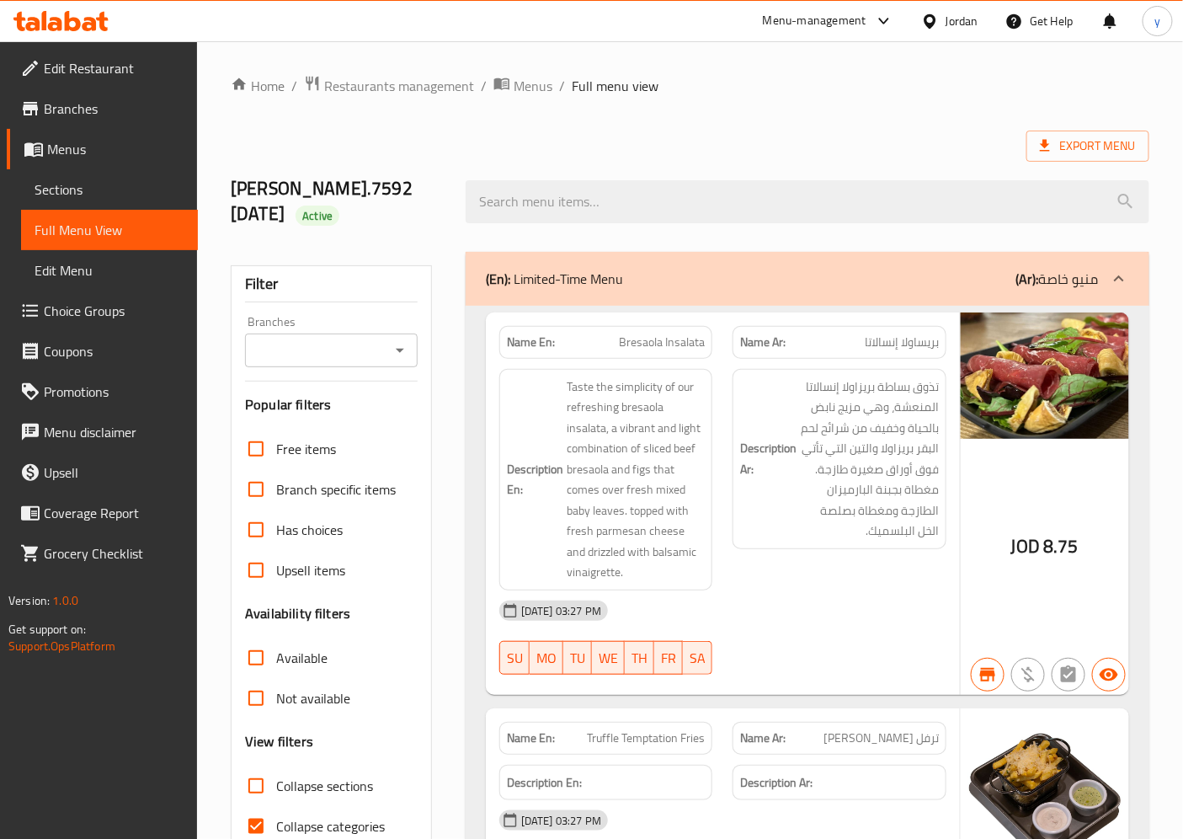
scroll to position [93, 0]
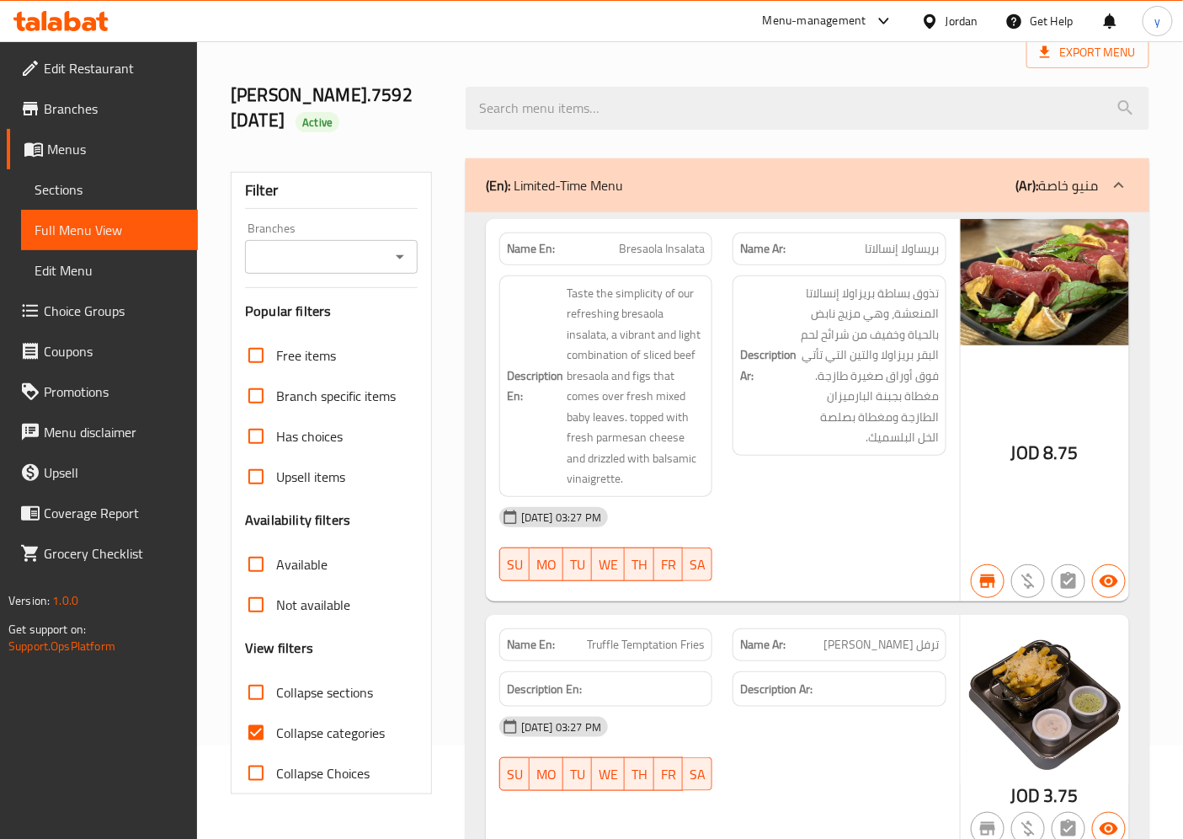
click at [249, 733] on input "Collapse categories" at bounding box center [256, 732] width 40 height 40
click at [264, 738] on input "Collapse categories" at bounding box center [256, 732] width 40 height 40
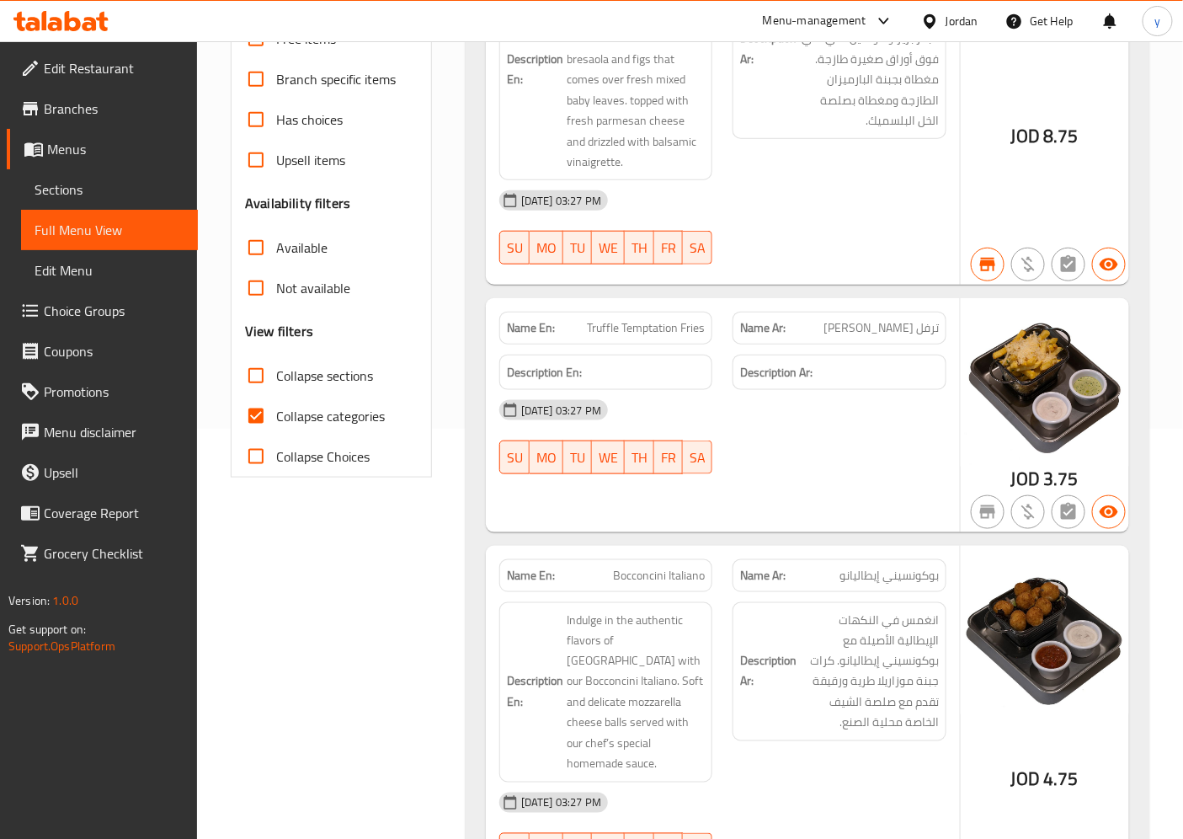
scroll to position [467, 0]
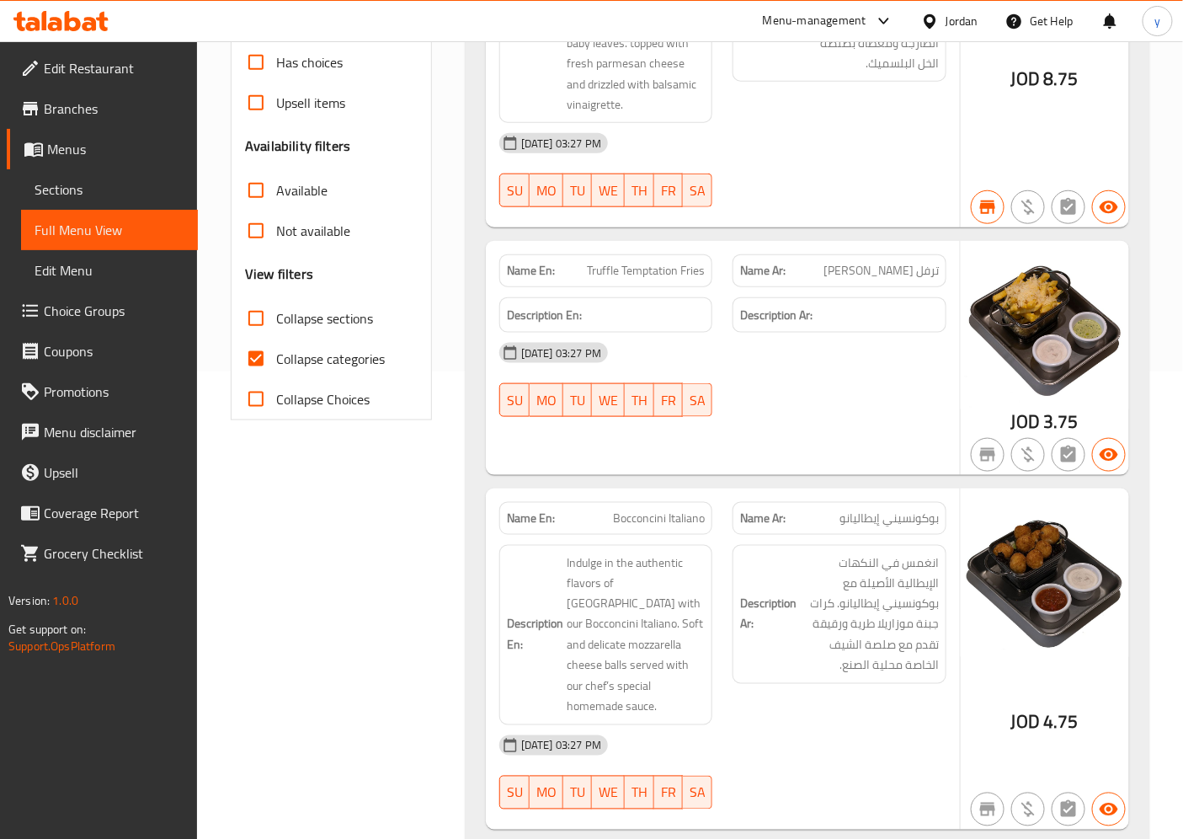
click at [256, 363] on input "Collapse categories" at bounding box center [256, 359] width 40 height 40
checkbox input "false"
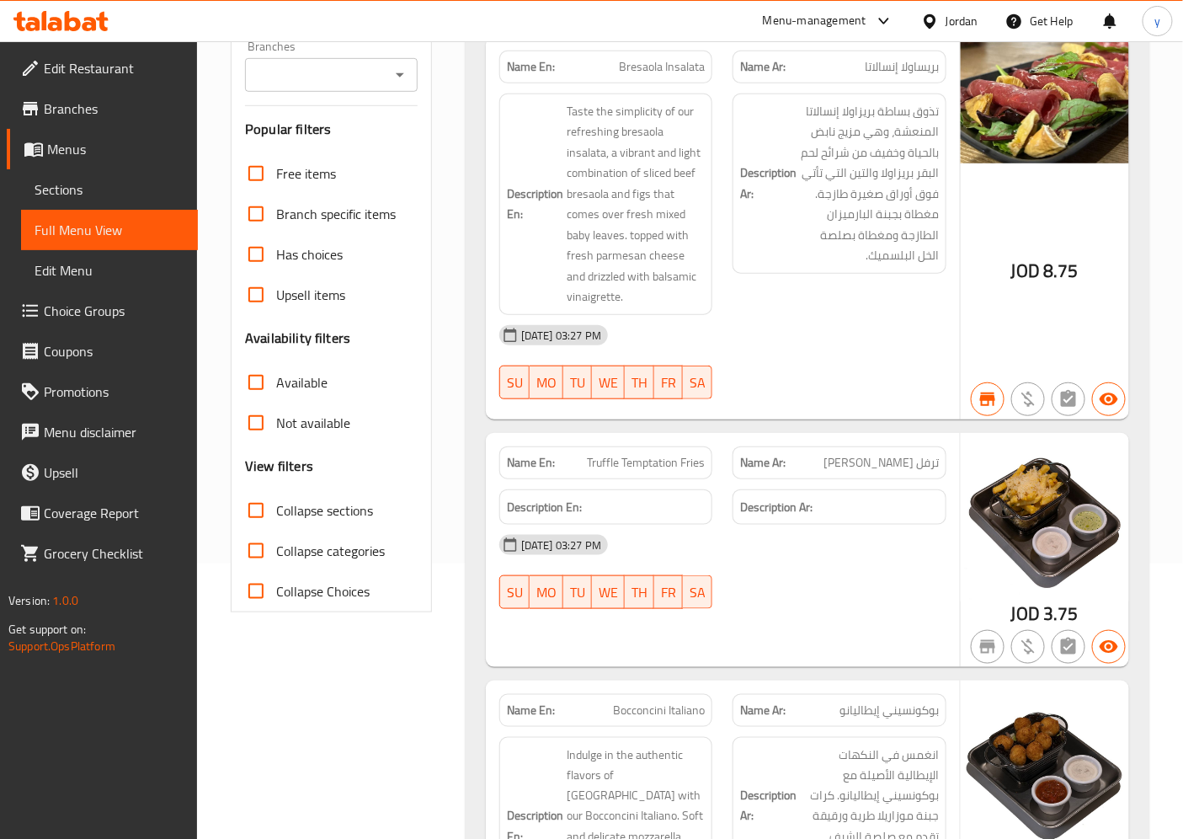
scroll to position [0, 0]
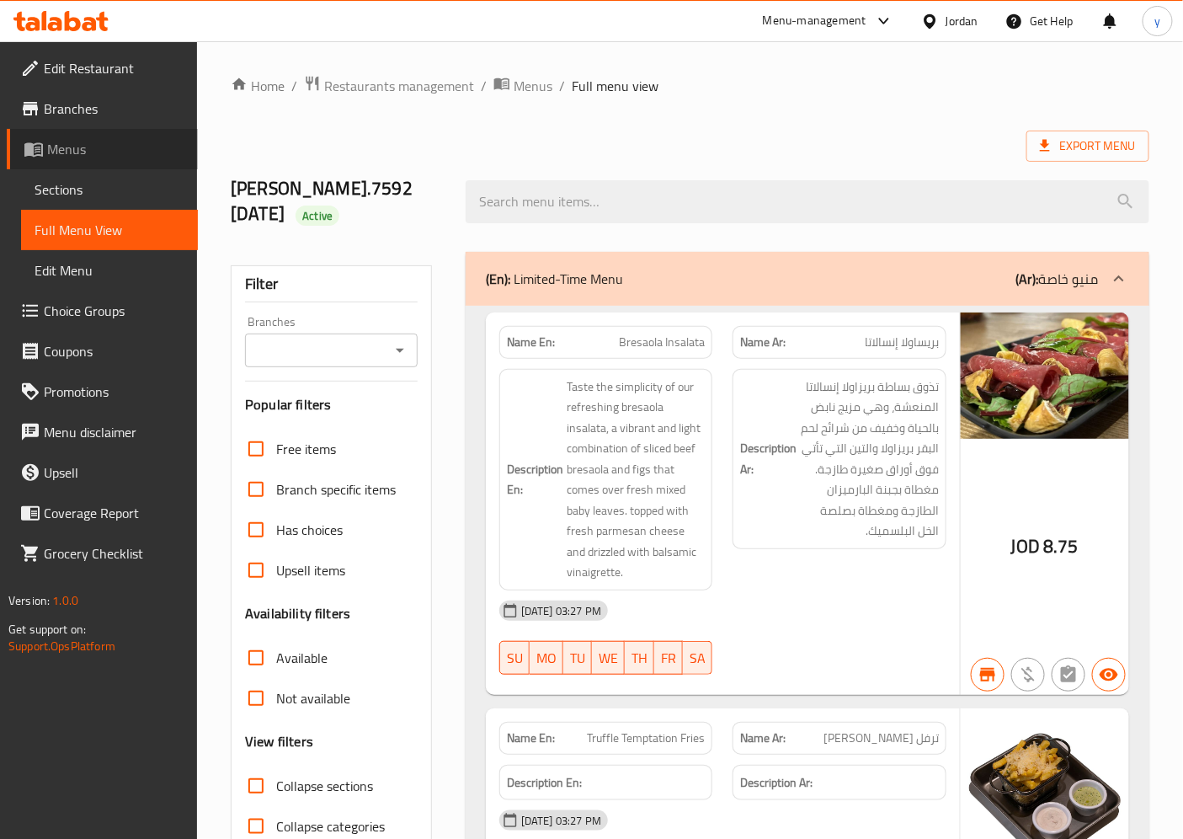
click at [68, 141] on span "Menus" at bounding box center [115, 149] width 137 height 20
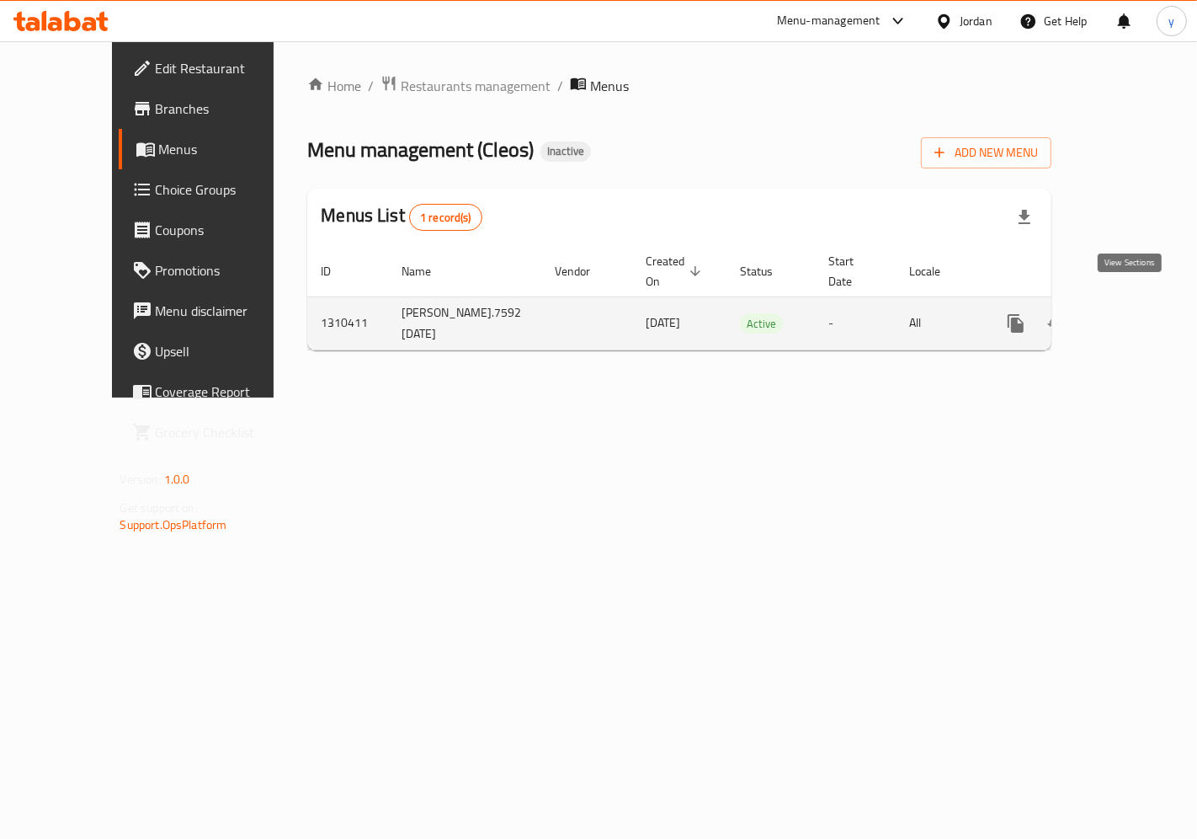
click at [1130, 316] on icon "enhanced table" at bounding box center [1137, 323] width 15 height 15
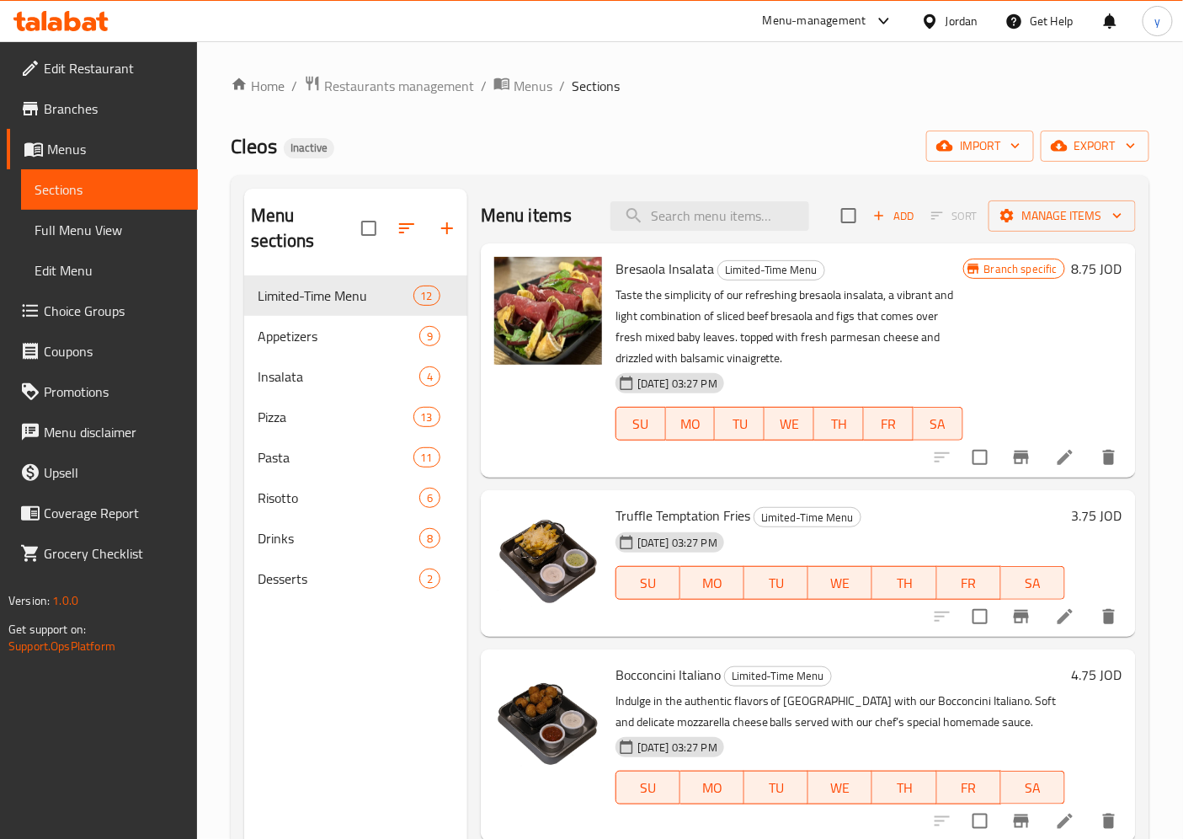
click at [1160, 90] on div "Home / Restaurants management / Menus / Sections Cleos Inactive import export M…" at bounding box center [690, 557] width 986 height 1033
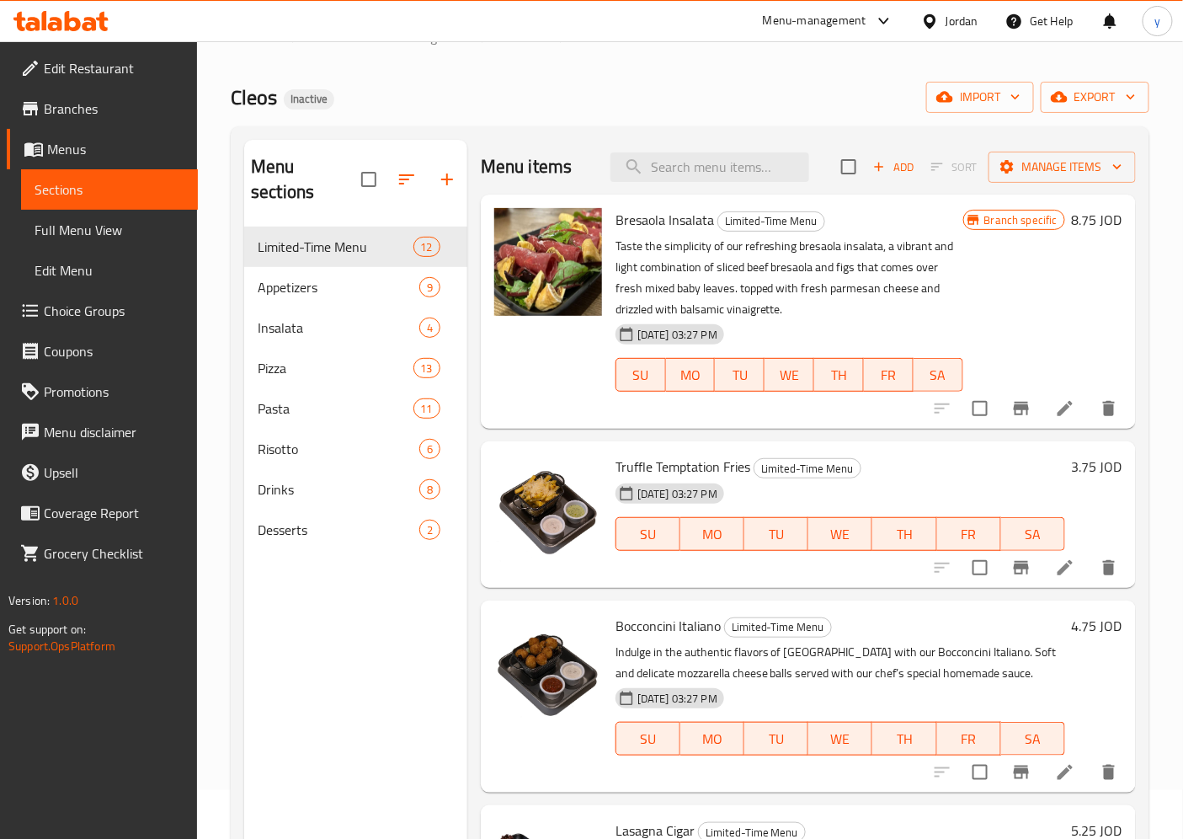
scroll to position [51, 0]
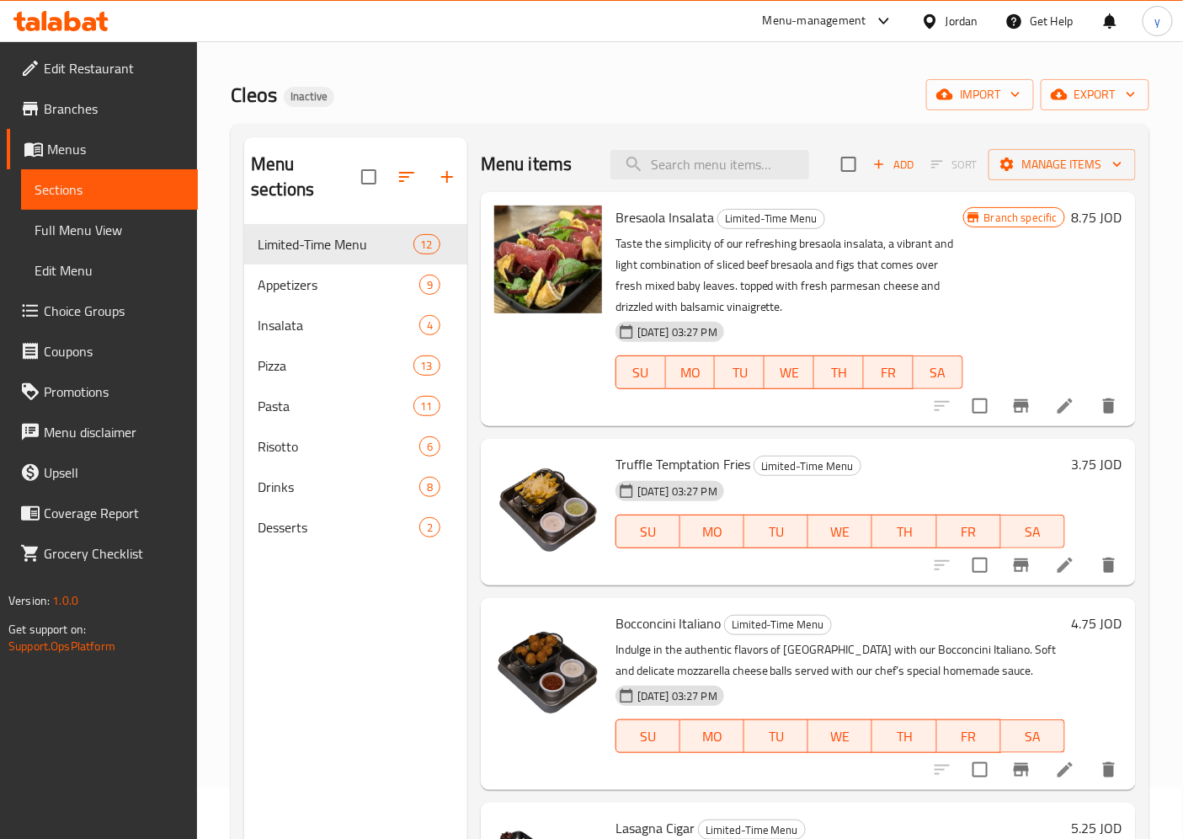
click at [56, 149] on span "Menus" at bounding box center [115, 149] width 137 height 20
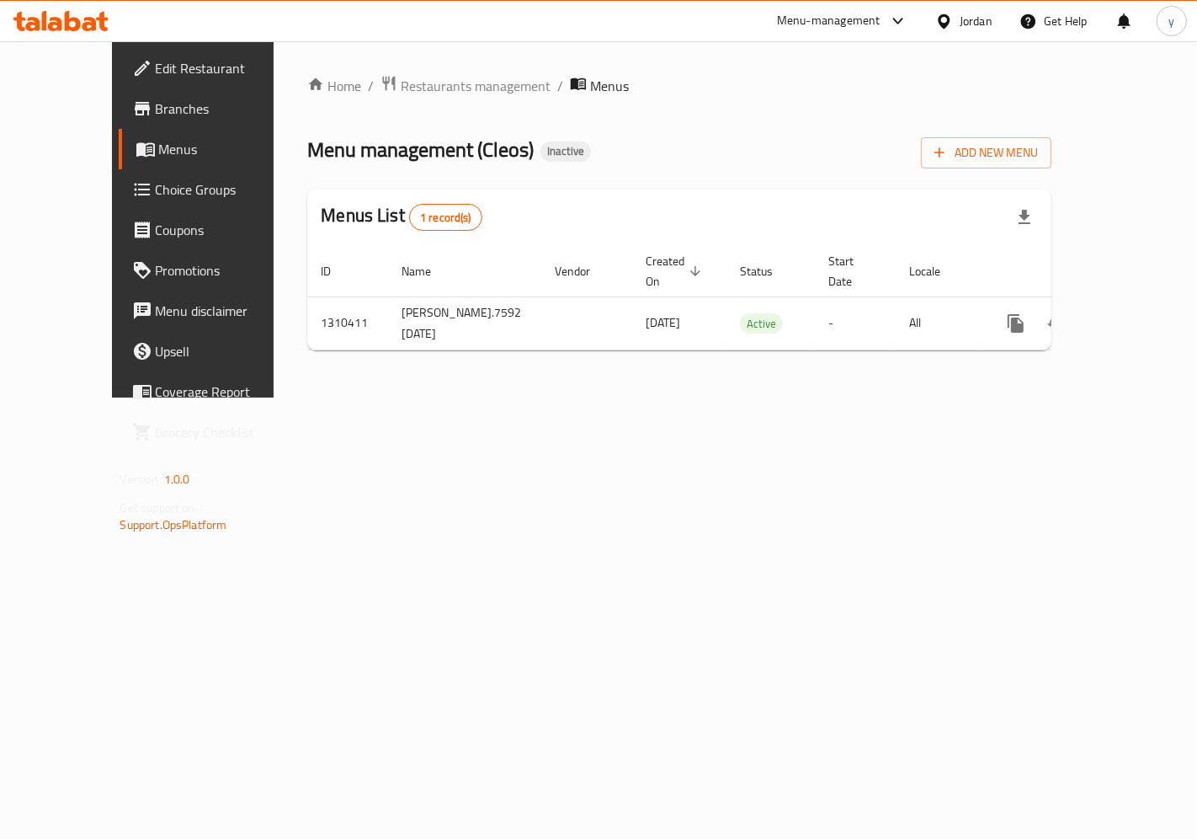
click at [156, 105] on span "Branches" at bounding box center [227, 109] width 142 height 20
